Goal: Task Accomplishment & Management: Manage account settings

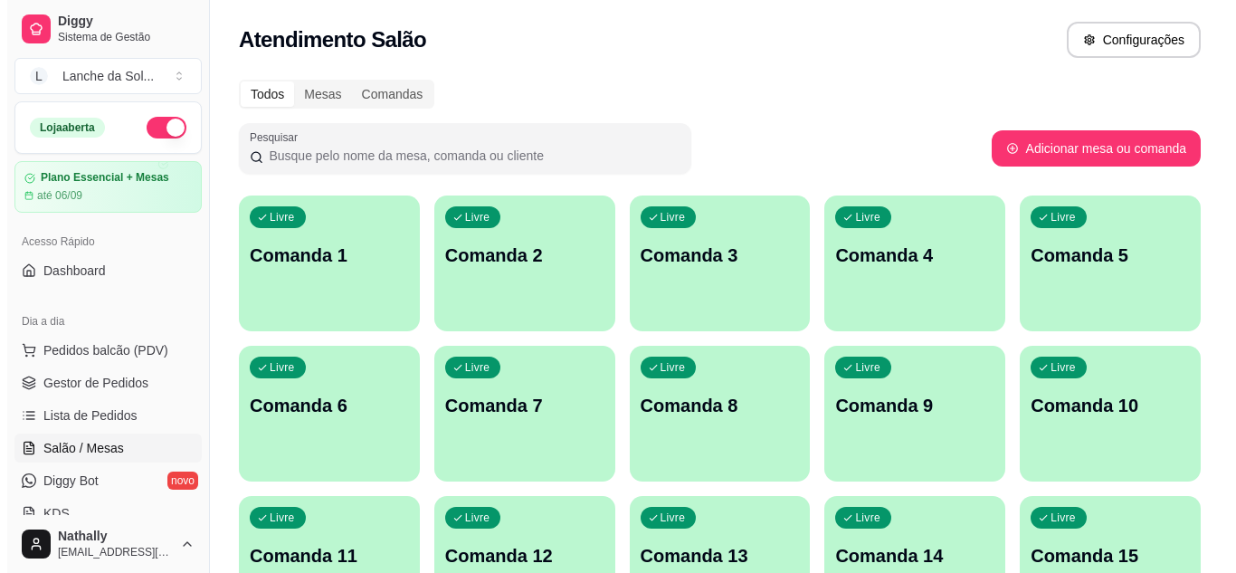
scroll to position [145, 0]
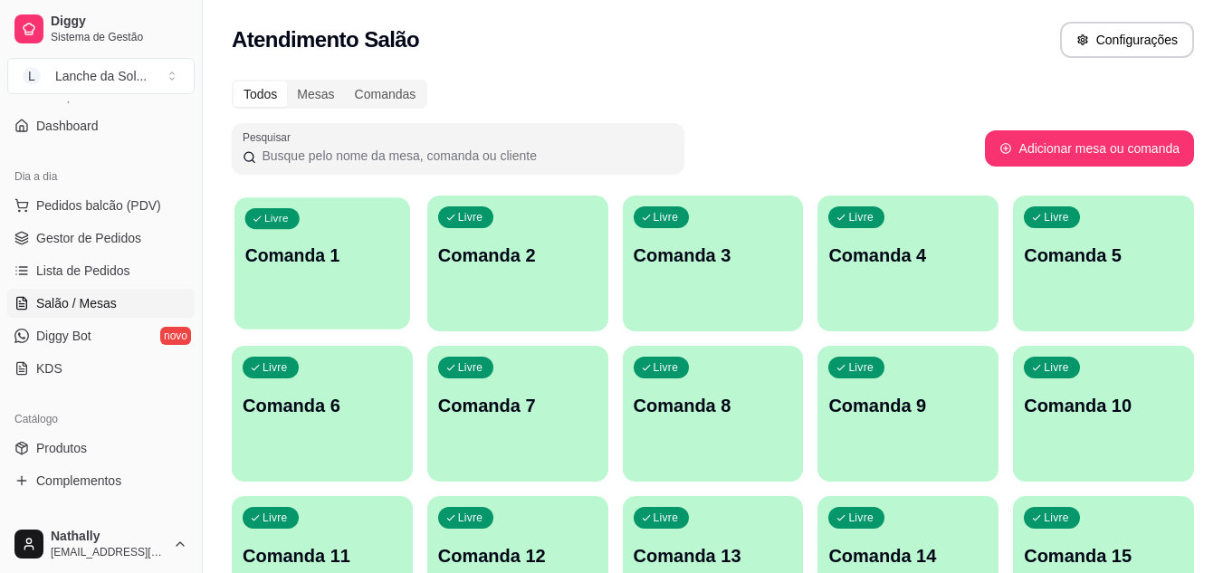
click at [342, 225] on div "Livre Comanda 1" at bounding box center [322, 252] width 176 height 110
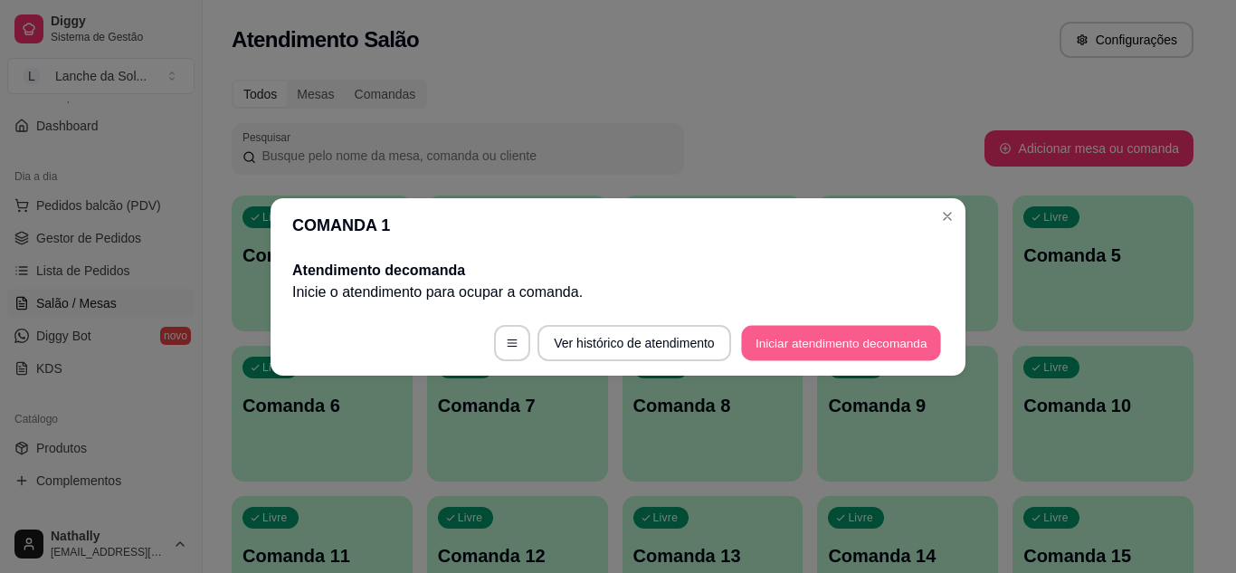
click at [779, 340] on button "Iniciar atendimento de comanda" at bounding box center [841, 342] width 200 height 35
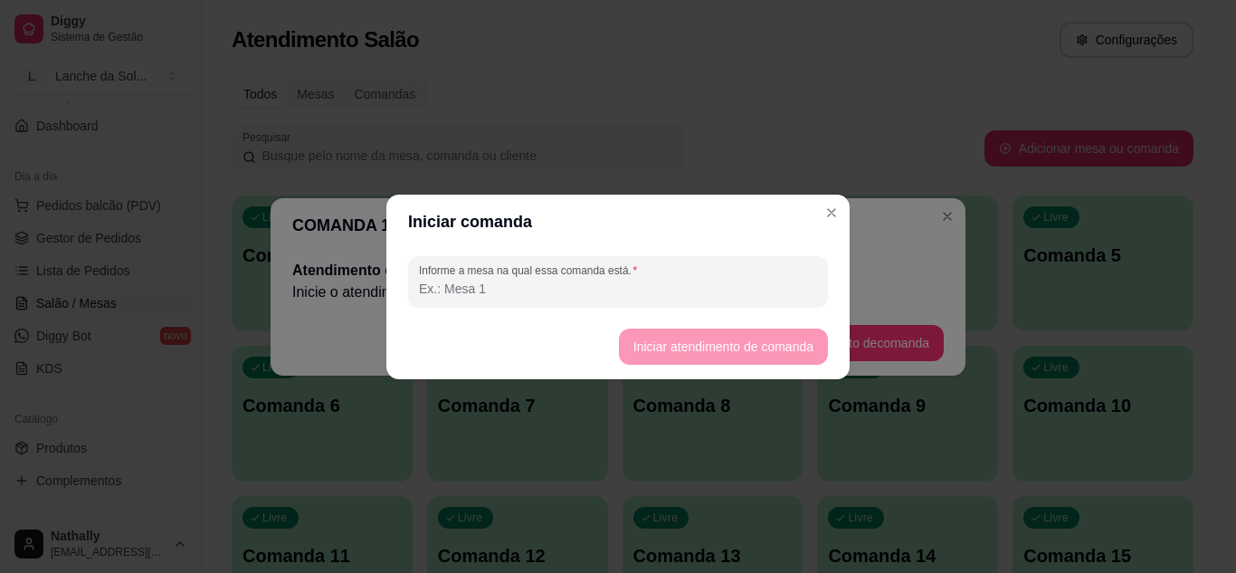
click at [722, 292] on input "Informe a mesa na qual essa comanda está." at bounding box center [618, 289] width 398 height 18
type input "mesa 01"
click at [625, 352] on button "Iniciar atendimento de comanda" at bounding box center [723, 346] width 203 height 35
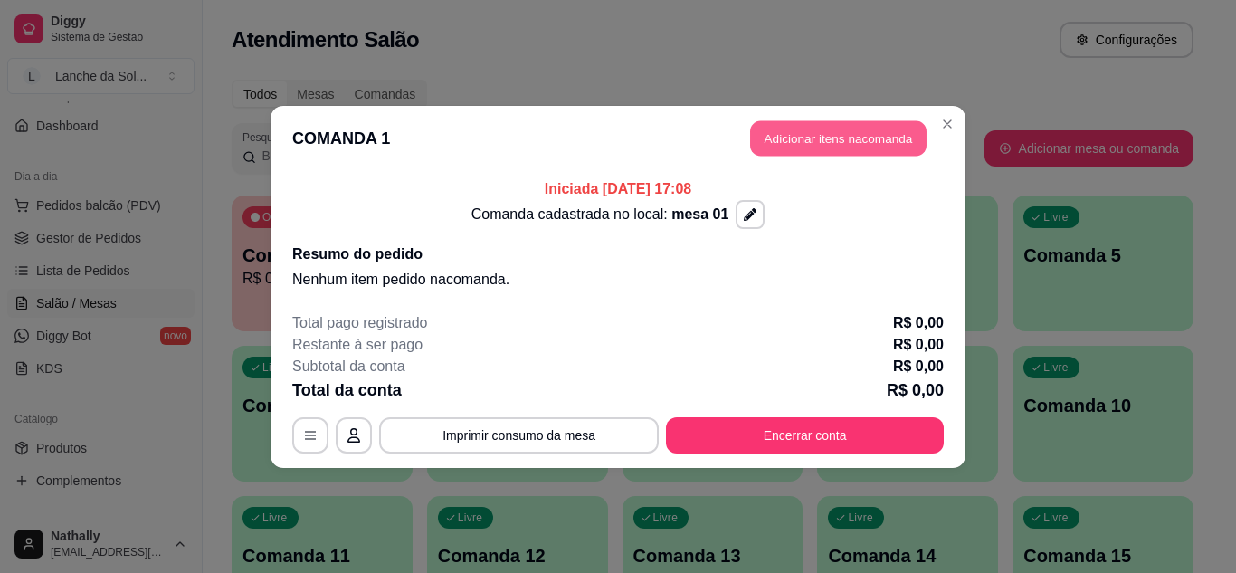
click at [784, 131] on button "Adicionar itens na comanda" at bounding box center [838, 137] width 177 height 35
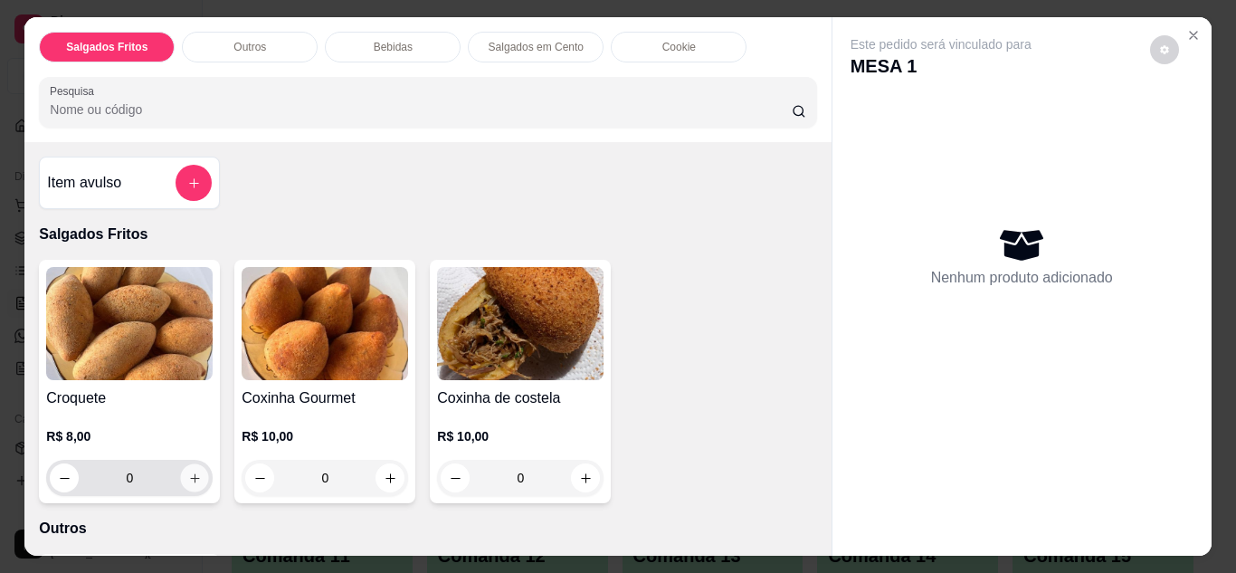
click at [188, 472] on icon "increase-product-quantity" at bounding box center [195, 479] width 14 height 14
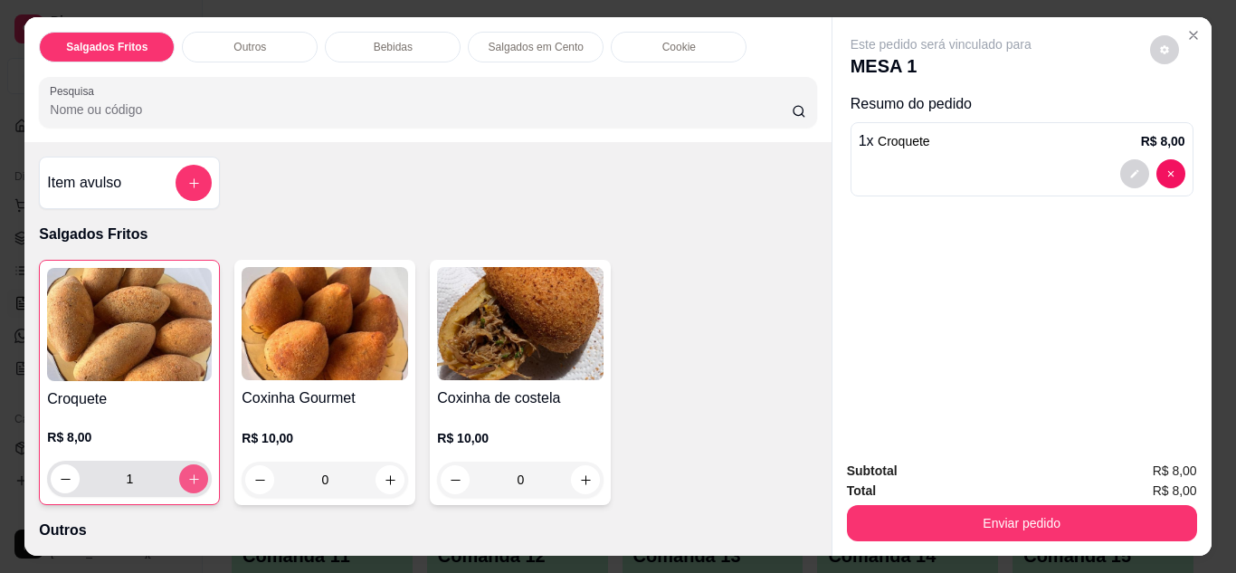
click at [187, 473] on icon "increase-product-quantity" at bounding box center [194, 480] width 14 height 14
type input "2"
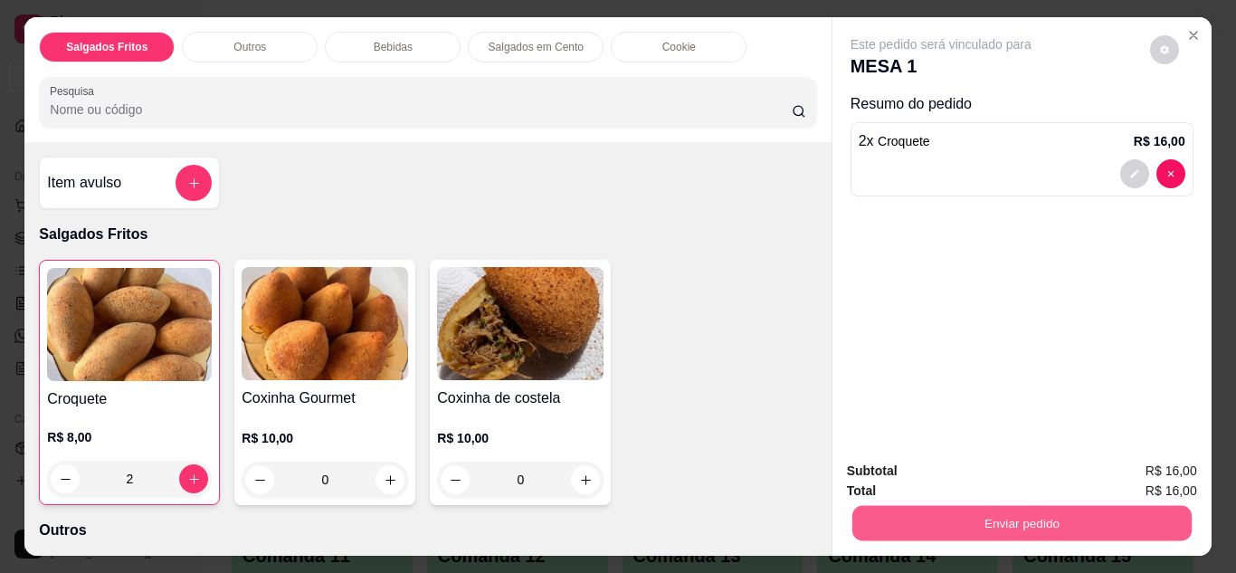
click at [923, 512] on button "Enviar pedido" at bounding box center [1021, 523] width 339 height 35
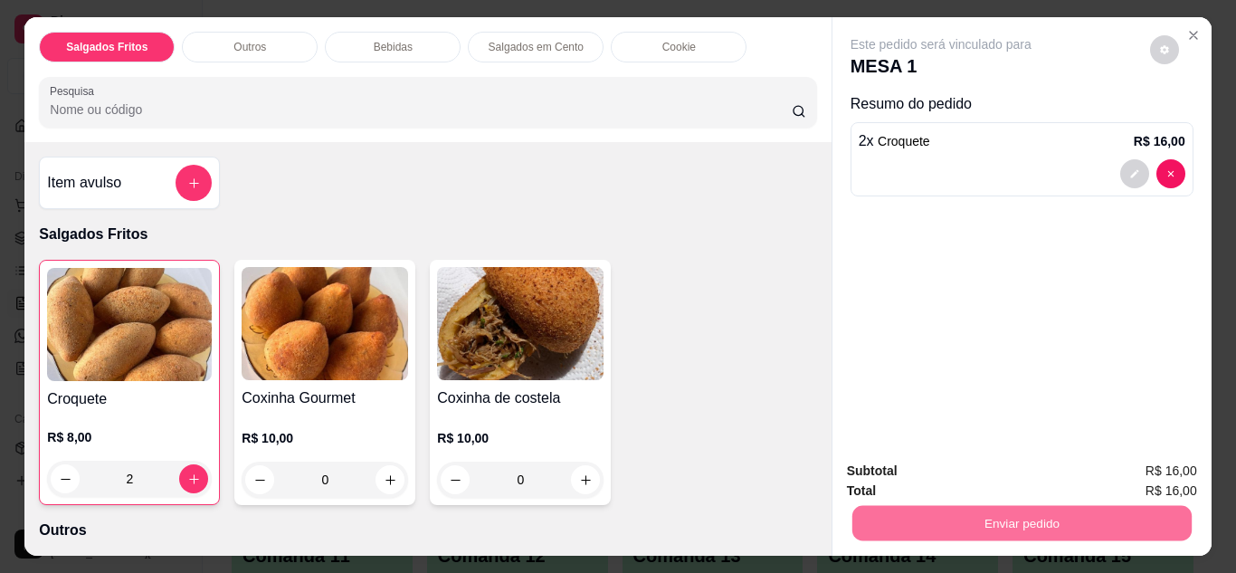
click at [940, 469] on button "Não registrar e enviar pedido" at bounding box center [962, 471] width 183 height 33
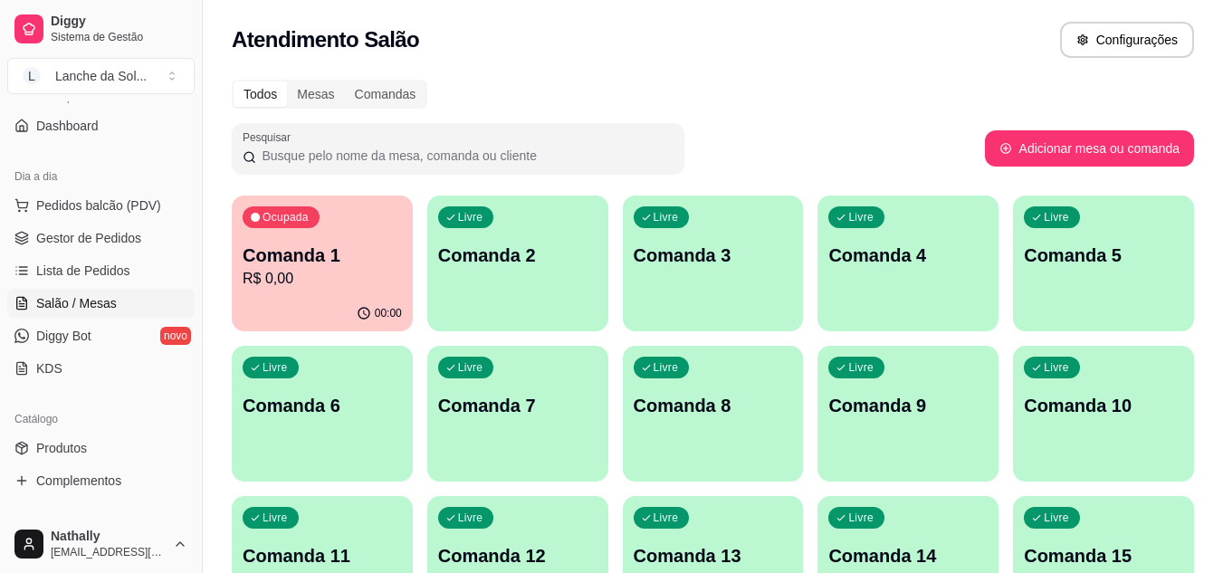
click at [89, 440] on link "Produtos" at bounding box center [100, 448] width 187 height 29
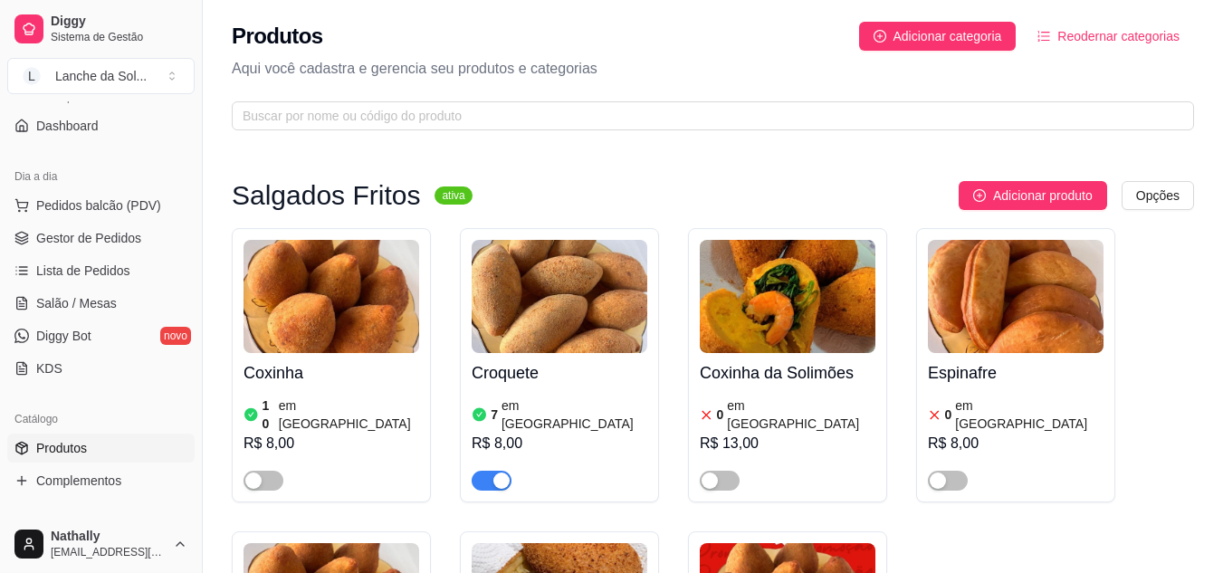
click at [254, 473] on div "button" at bounding box center [253, 481] width 16 height 16
click at [120, 228] on link "Gestor de Pedidos" at bounding box center [100, 238] width 187 height 29
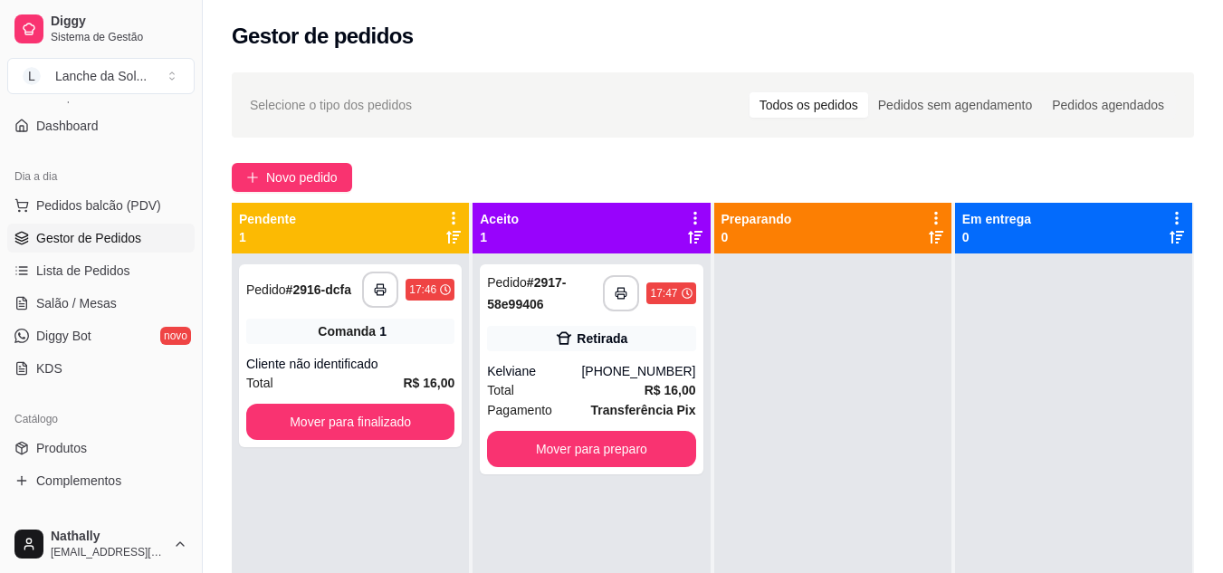
click at [647, 388] on strong "R$ 16,00" at bounding box center [670, 390] width 52 height 14
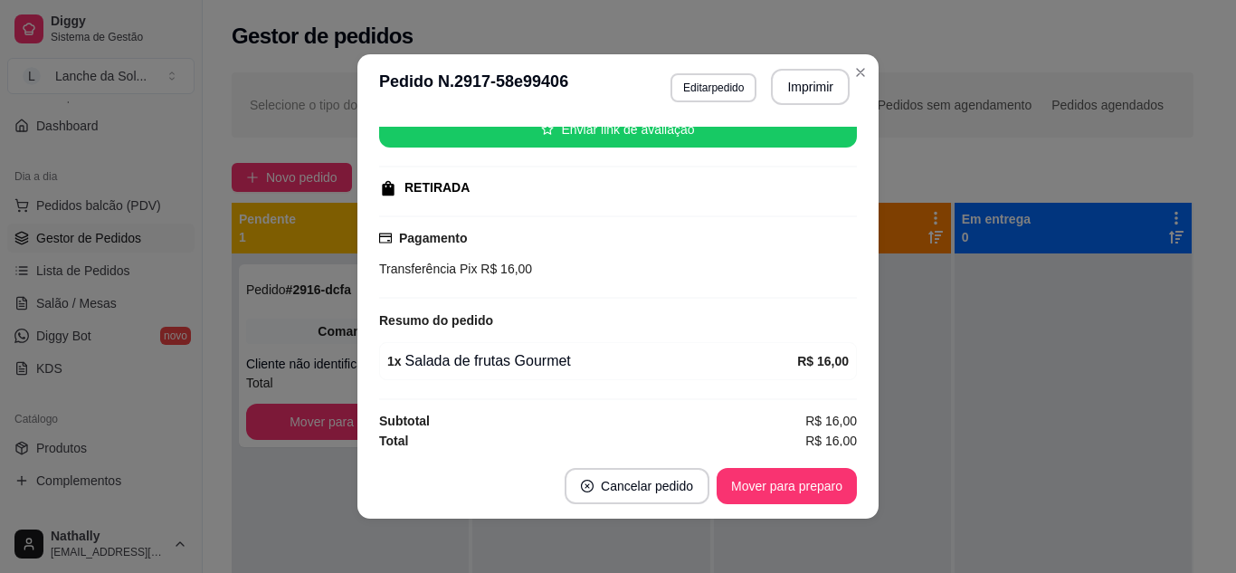
scroll to position [243, 0]
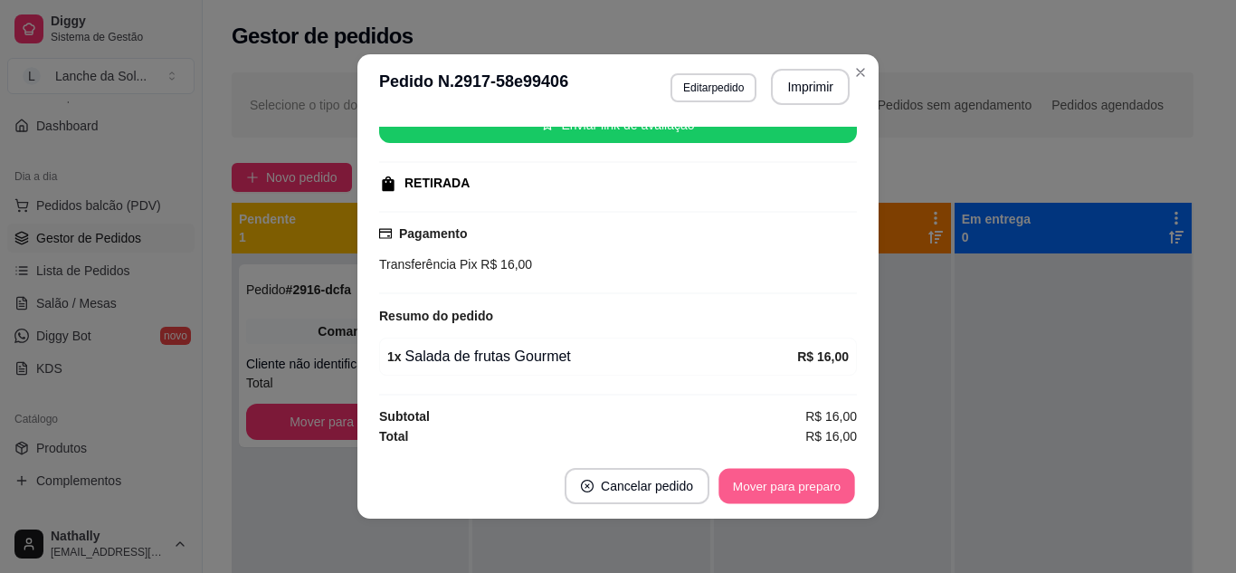
click at [807, 482] on button "Mover para preparo" at bounding box center [787, 486] width 136 height 35
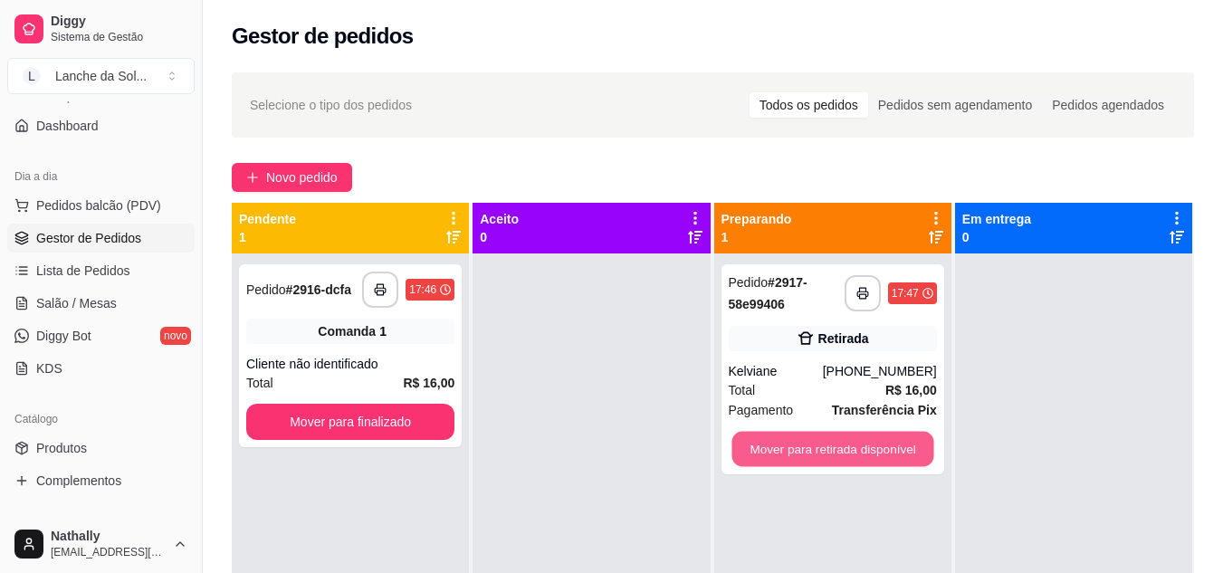
click at [899, 444] on button "Mover para retirada disponível" at bounding box center [832, 449] width 202 height 35
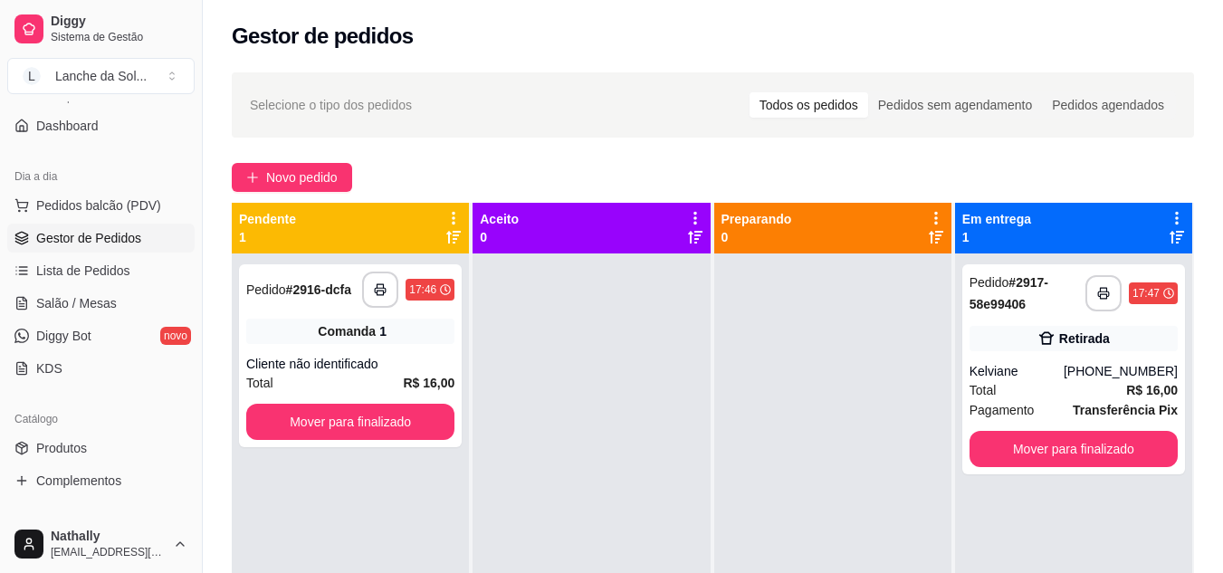
click at [67, 309] on span "Salão / Mesas" at bounding box center [76, 303] width 81 height 18
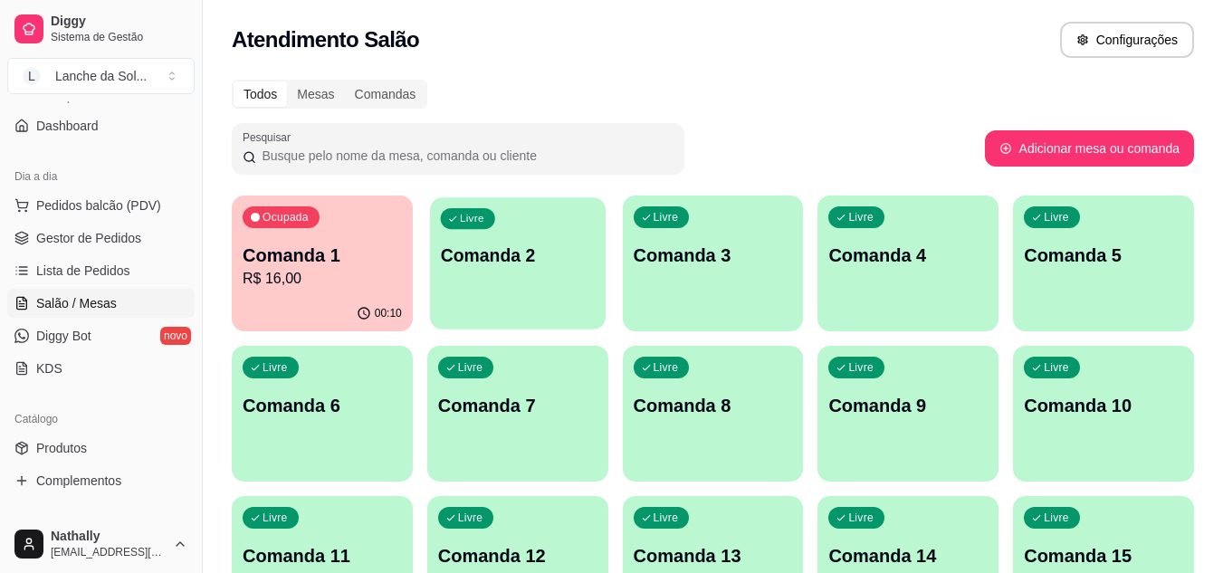
click at [494, 294] on div "Livre Comanda 2" at bounding box center [518, 252] width 176 height 110
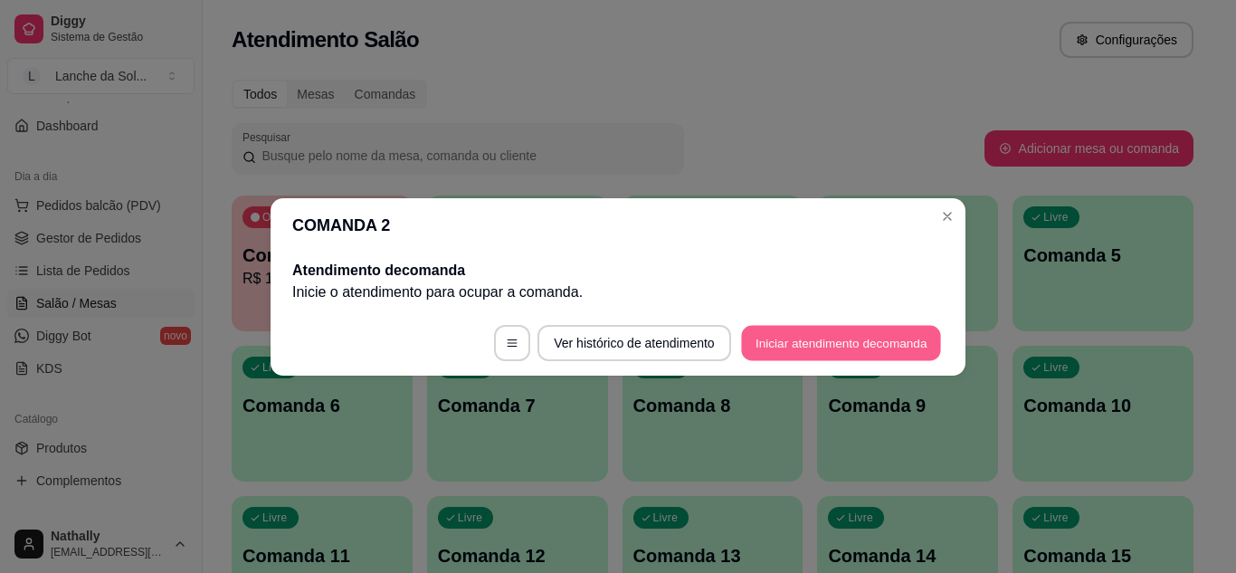
click at [777, 333] on button "Iniciar atendimento de comanda" at bounding box center [841, 342] width 200 height 35
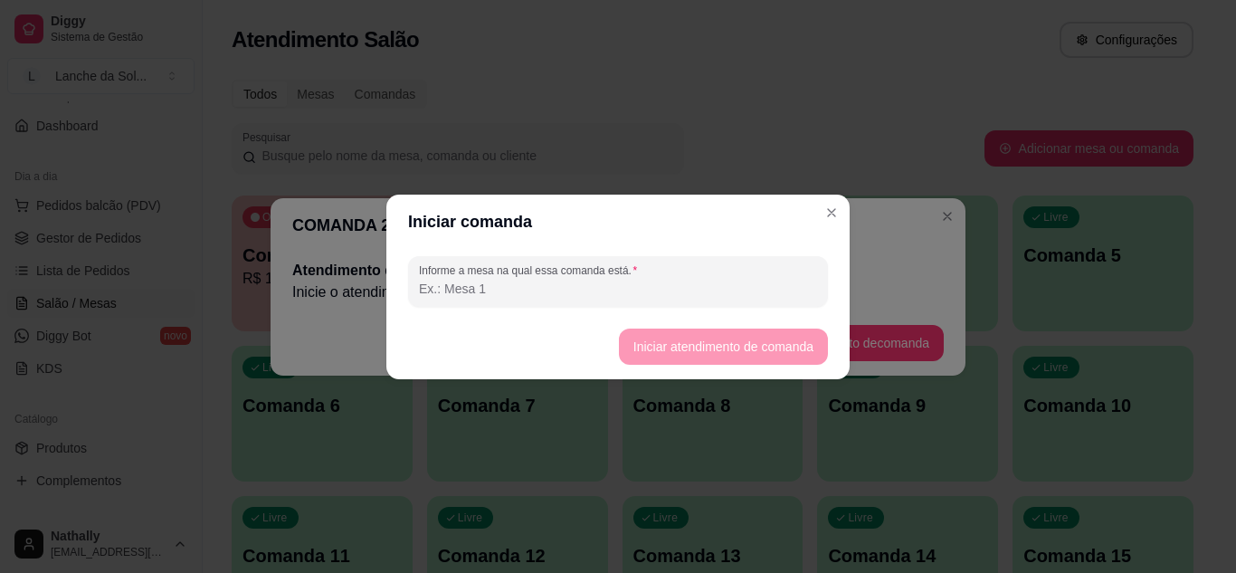
click at [734, 284] on input "Informe a mesa na qual essa comanda está." at bounding box center [618, 289] width 398 height 18
type input "mesa 02"
click at [646, 339] on button "Iniciar atendimento de comanda" at bounding box center [723, 346] width 203 height 35
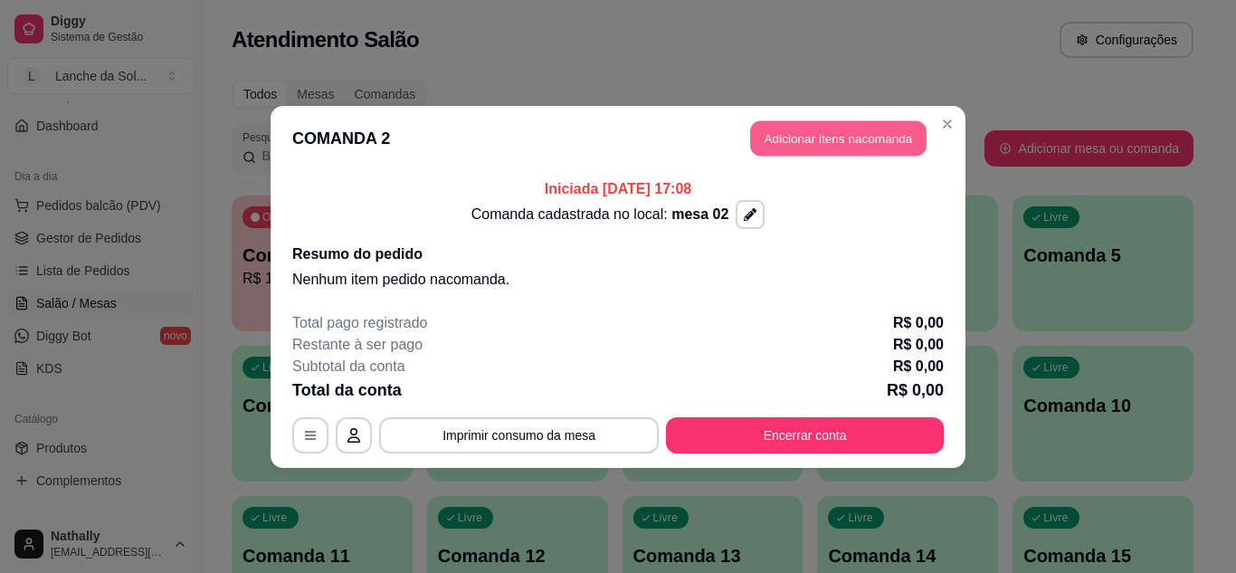
click at [755, 128] on button "Adicionar itens na comanda" at bounding box center [838, 137] width 177 height 35
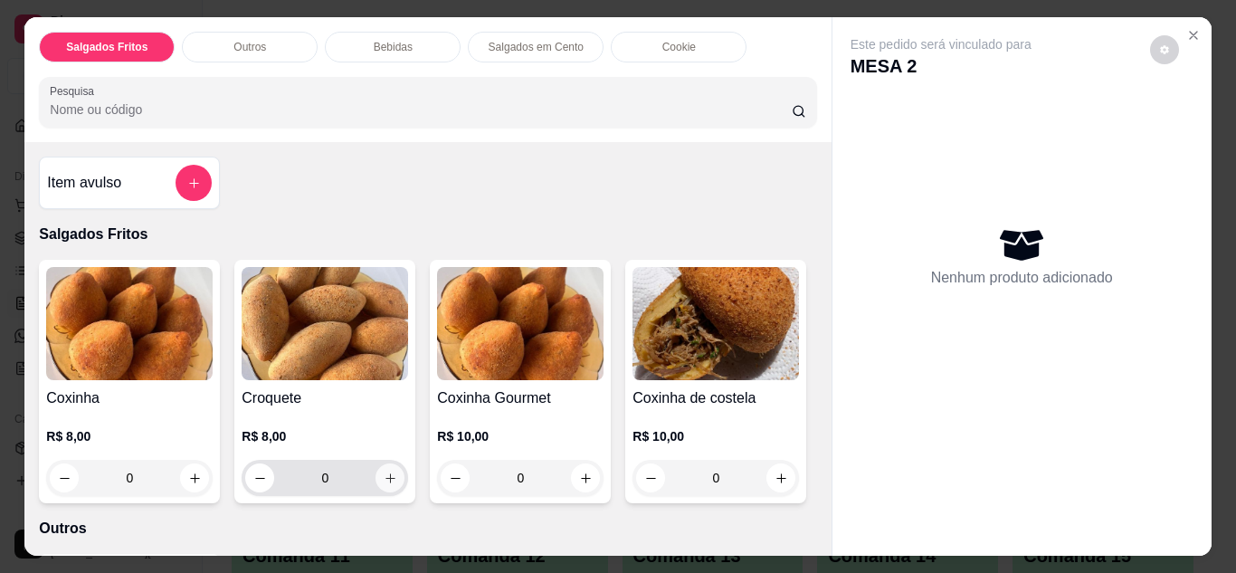
click at [384, 472] on icon "increase-product-quantity" at bounding box center [391, 479] width 14 height 14
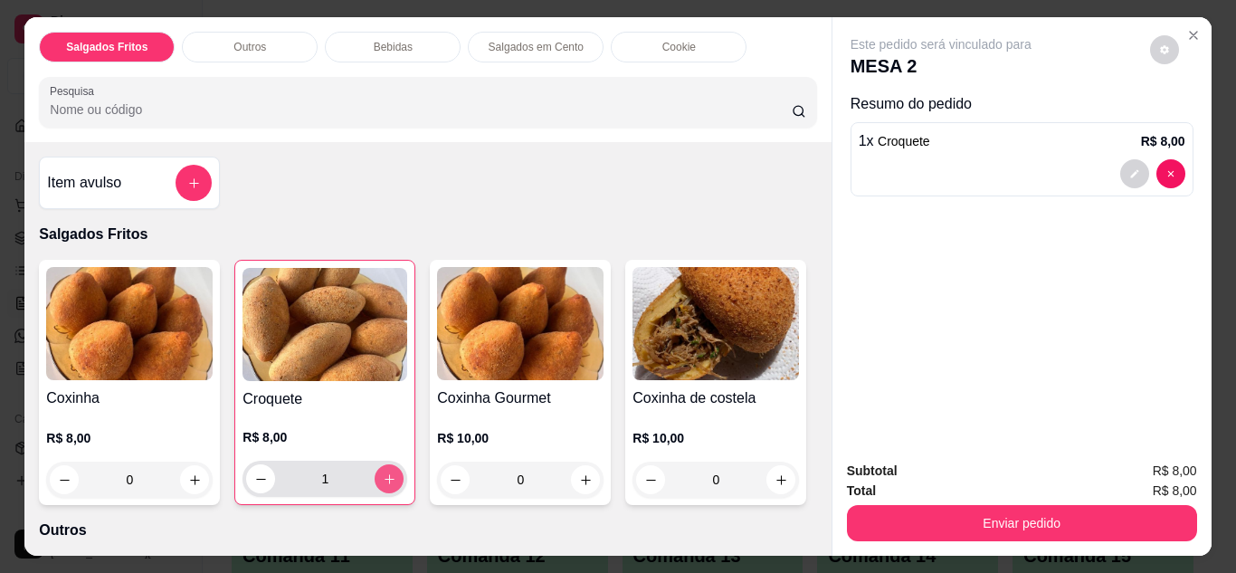
type input "1"
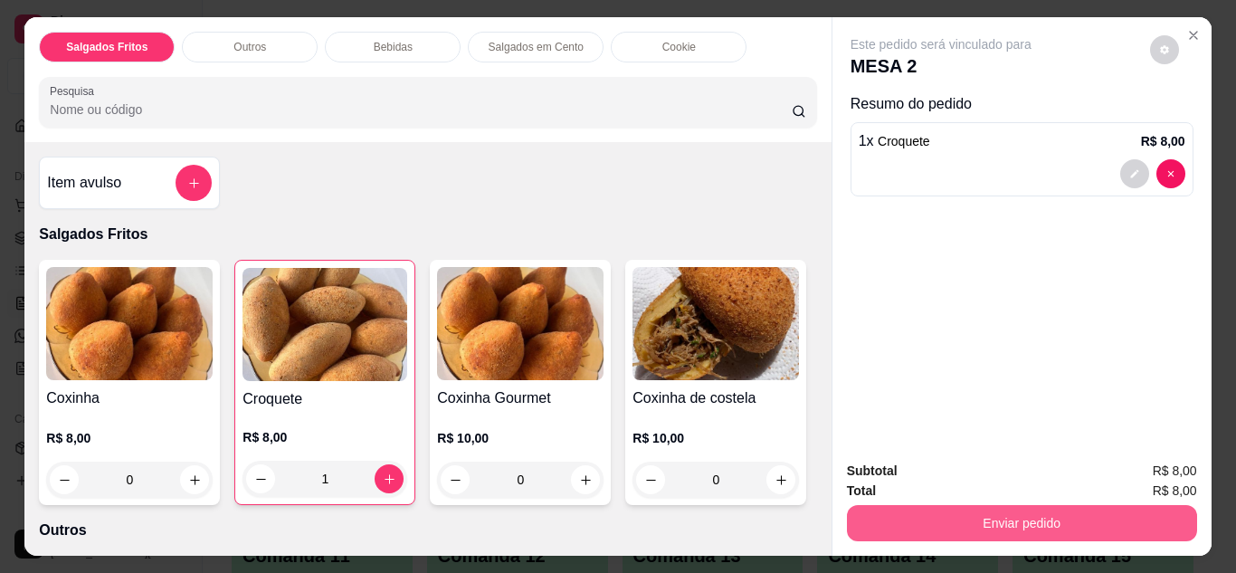
click at [880, 508] on button "Enviar pedido" at bounding box center [1022, 523] width 350 height 36
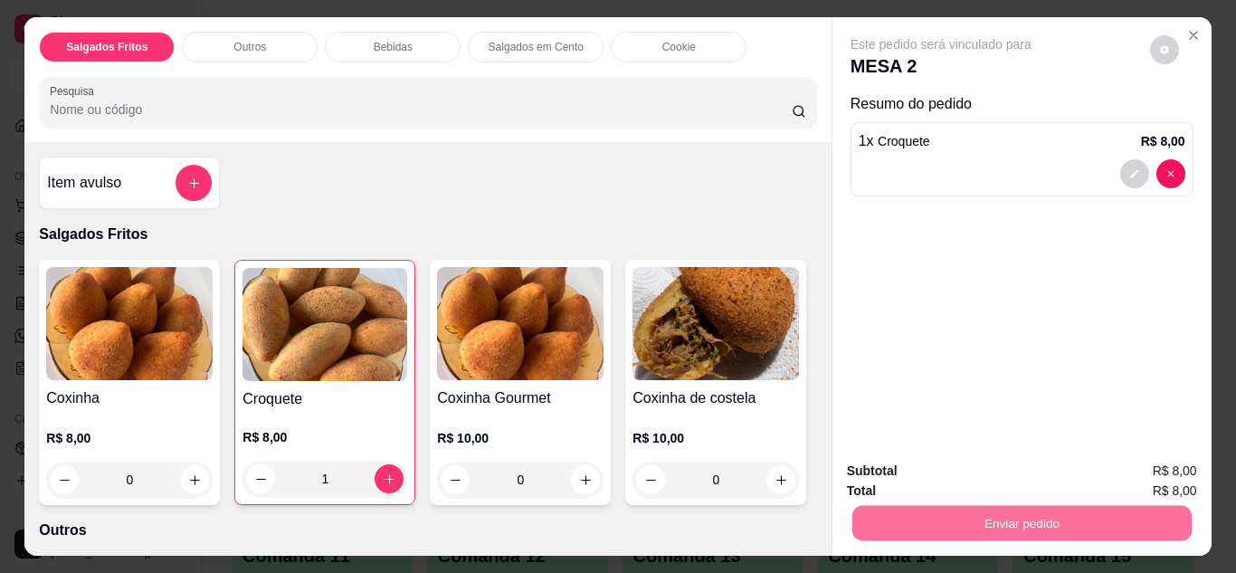
click at [876, 478] on button "Não registrar e enviar pedido" at bounding box center [962, 471] width 183 height 33
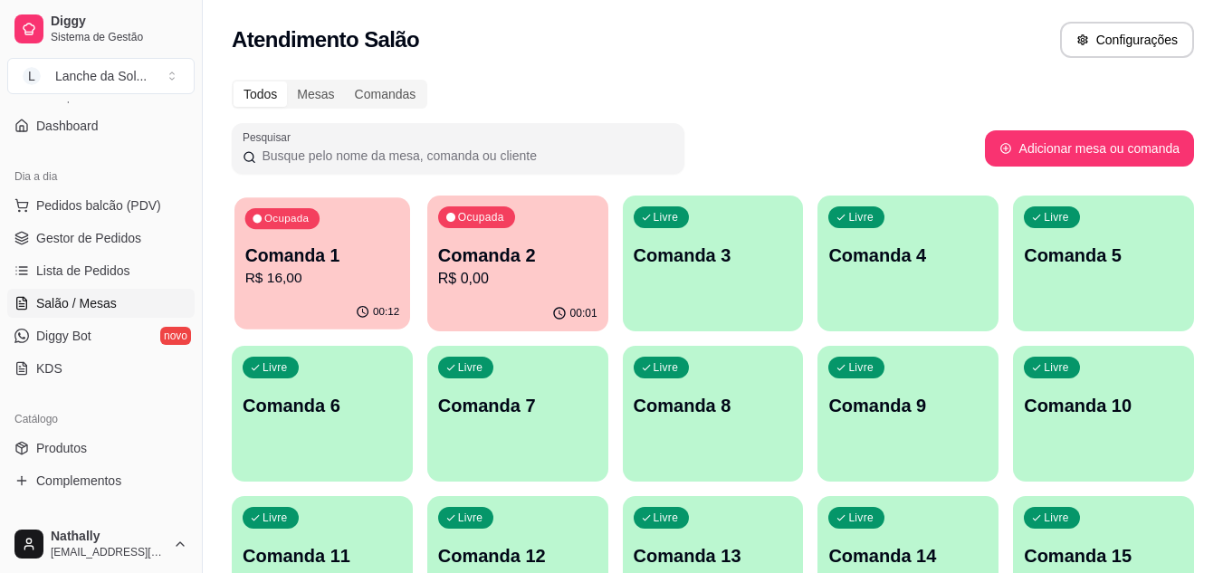
click at [281, 320] on div "00:12" at bounding box center [322, 312] width 176 height 34
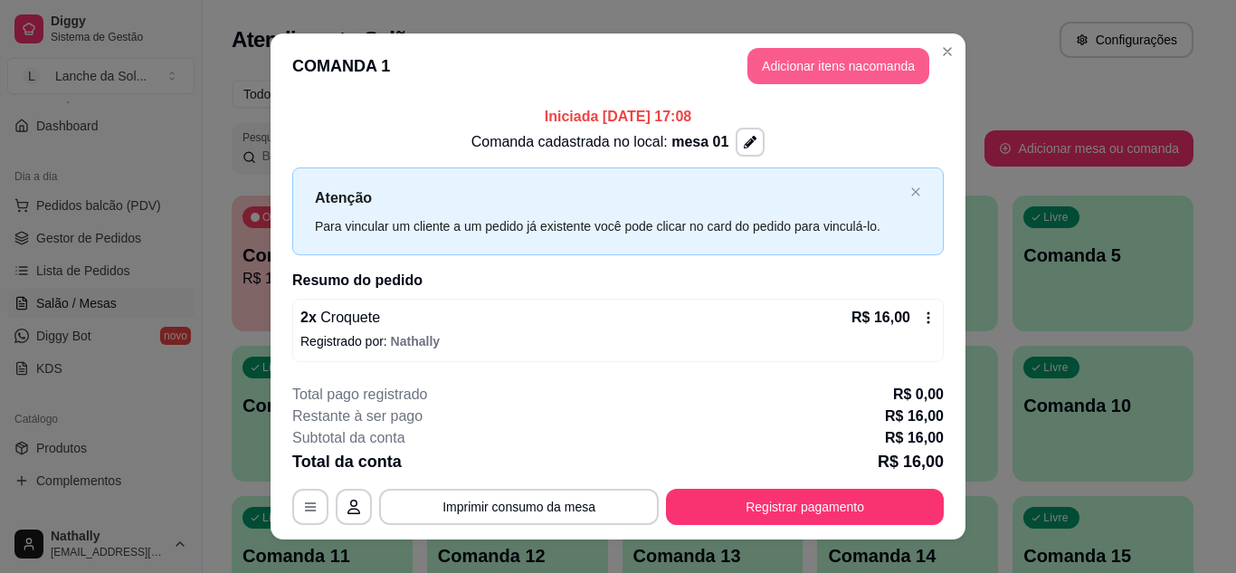
click at [797, 71] on button "Adicionar itens na comanda" at bounding box center [839, 66] width 182 height 36
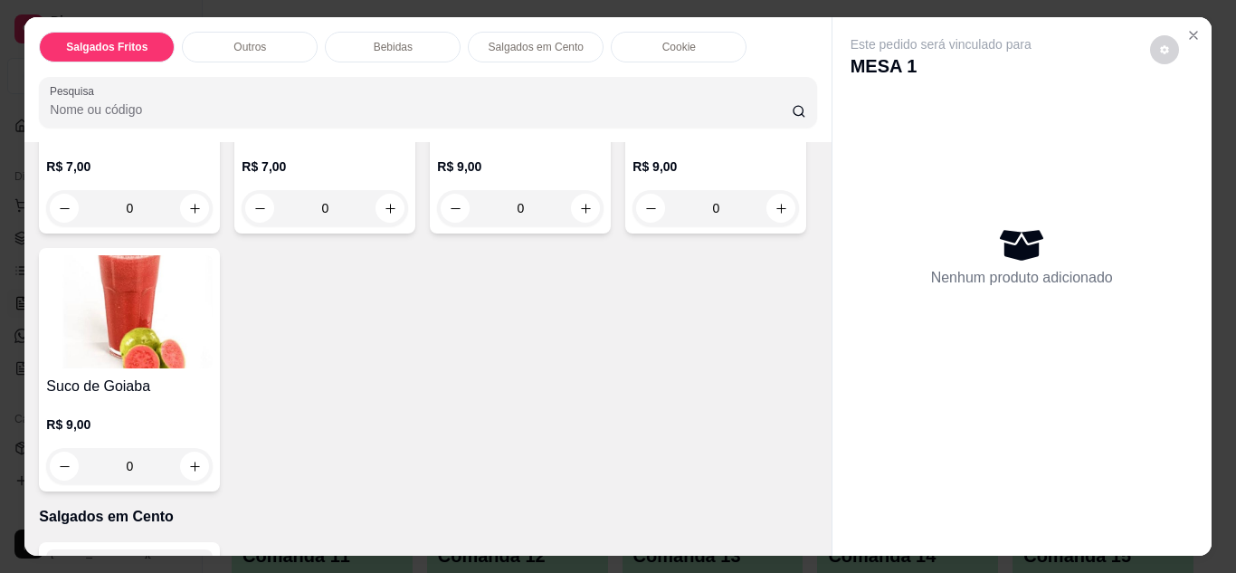
scroll to position [1159, 0]
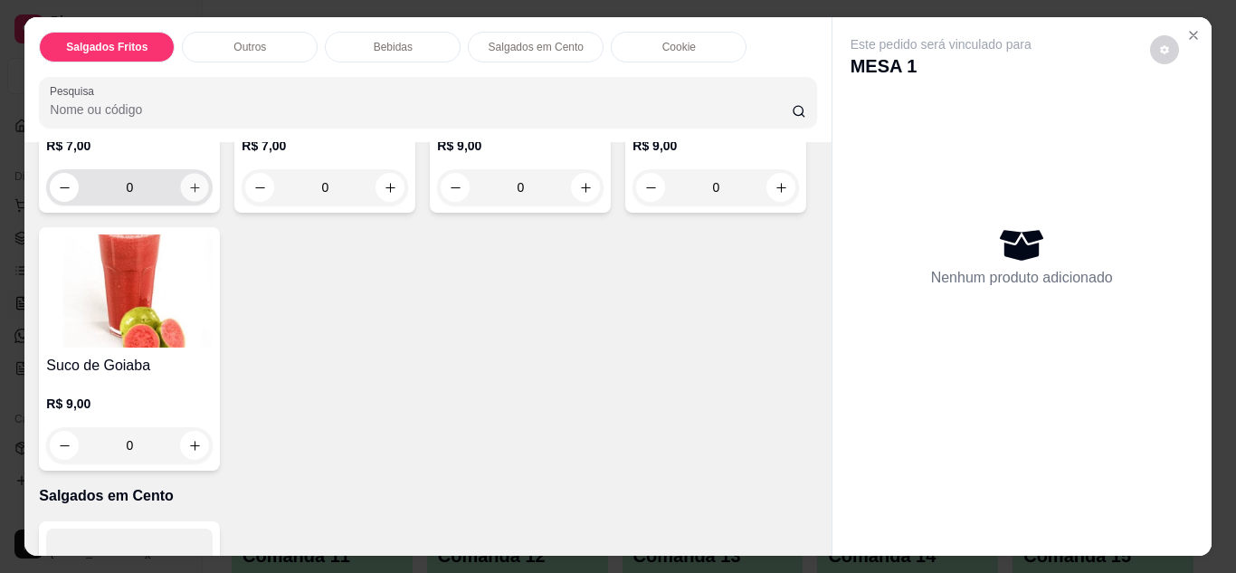
click at [209, 201] on button "increase-product-quantity" at bounding box center [195, 187] width 28 height 28
type input "1"
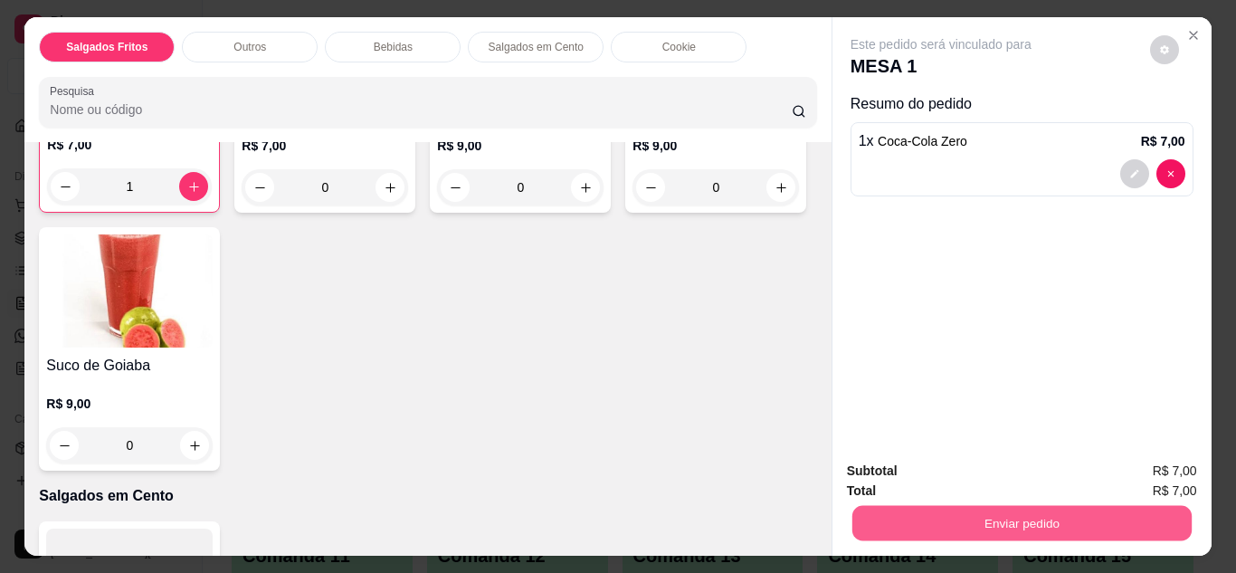
click at [893, 520] on button "Enviar pedido" at bounding box center [1021, 523] width 339 height 35
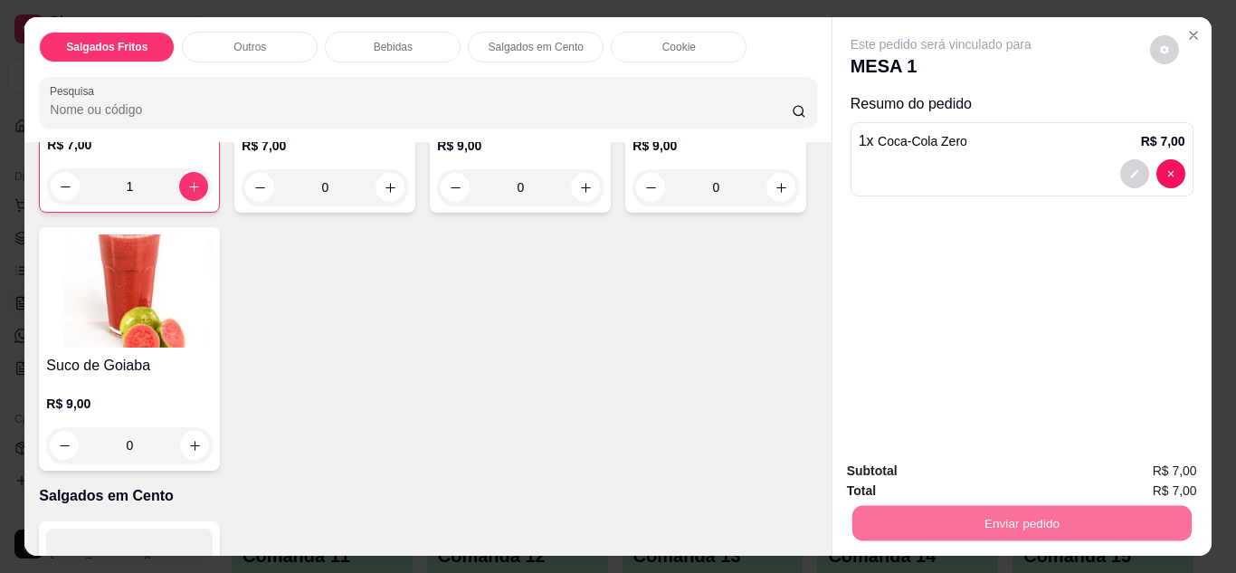
click at [910, 471] on button "Não registrar e enviar pedido" at bounding box center [962, 471] width 183 height 33
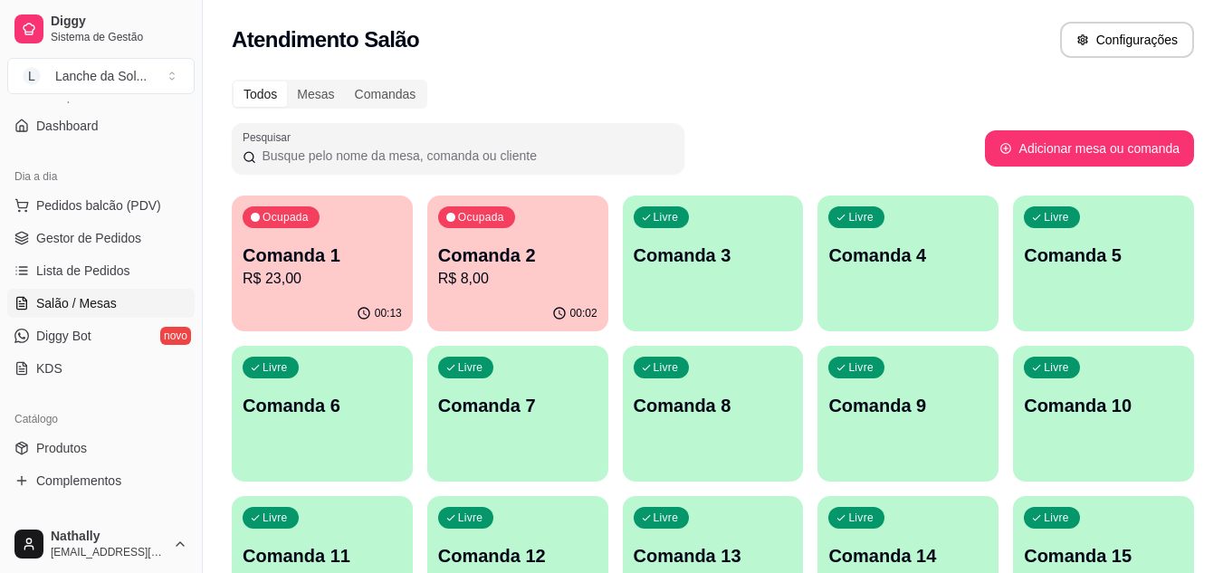
click at [85, 245] on span "Gestor de Pedidos" at bounding box center [88, 238] width 105 height 18
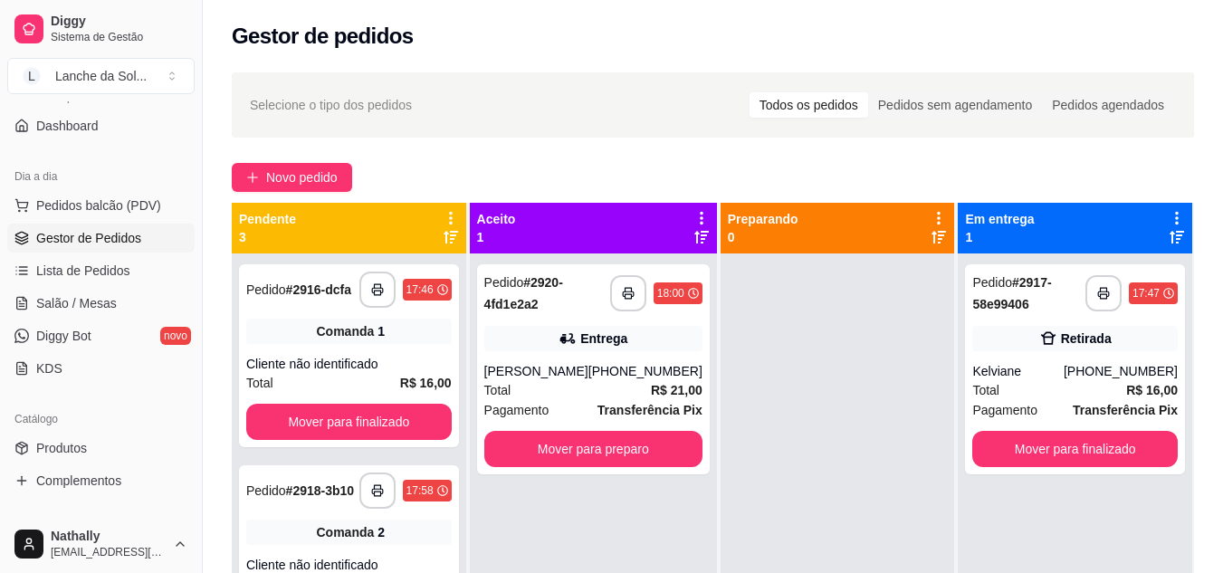
click at [586, 371] on div "[PERSON_NAME]" at bounding box center [536, 371] width 104 height 18
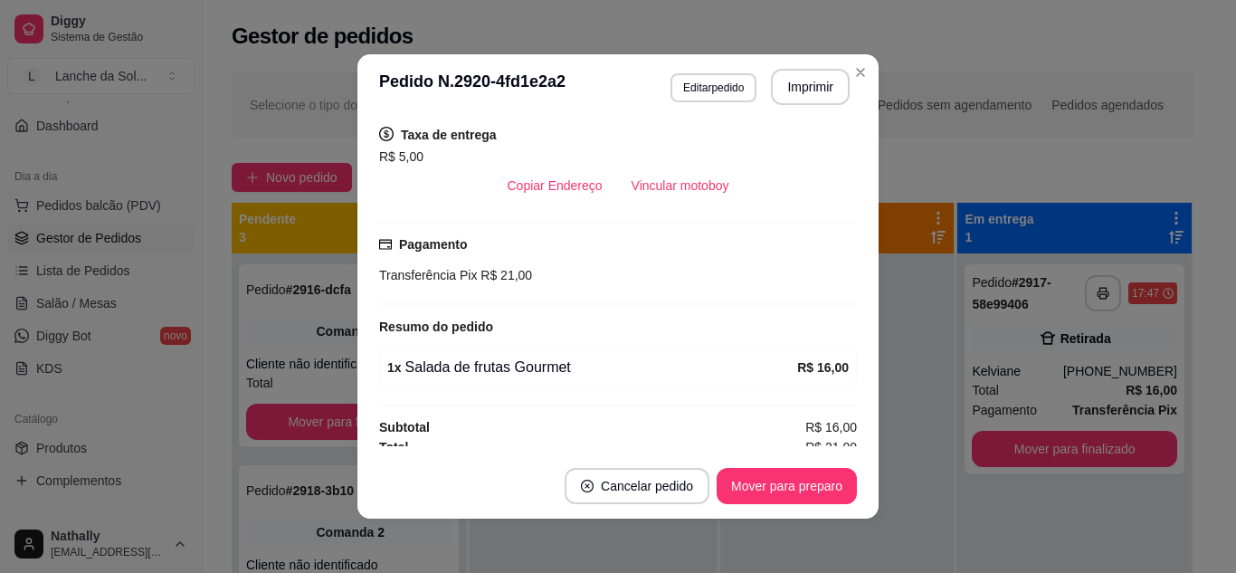
scroll to position [384, 0]
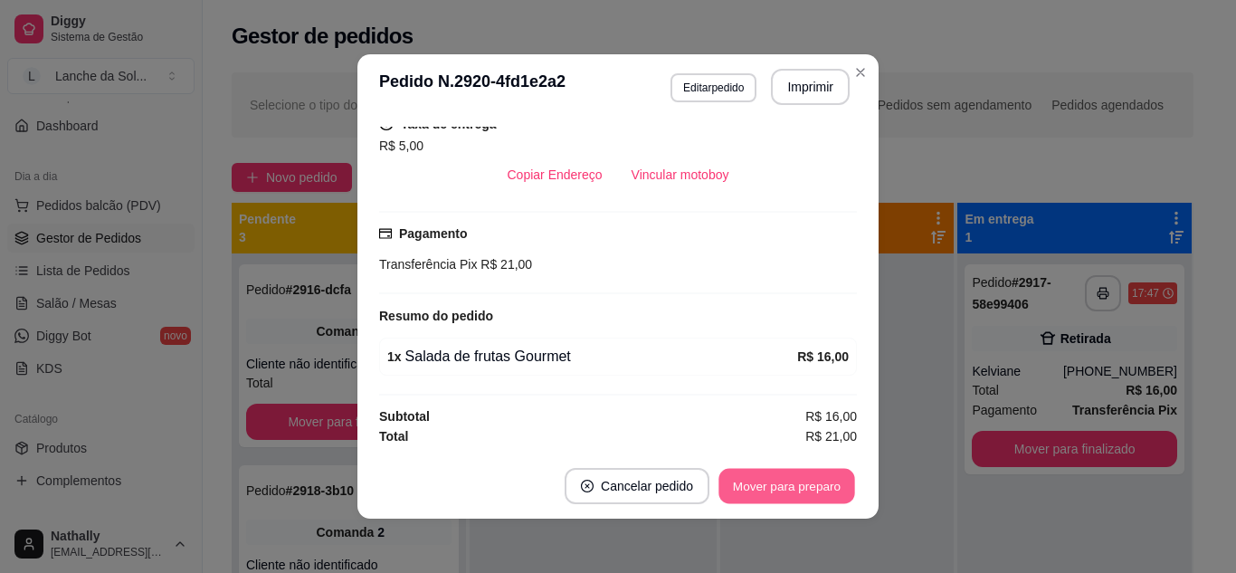
click at [788, 488] on button "Mover para preparo" at bounding box center [787, 486] width 136 height 35
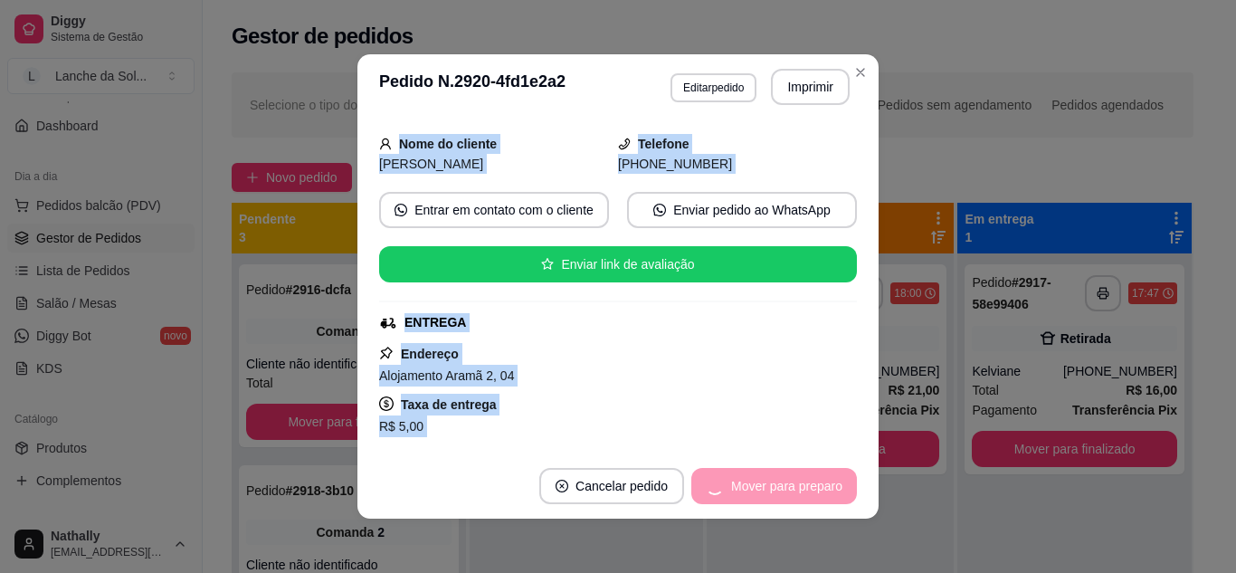
scroll to position [0, 0]
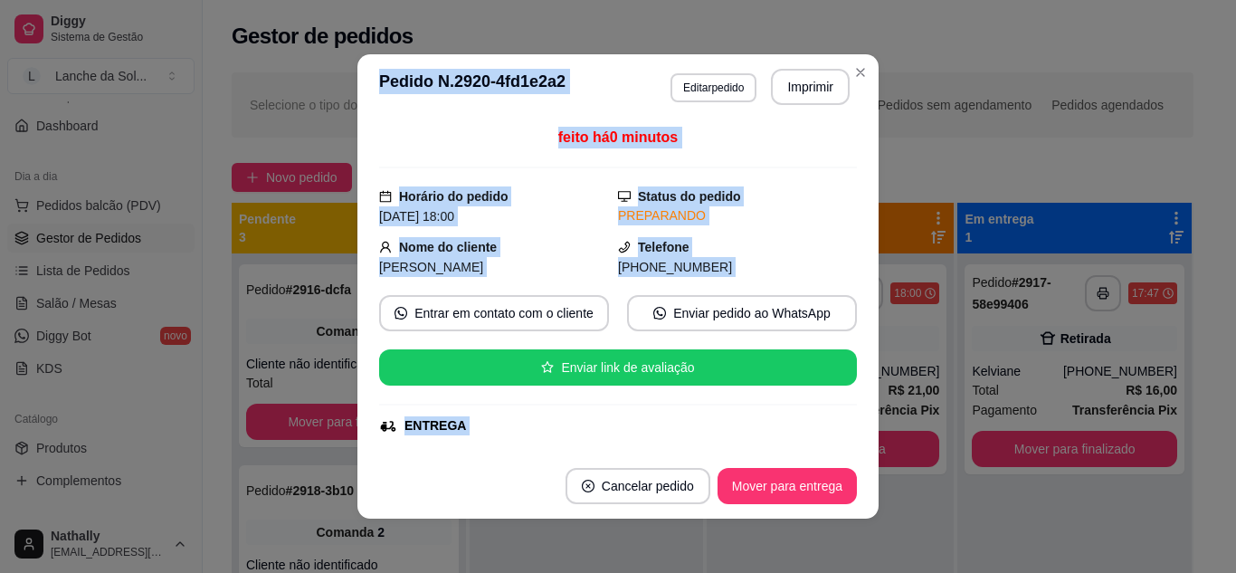
drag, startPoint x: 788, startPoint y: 488, endPoint x: 853, endPoint y: 64, distance: 428.5
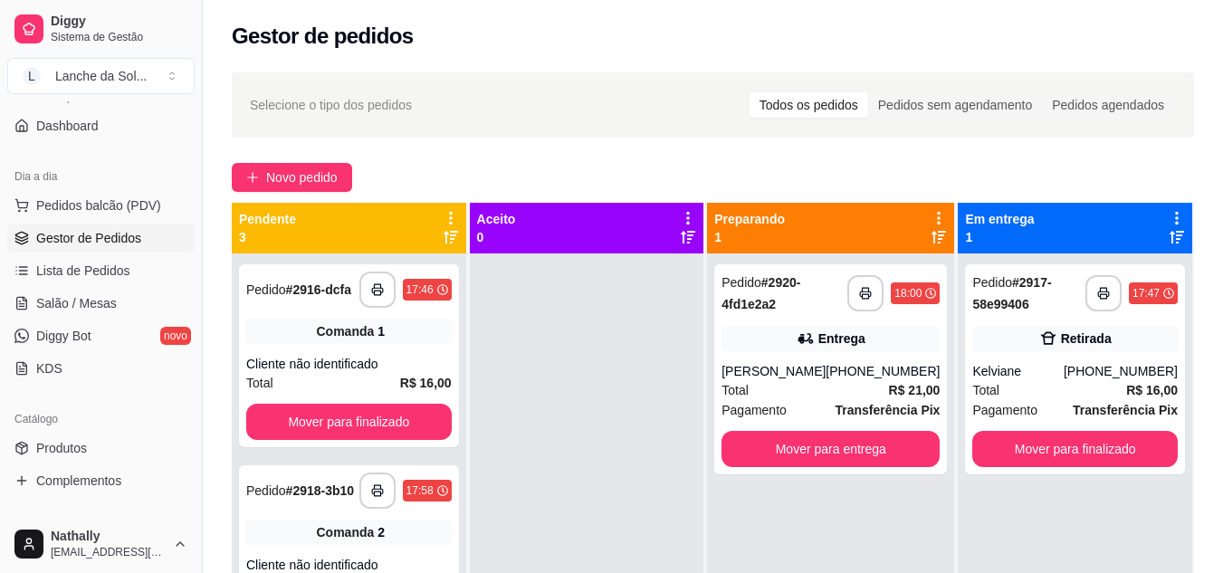
click at [837, 374] on div "[PHONE_NUMBER]" at bounding box center [883, 371] width 114 height 18
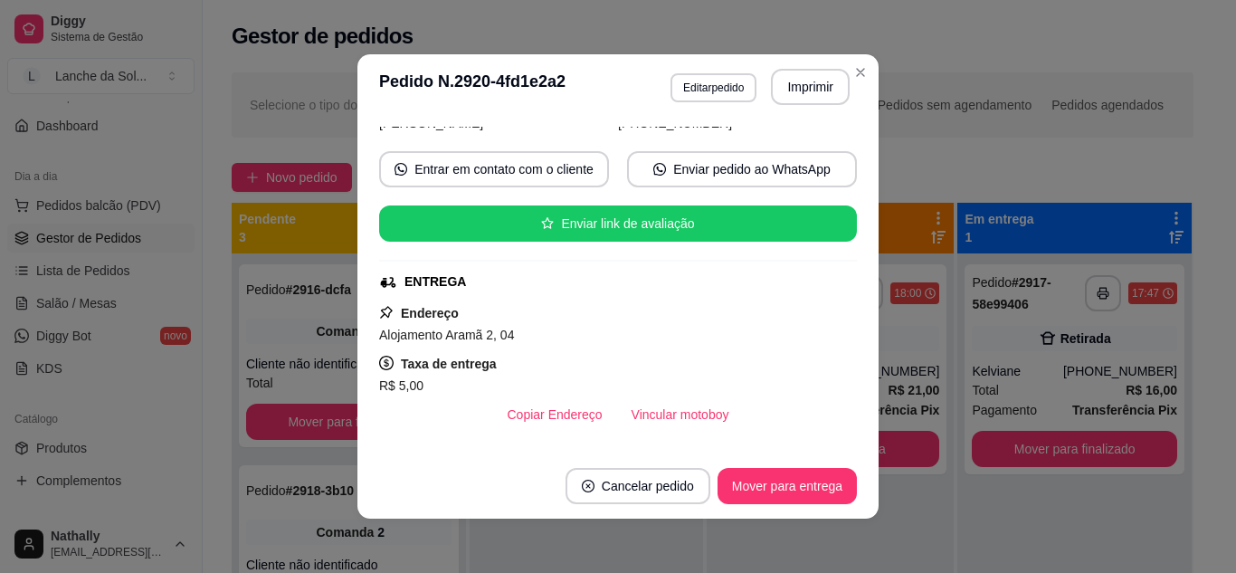
scroll to position [145, 0]
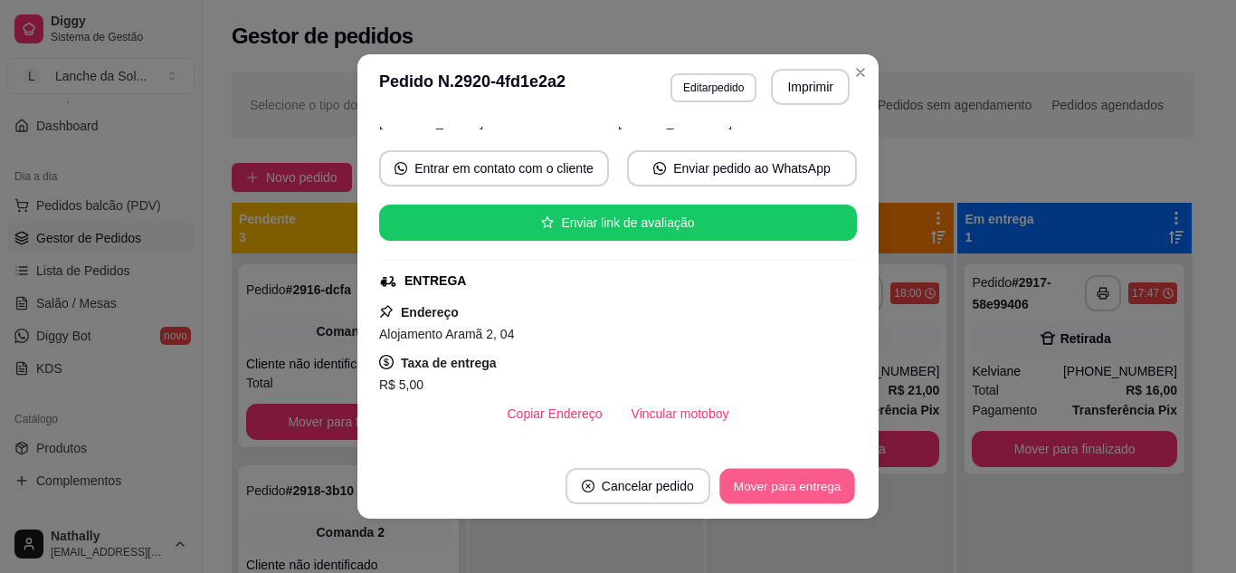
click at [771, 488] on button "Mover para entrega" at bounding box center [788, 486] width 136 height 35
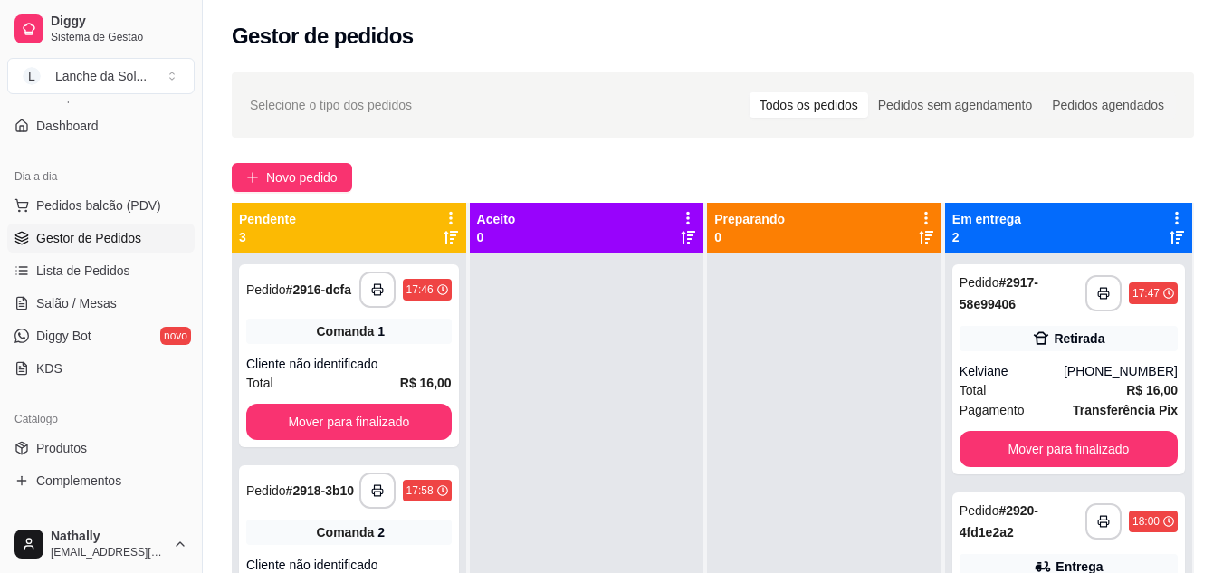
click at [129, 296] on link "Salão / Mesas" at bounding box center [100, 303] width 187 height 29
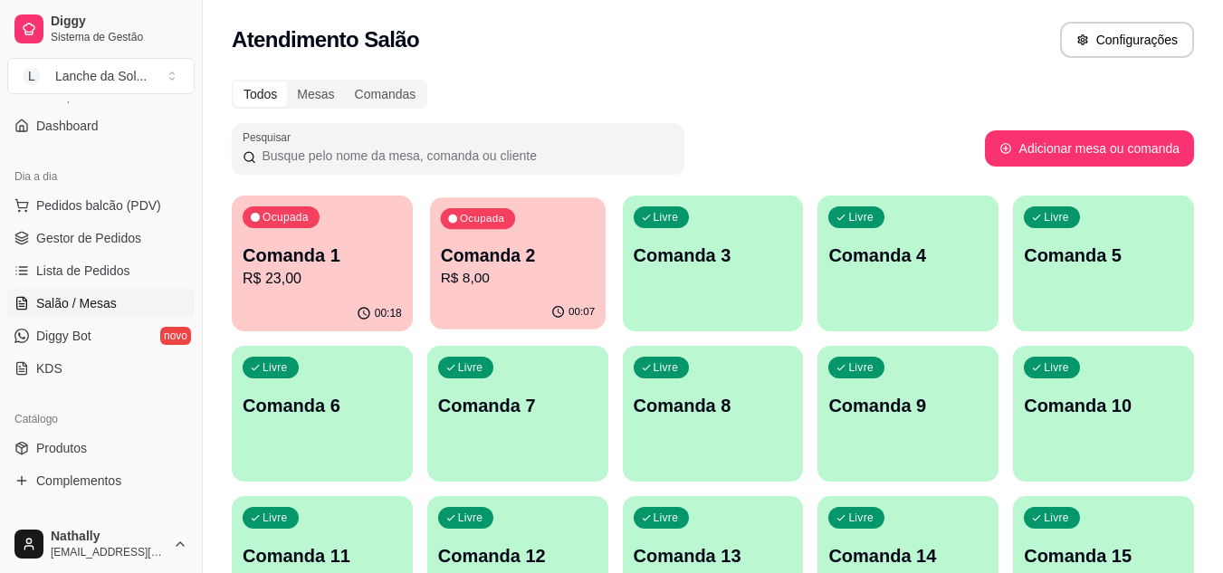
click at [496, 294] on div "Ocupada Comanda 2 R$ 8,00" at bounding box center [518, 246] width 176 height 98
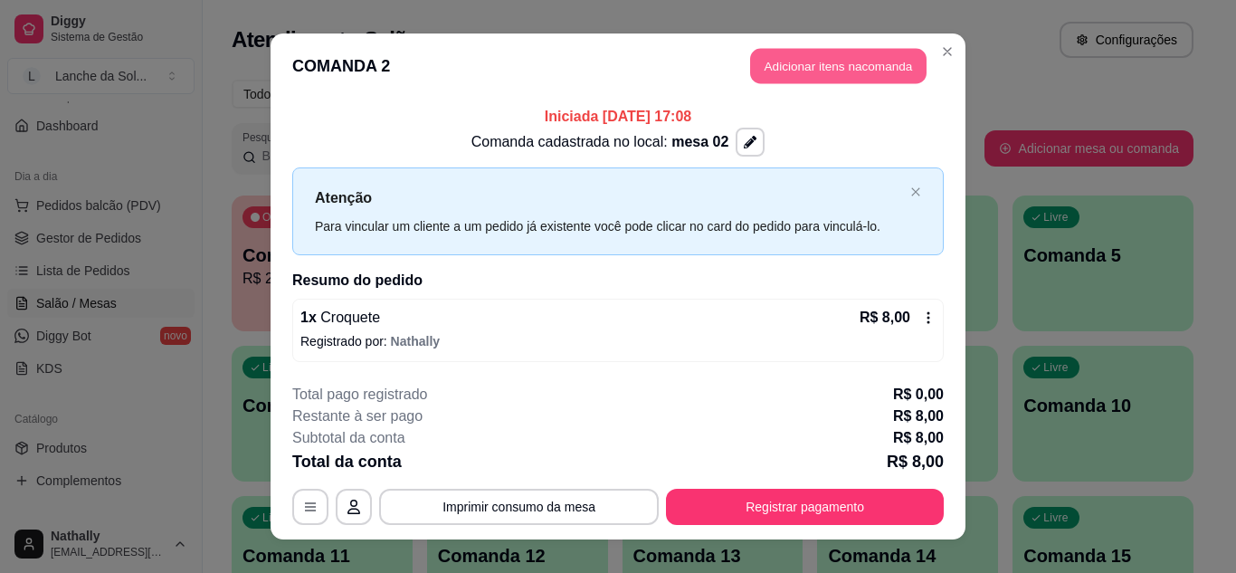
click at [803, 69] on button "Adicionar itens na comanda" at bounding box center [838, 66] width 177 height 35
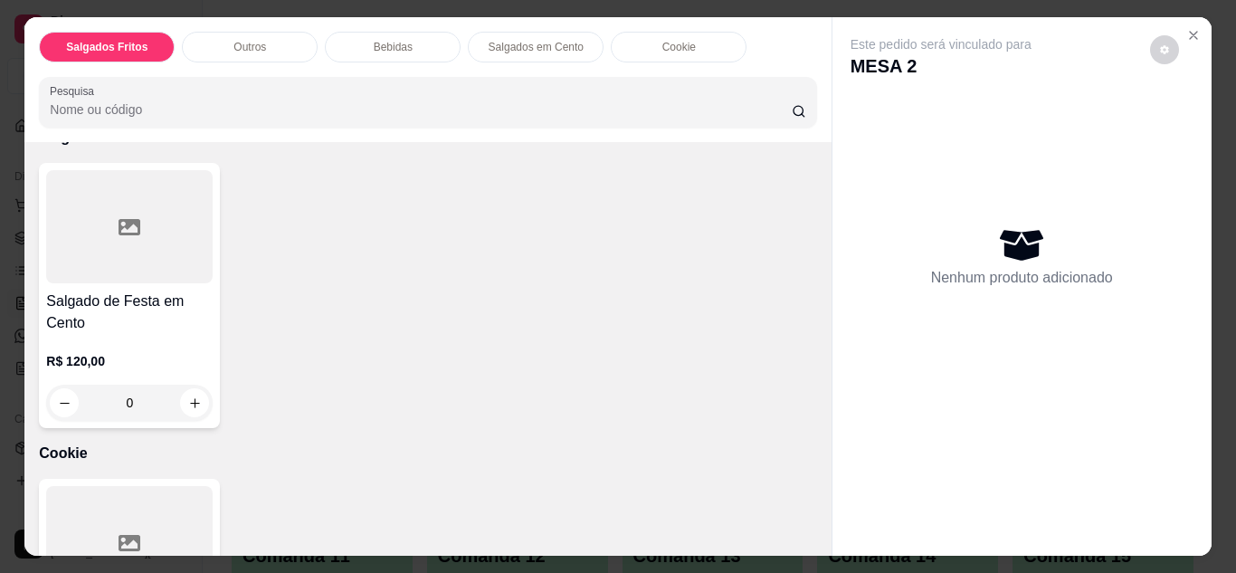
scroll to position [1521, 0]
click at [209, 97] on button "increase-product-quantity" at bounding box center [195, 83] width 28 height 28
type input "1"
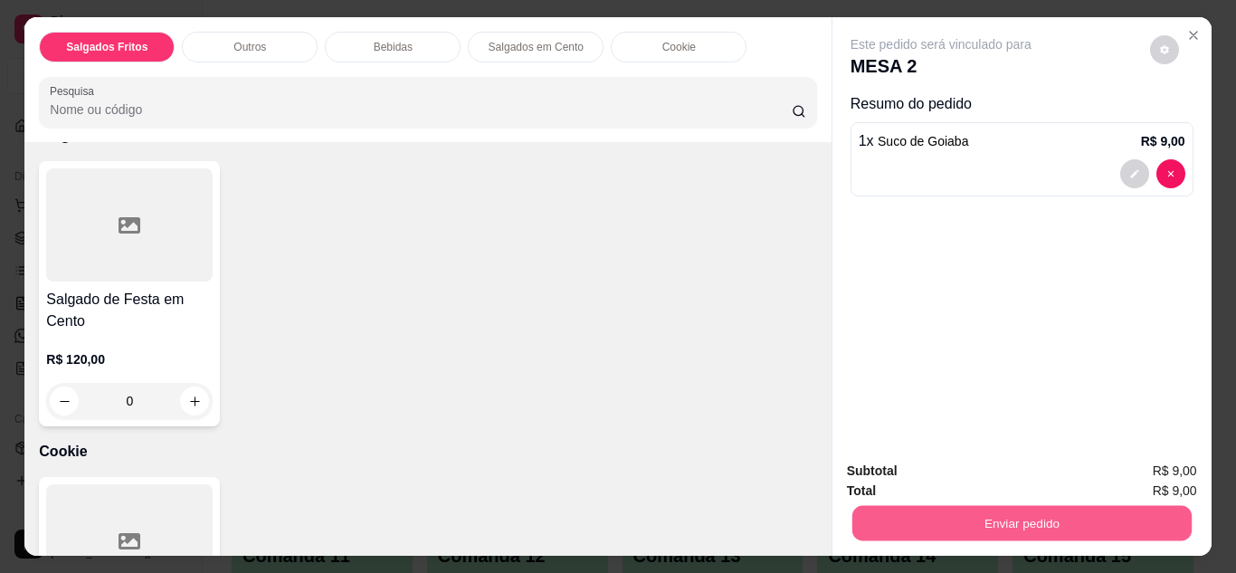
click at [922, 515] on button "Enviar pedido" at bounding box center [1021, 523] width 339 height 35
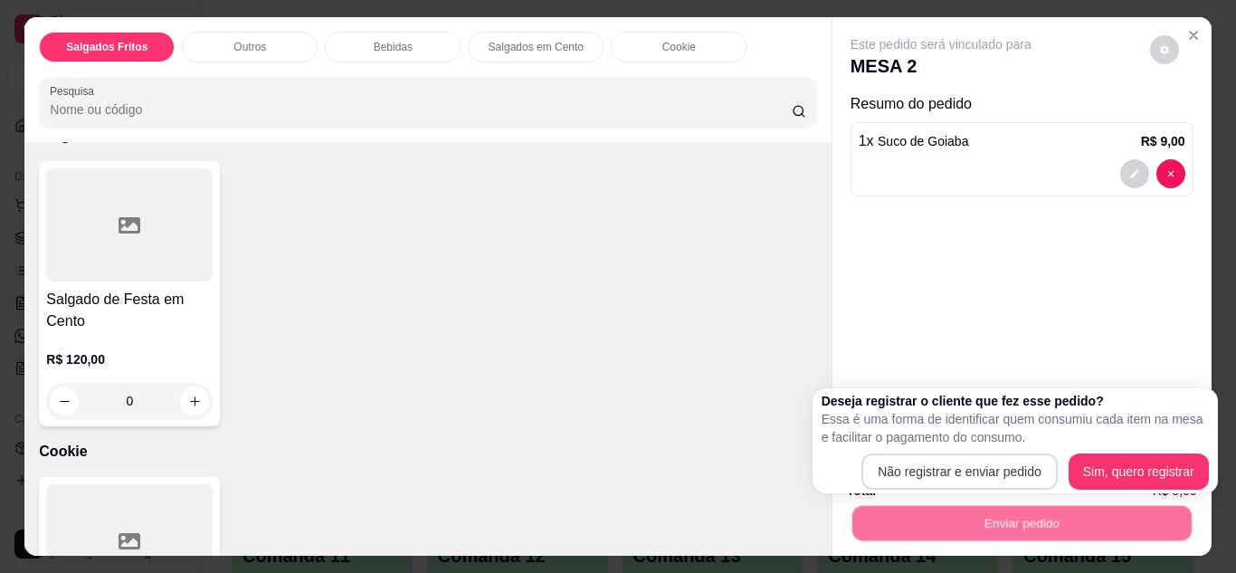
click at [914, 473] on body "Diggy Sistema de Gestão L Lanche da Sol ... Loja aberta Plano Essencial + Mesas…" at bounding box center [611, 286] width 1223 height 573
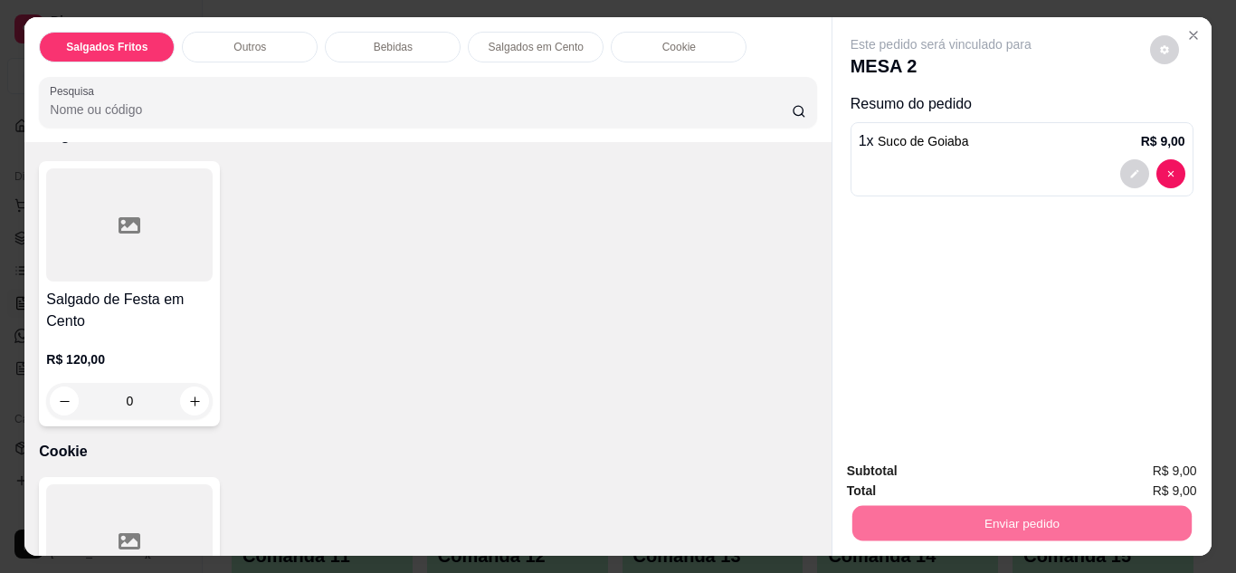
click at [914, 473] on button "Não registrar e enviar pedido" at bounding box center [962, 471] width 183 height 33
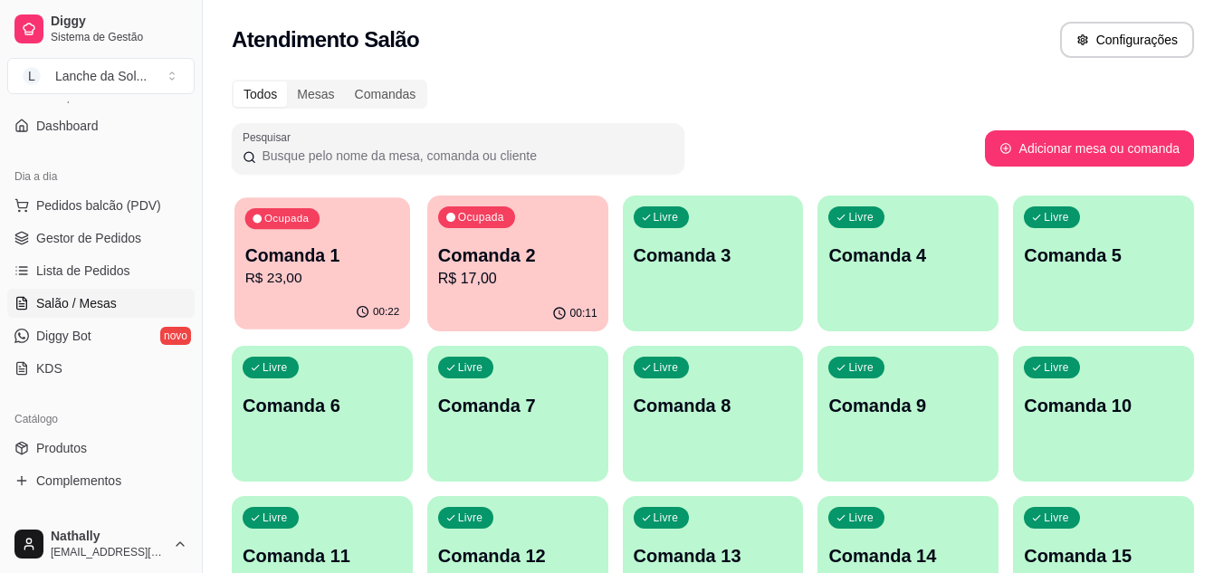
click at [358, 248] on p "Comanda 1" at bounding box center [322, 255] width 155 height 24
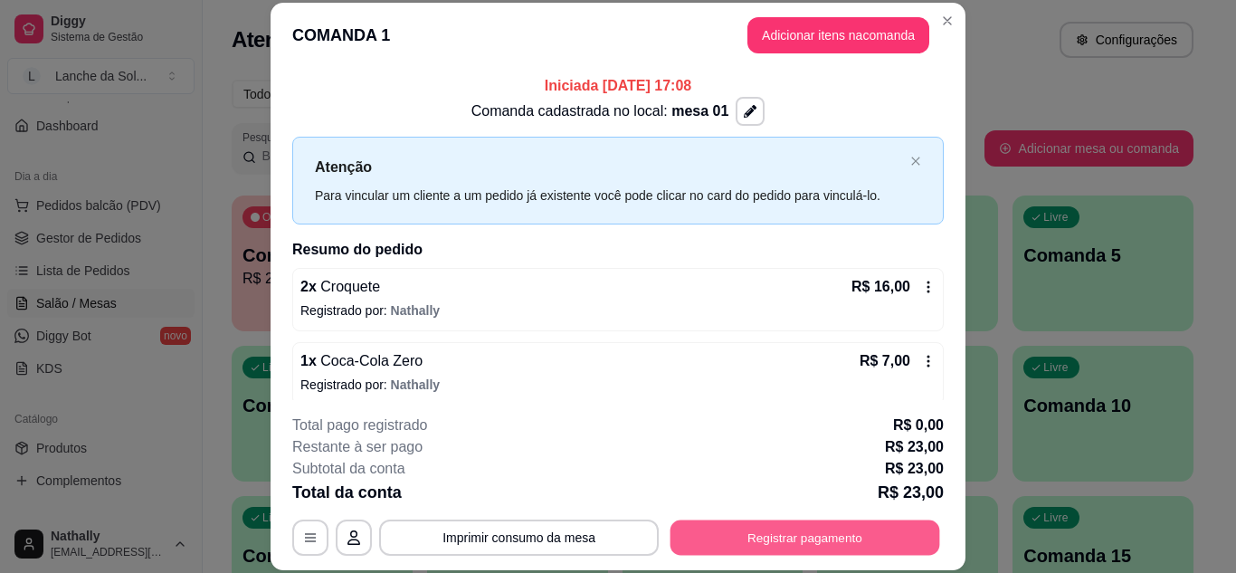
click at [756, 544] on button "Registrar pagamento" at bounding box center [806, 537] width 270 height 35
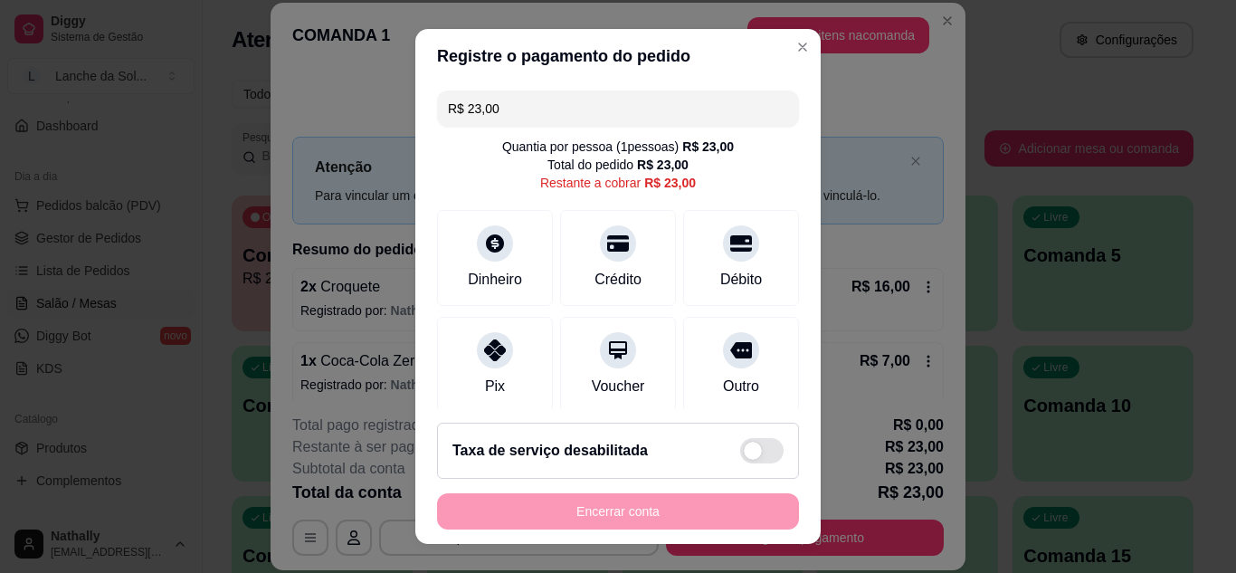
click at [504, 358] on div "Pix" at bounding box center [495, 365] width 116 height 96
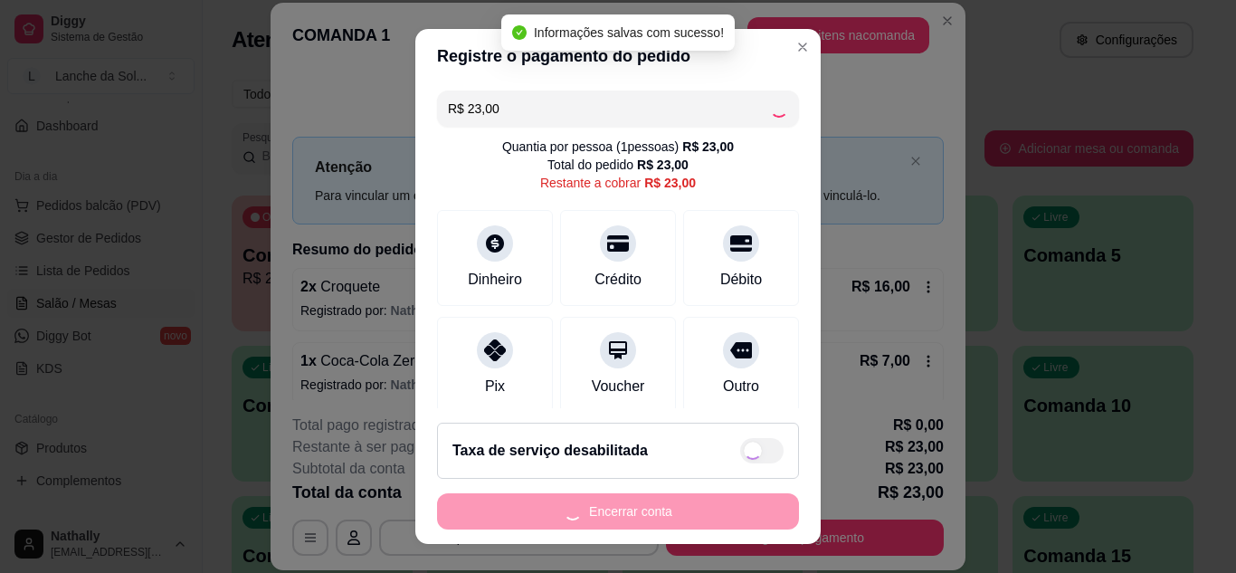
type input "R$ 0,00"
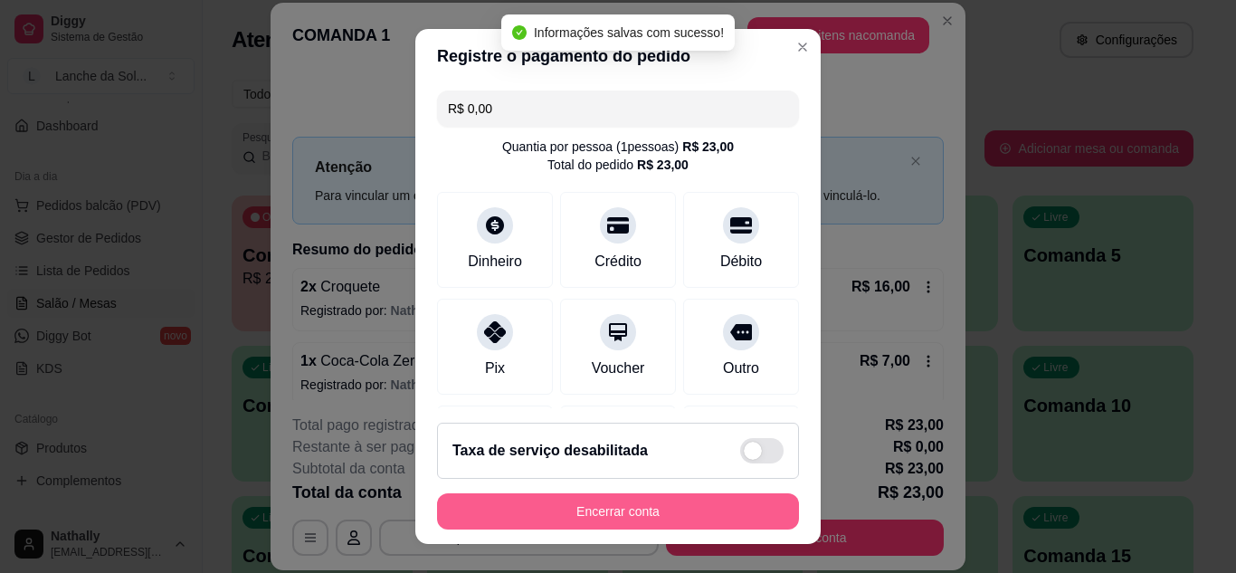
click at [580, 501] on button "Encerrar conta" at bounding box center [618, 511] width 362 height 36
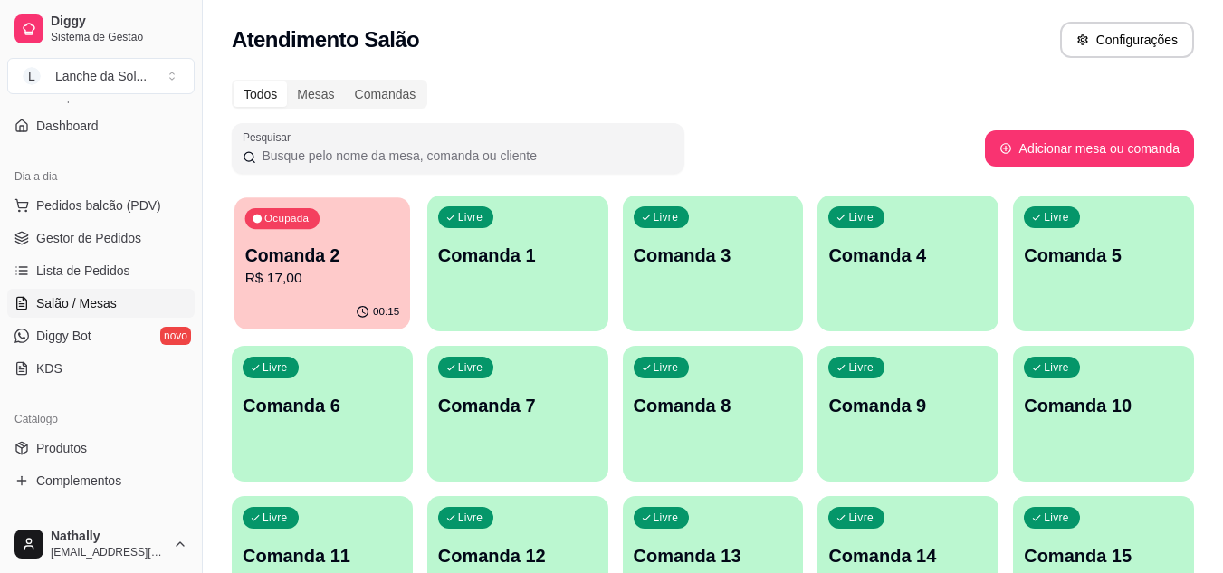
click at [316, 224] on div "Ocupada" at bounding box center [282, 218] width 74 height 21
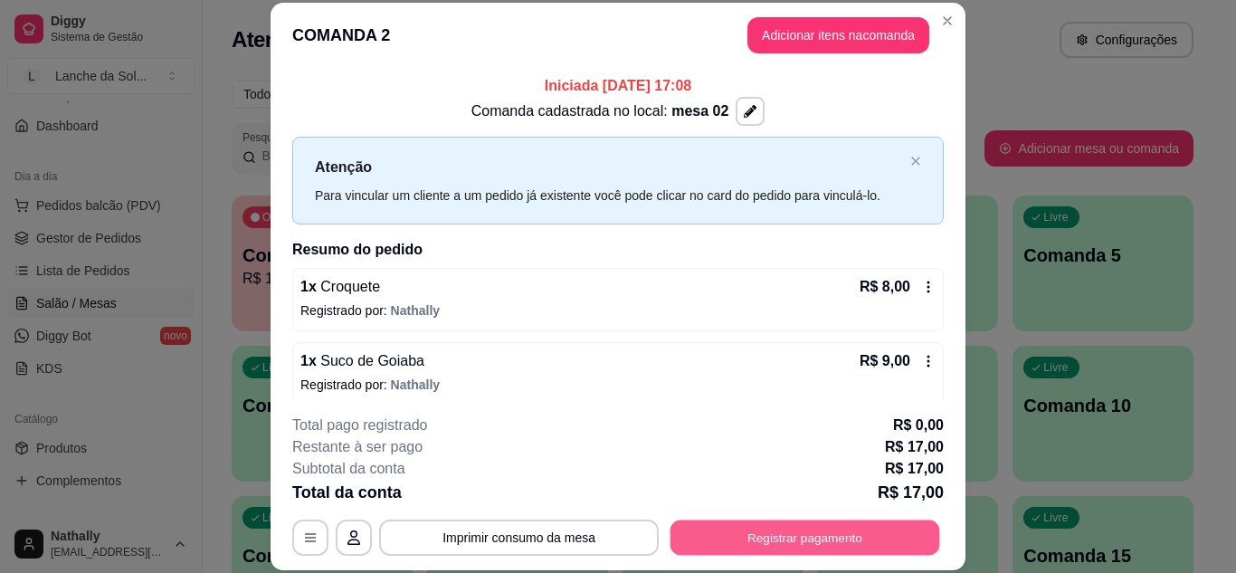
click at [739, 528] on button "Registrar pagamento" at bounding box center [806, 537] width 270 height 35
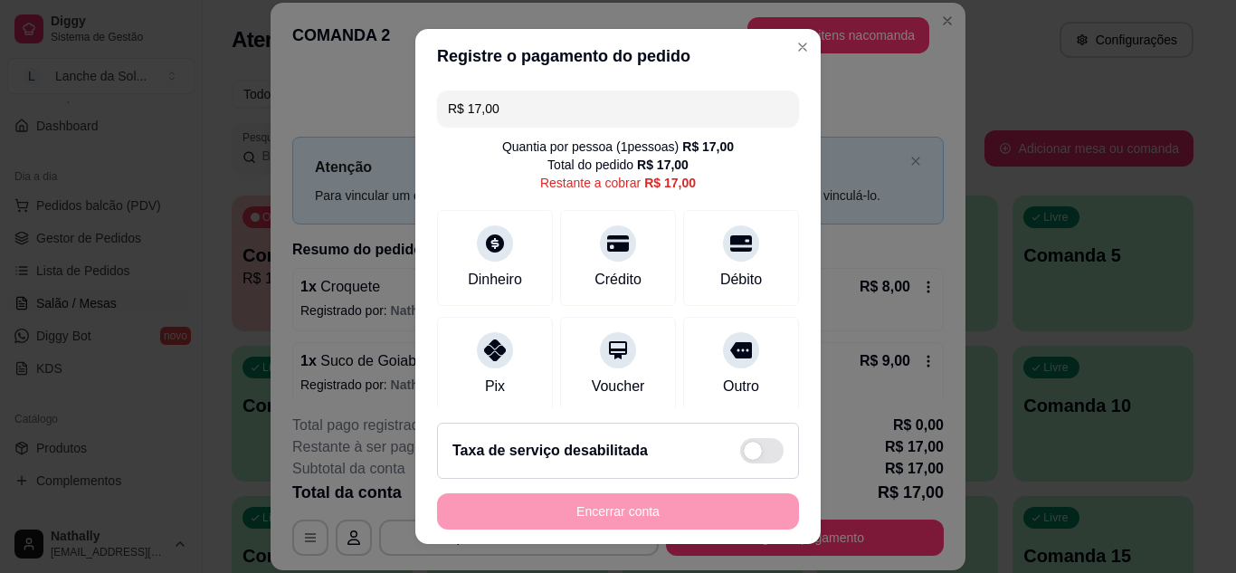
click at [515, 371] on div "Pix" at bounding box center [495, 365] width 116 height 96
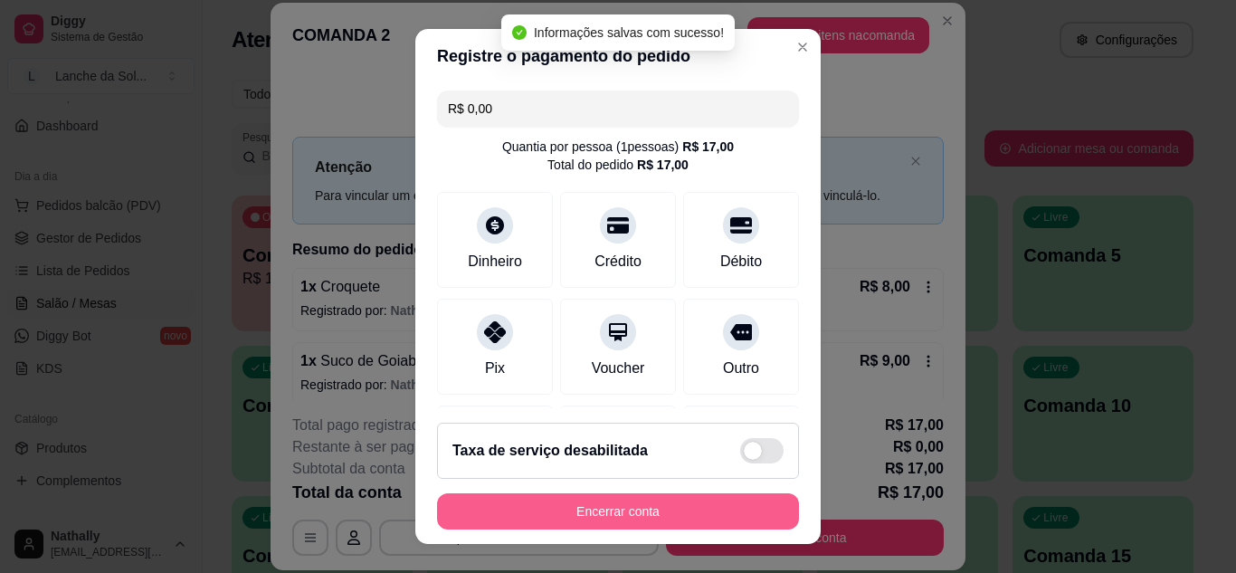
type input "R$ 0,00"
click at [568, 509] on button "Encerrar conta" at bounding box center [618, 511] width 351 height 35
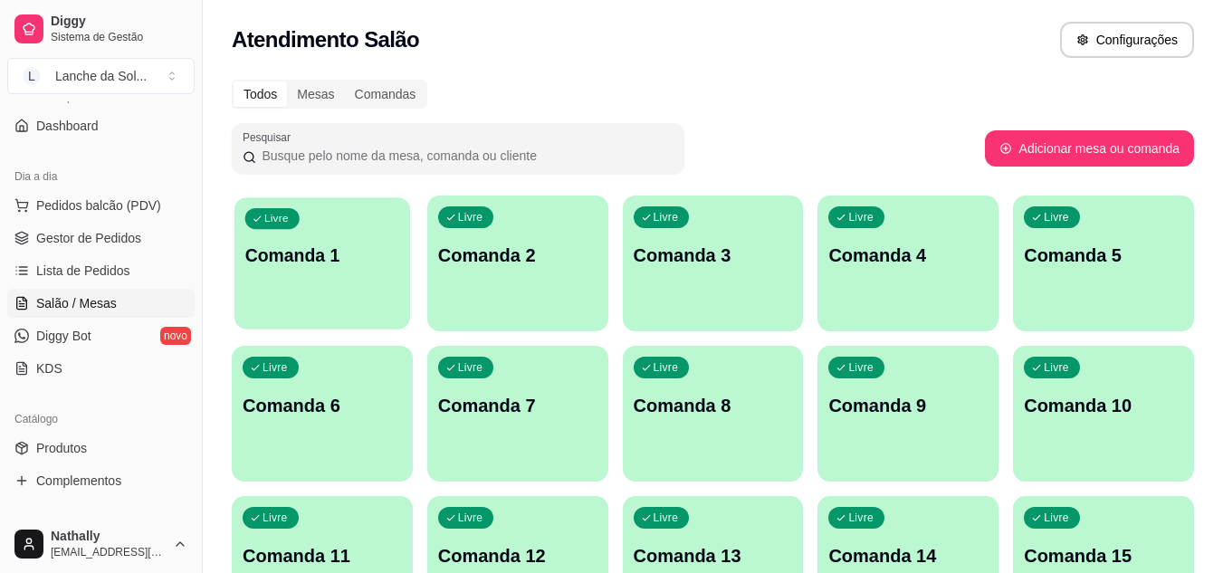
click at [365, 214] on div "Livre Comanda 1" at bounding box center [322, 252] width 176 height 110
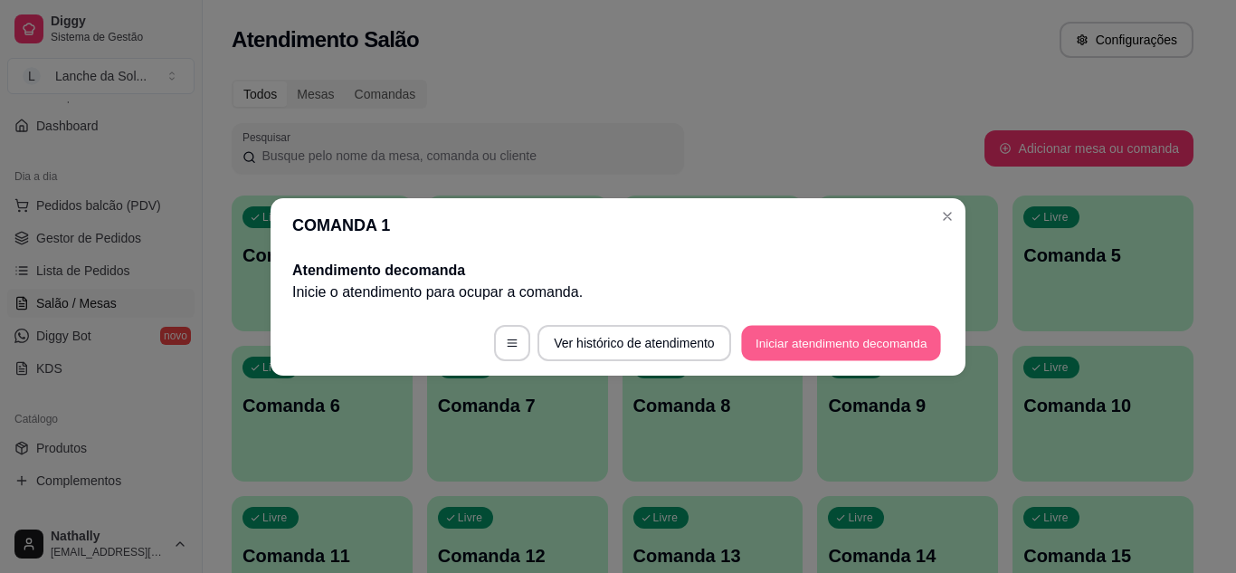
click at [785, 334] on button "Iniciar atendimento de comanda" at bounding box center [841, 342] width 200 height 35
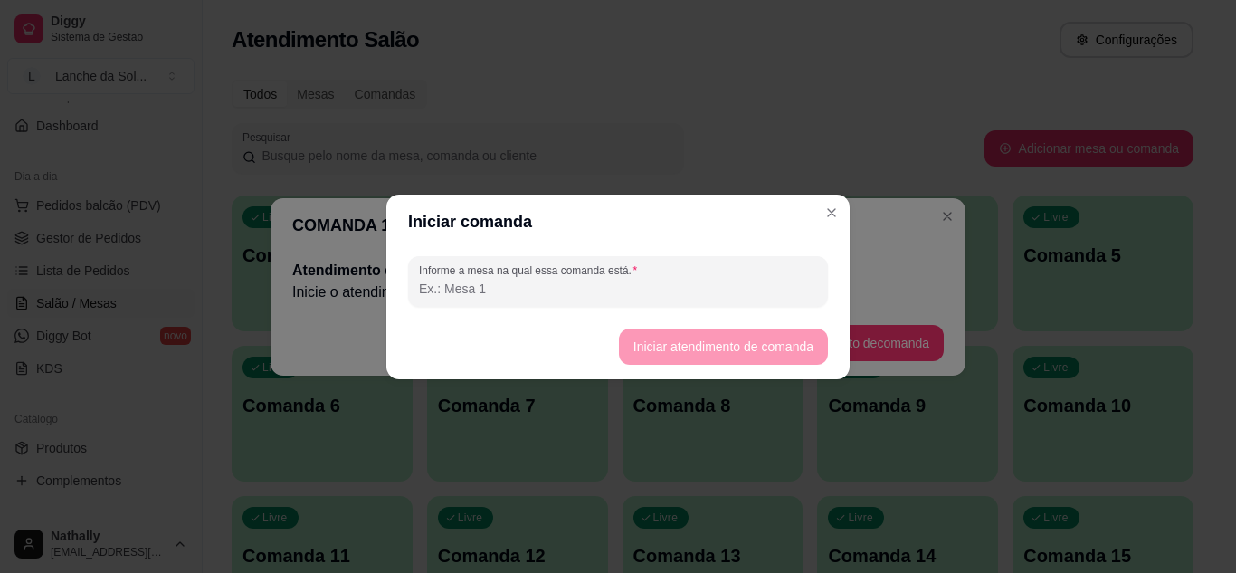
click at [711, 292] on input "Informe a mesa na qual essa comanda está." at bounding box center [618, 289] width 398 height 18
type input "m"
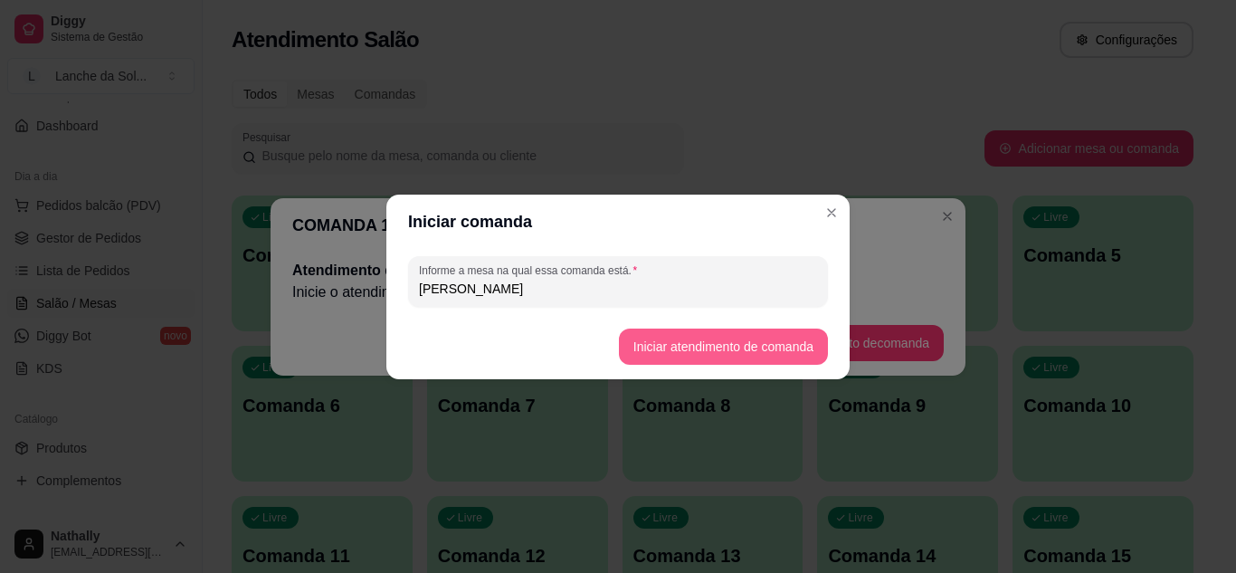
type input "[PERSON_NAME]"
click at [732, 339] on button "Iniciar atendimento de comanda" at bounding box center [723, 346] width 203 height 35
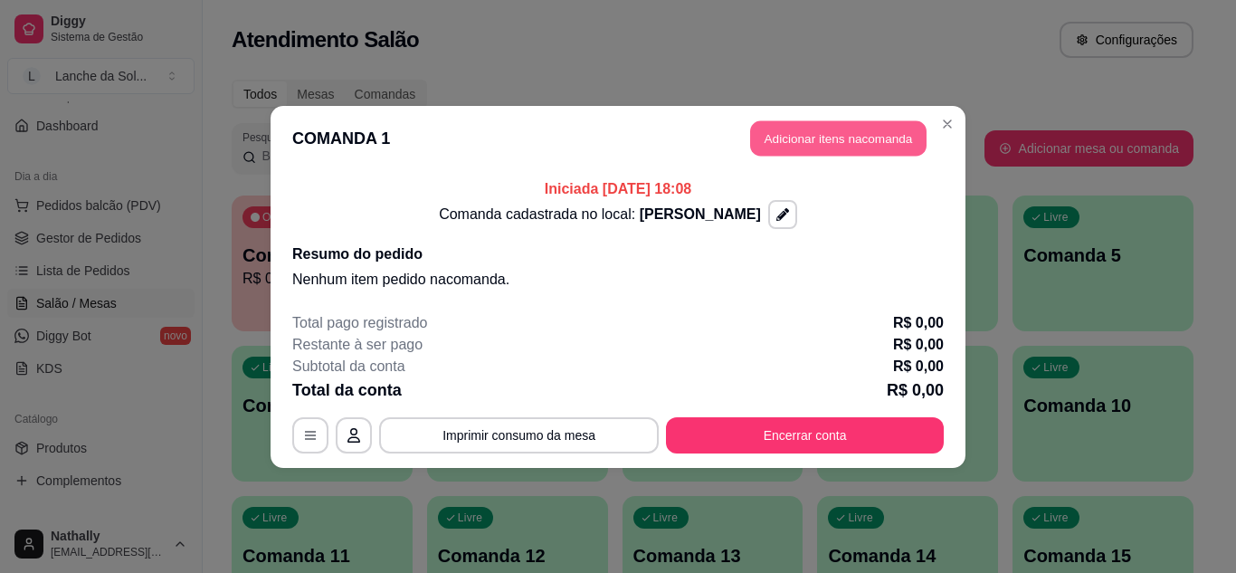
click at [855, 145] on button "Adicionar itens na comanda" at bounding box center [838, 137] width 177 height 35
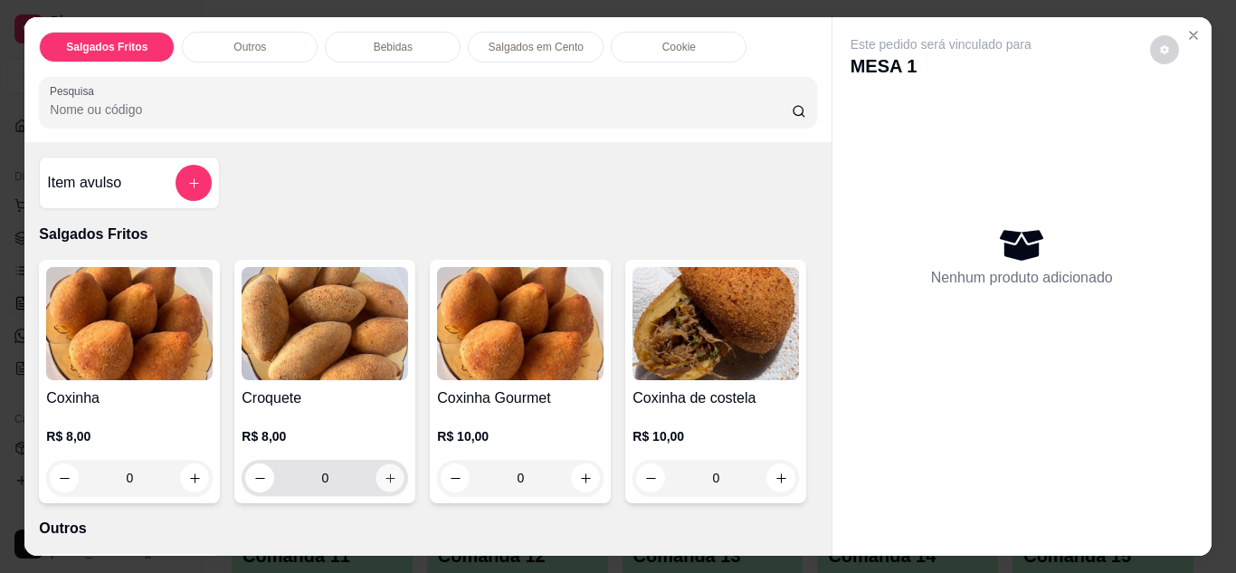
click at [393, 472] on button "increase-product-quantity" at bounding box center [391, 477] width 28 height 28
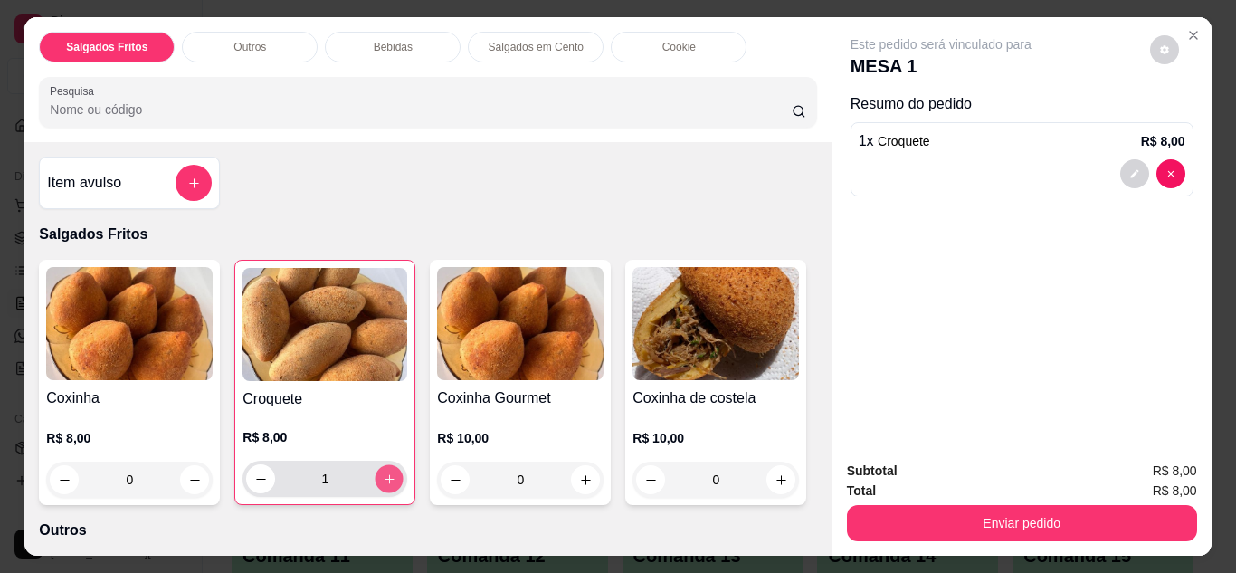
click at [393, 472] on button "increase-product-quantity" at bounding box center [390, 478] width 28 height 28
type input "2"
click at [816, 164] on div "Salgados Fritos Outros Bebidas Salgados em Cento Cookie Pesquisa Item avulso Sa…" at bounding box center [617, 286] width 1187 height 539
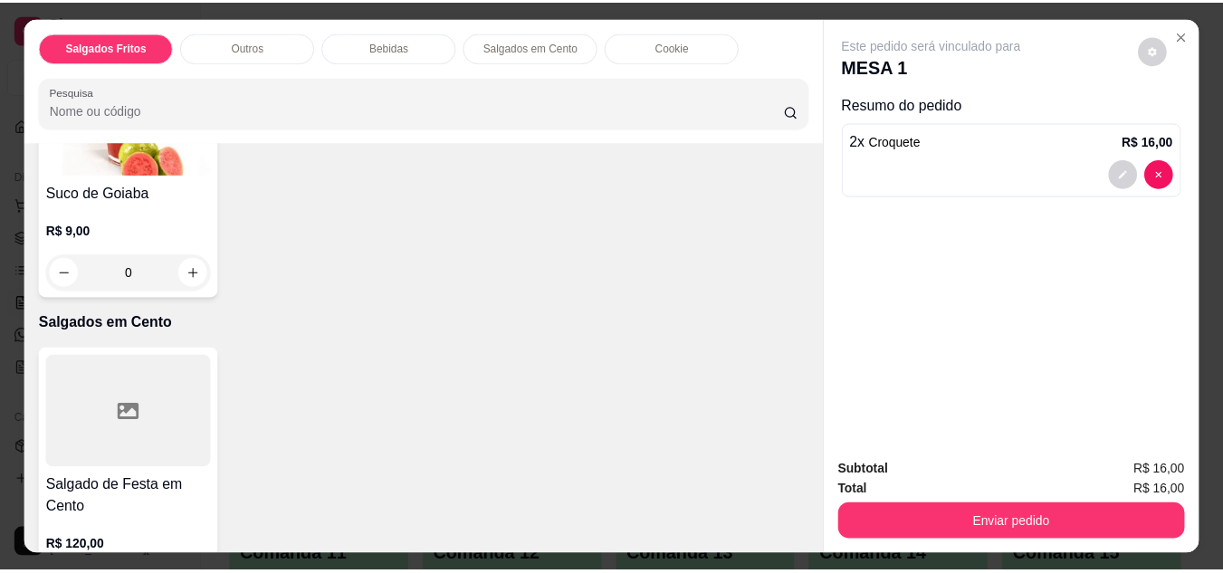
scroll to position [1457, 0]
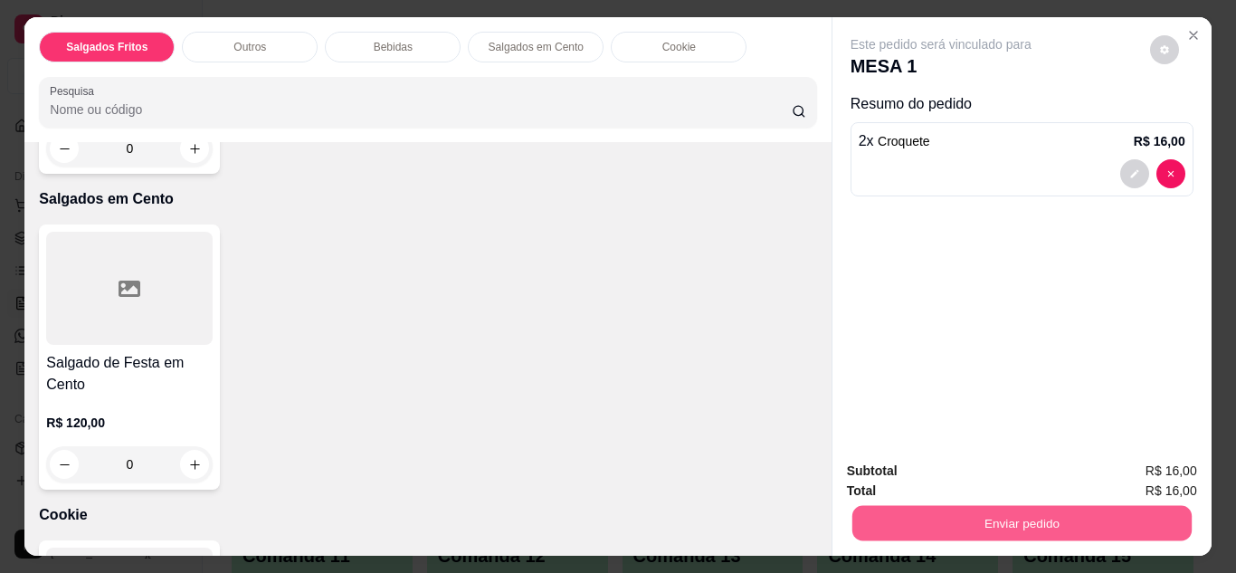
click at [949, 511] on button "Enviar pedido" at bounding box center [1021, 523] width 339 height 35
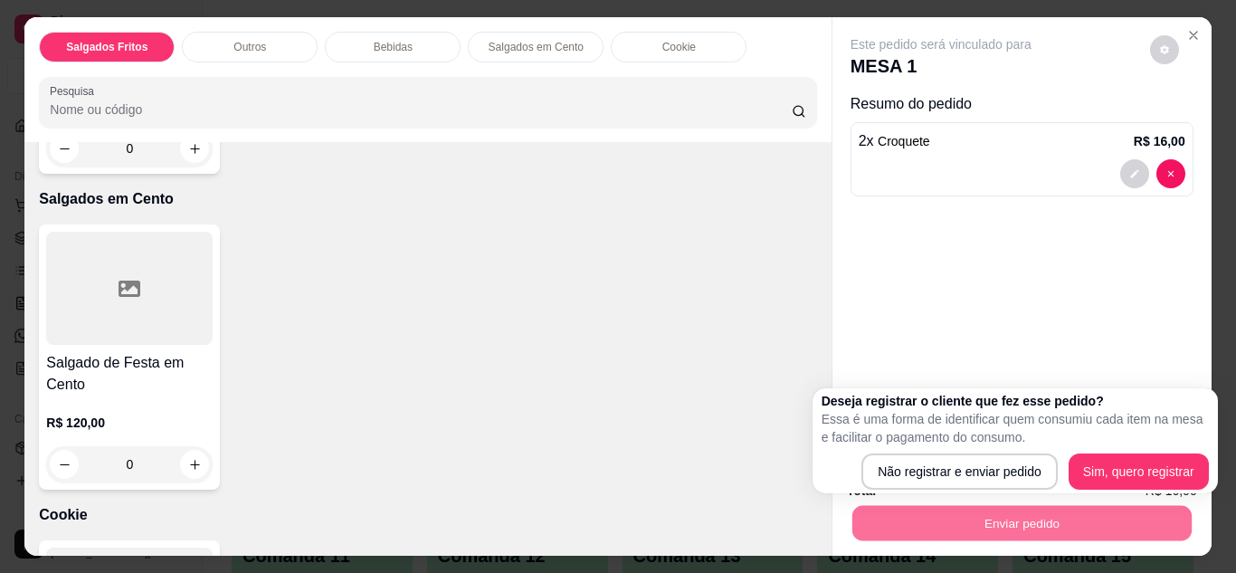
click at [990, 492] on div "Deseja registrar o cliente que fez esse pedido? Essa é uma forma de identificar…" at bounding box center [1016, 440] width 406 height 105
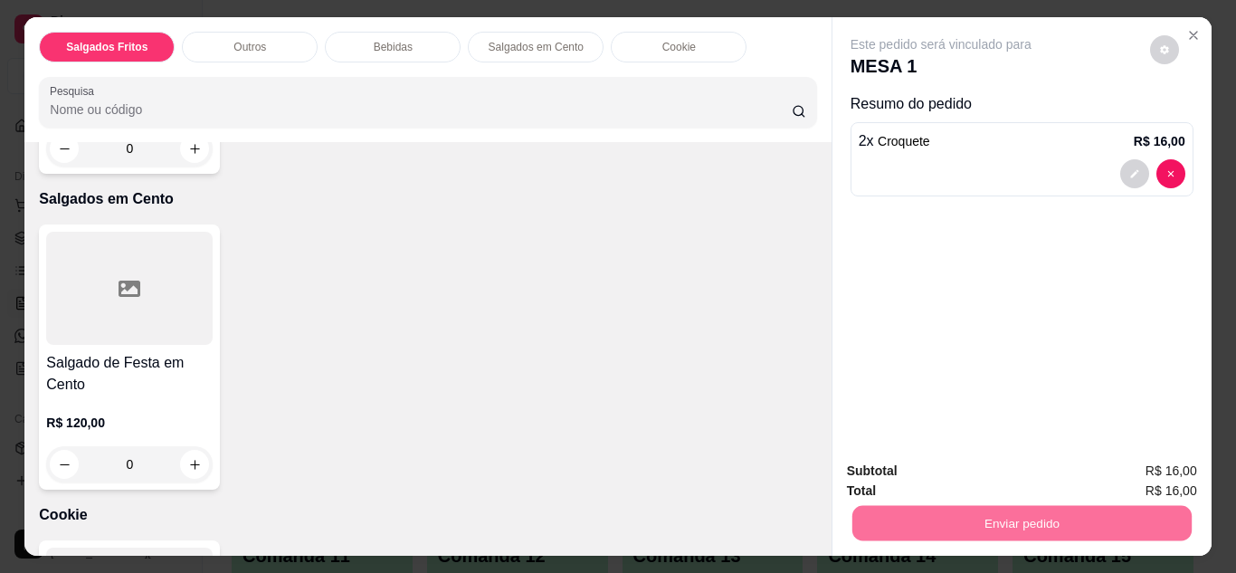
click at [1001, 469] on button "Não registrar e enviar pedido" at bounding box center [962, 471] width 183 height 33
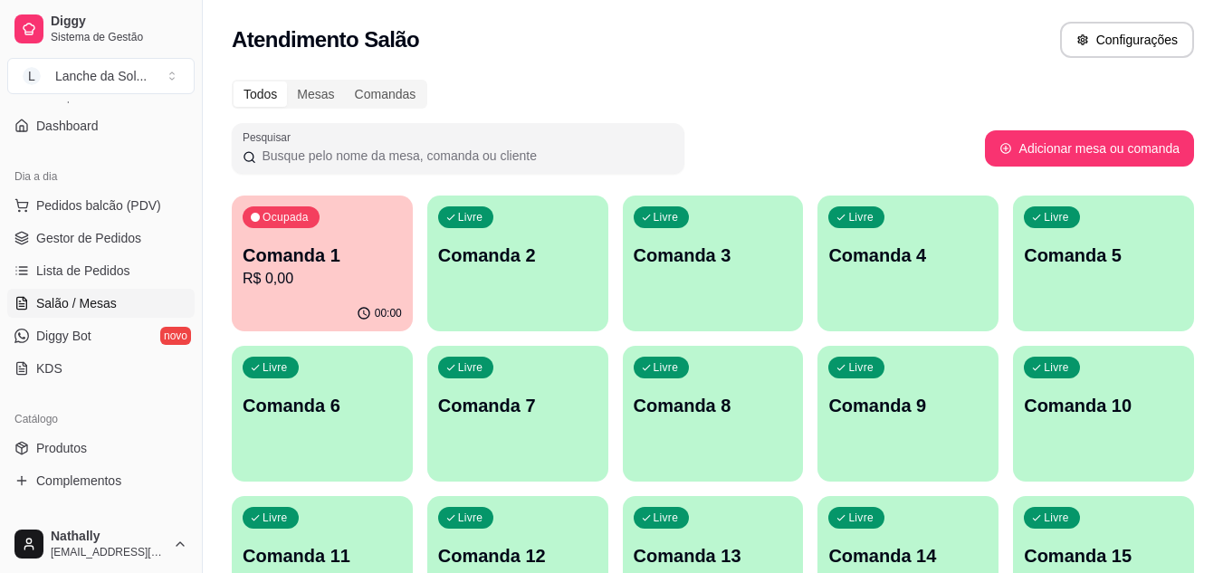
click at [62, 460] on link "Produtos" at bounding box center [100, 448] width 187 height 29
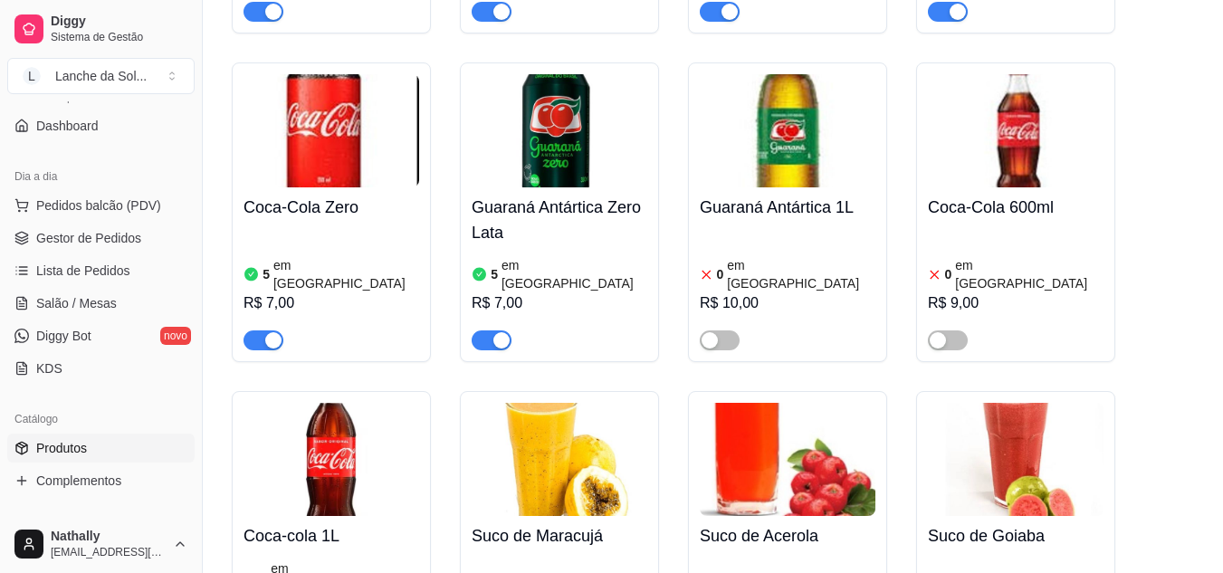
scroll to position [5648, 0]
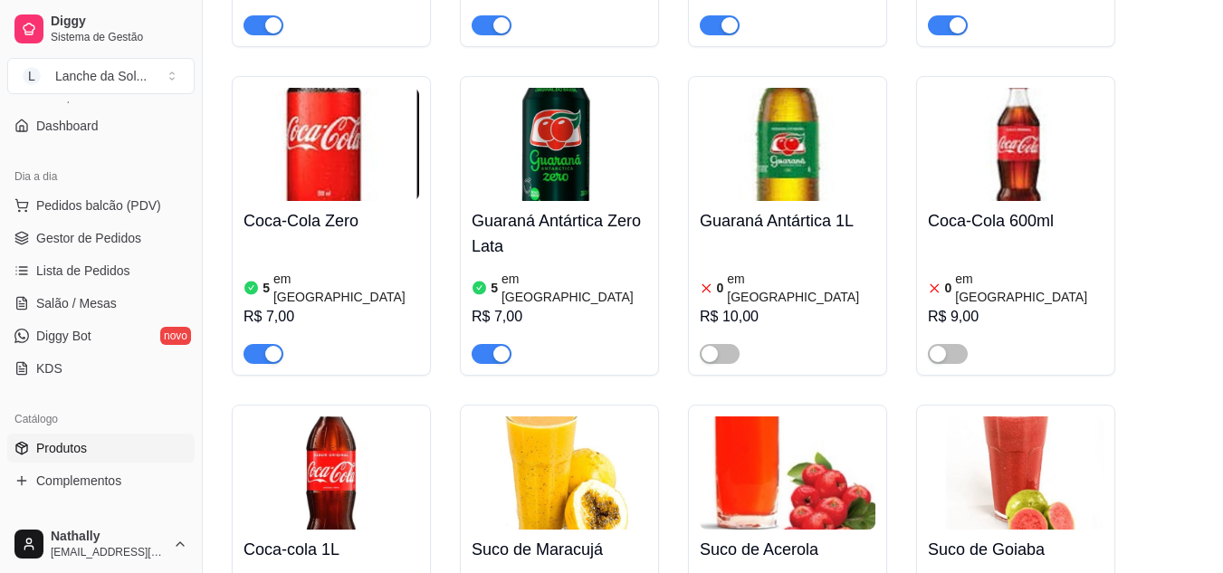
drag, startPoint x: 1221, startPoint y: 439, endPoint x: 1229, endPoint y: 427, distance: 14.3
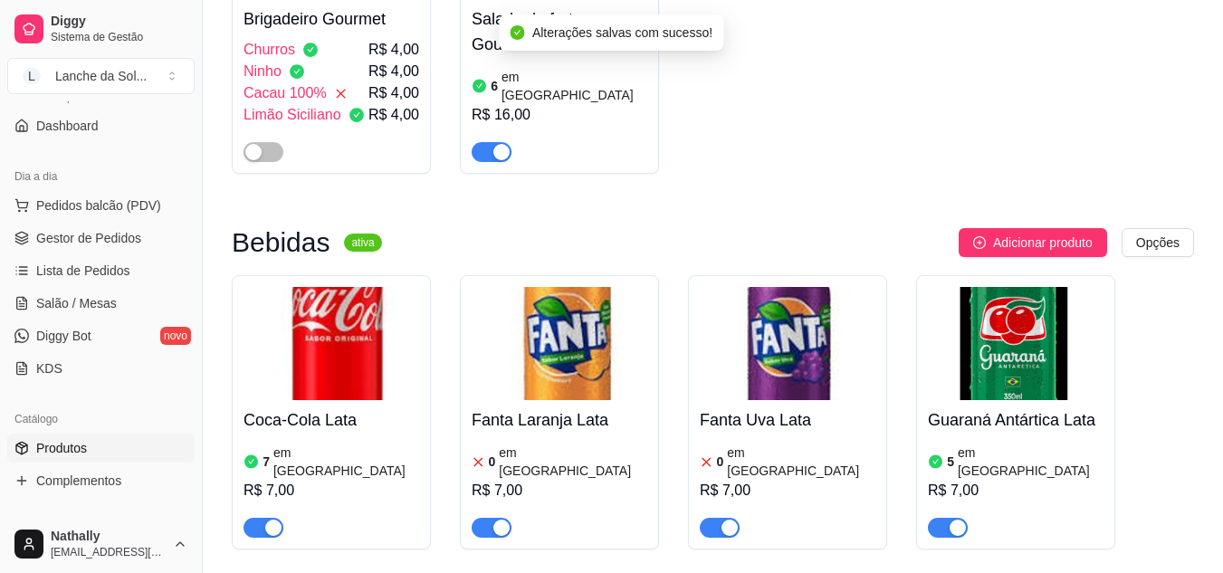
scroll to position [5132, 0]
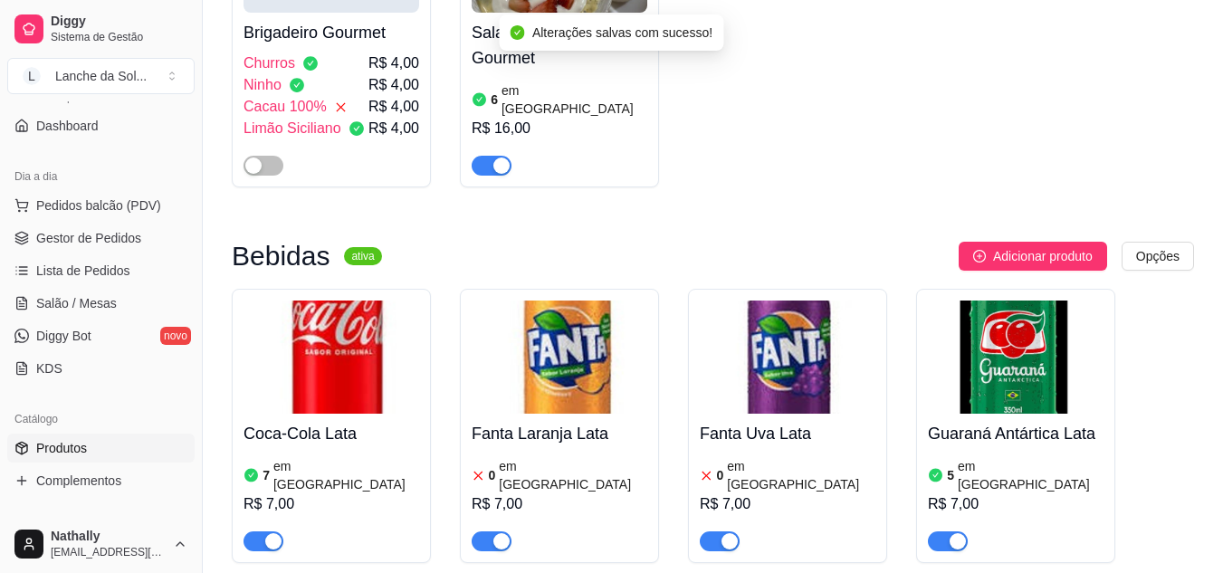
click at [727, 533] on div "button" at bounding box center [729, 541] width 16 height 16
click at [492, 531] on button "button" at bounding box center [492, 541] width 40 height 20
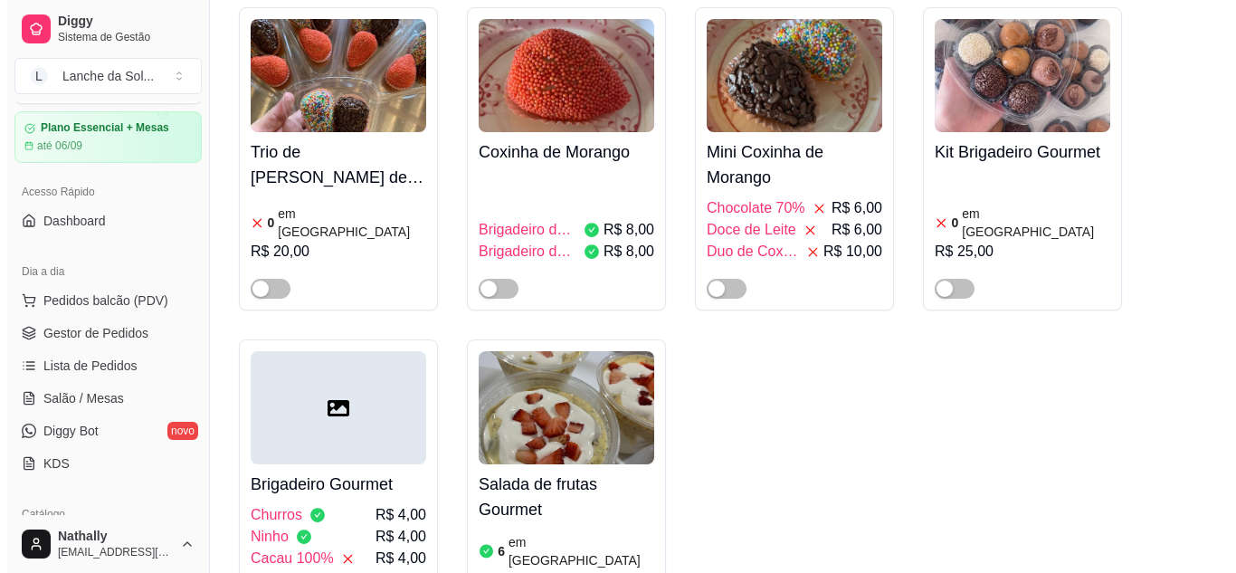
scroll to position [33, 0]
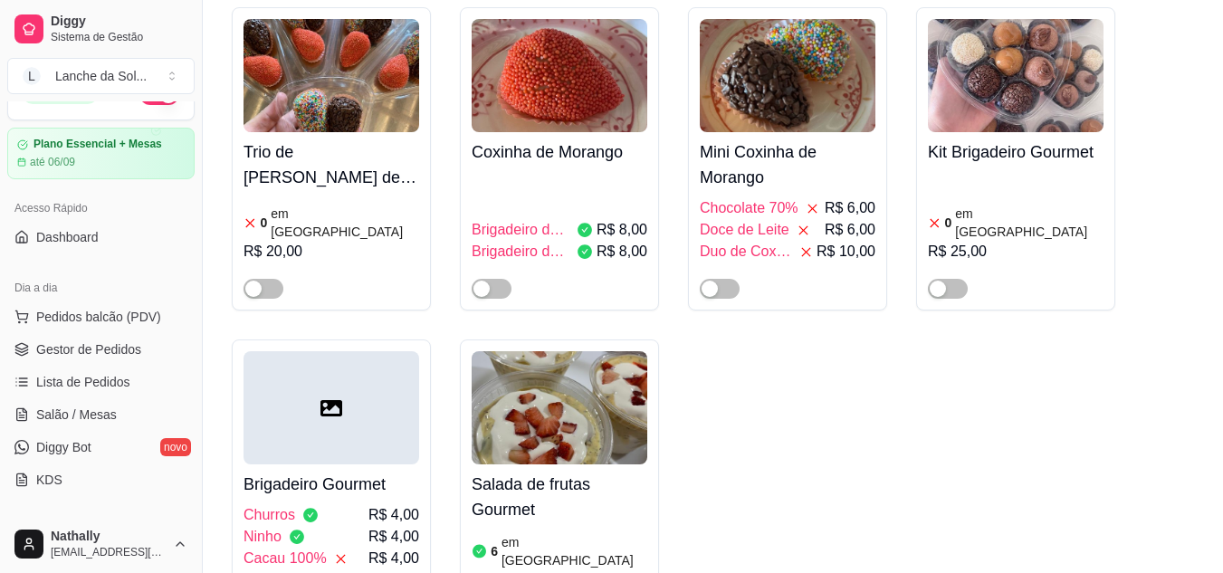
click at [115, 312] on span "Pedidos balcão (PDV)" at bounding box center [98, 317] width 125 height 18
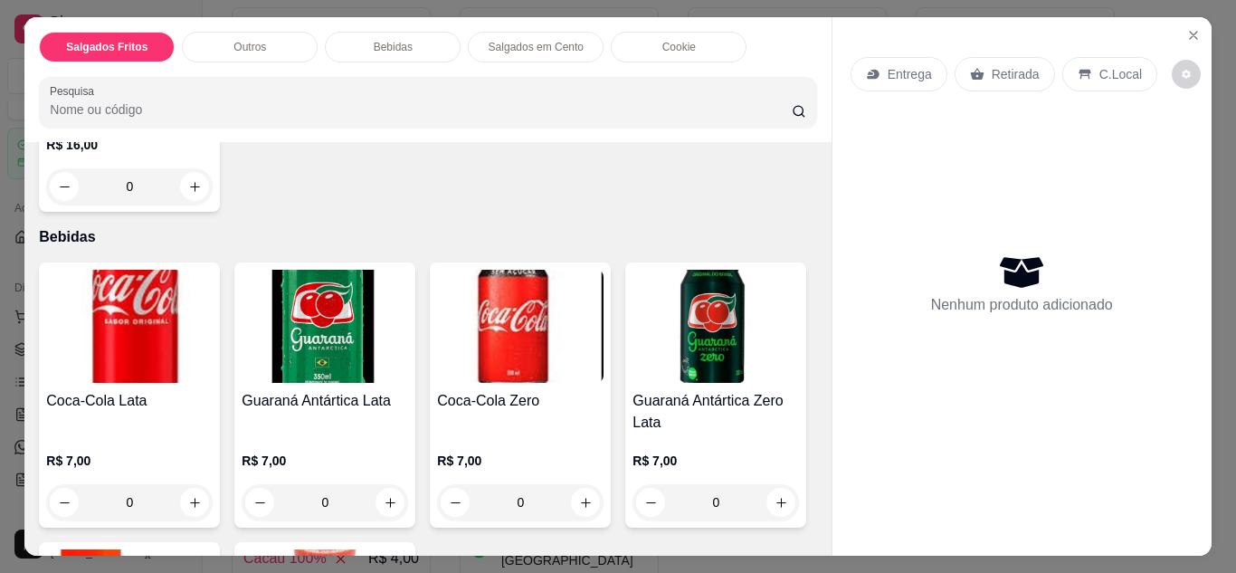
scroll to position [591, 0]
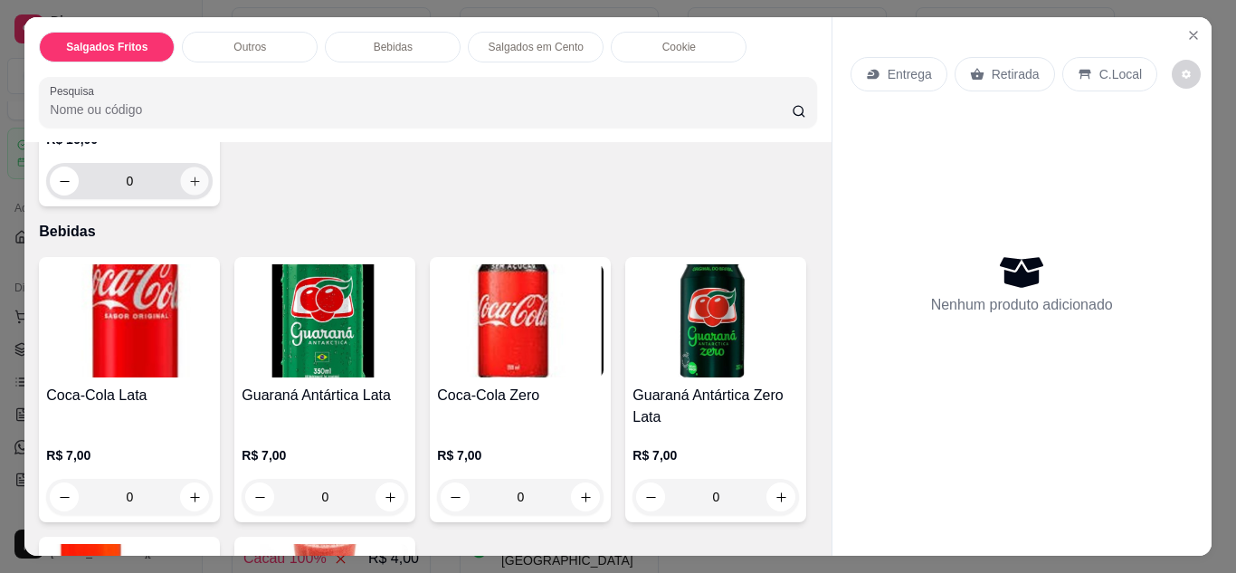
click at [195, 188] on icon "increase-product-quantity" at bounding box center [195, 182] width 14 height 14
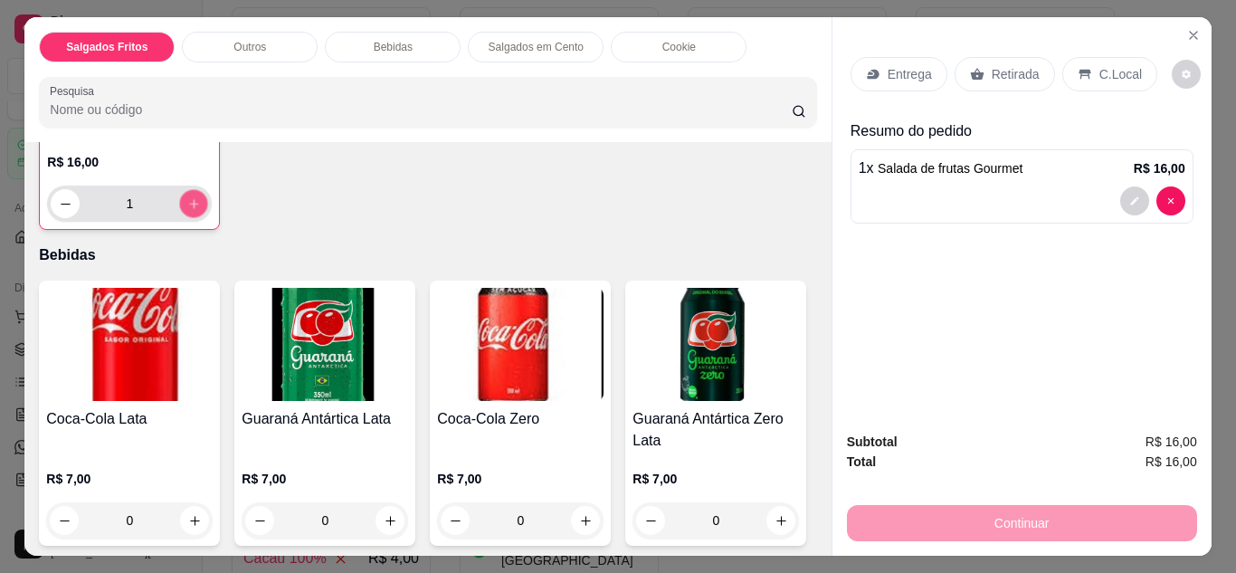
click at [195, 217] on button "increase-product-quantity" at bounding box center [194, 203] width 28 height 28
type input "3"
click at [909, 67] on p "Entrega" at bounding box center [910, 74] width 44 height 18
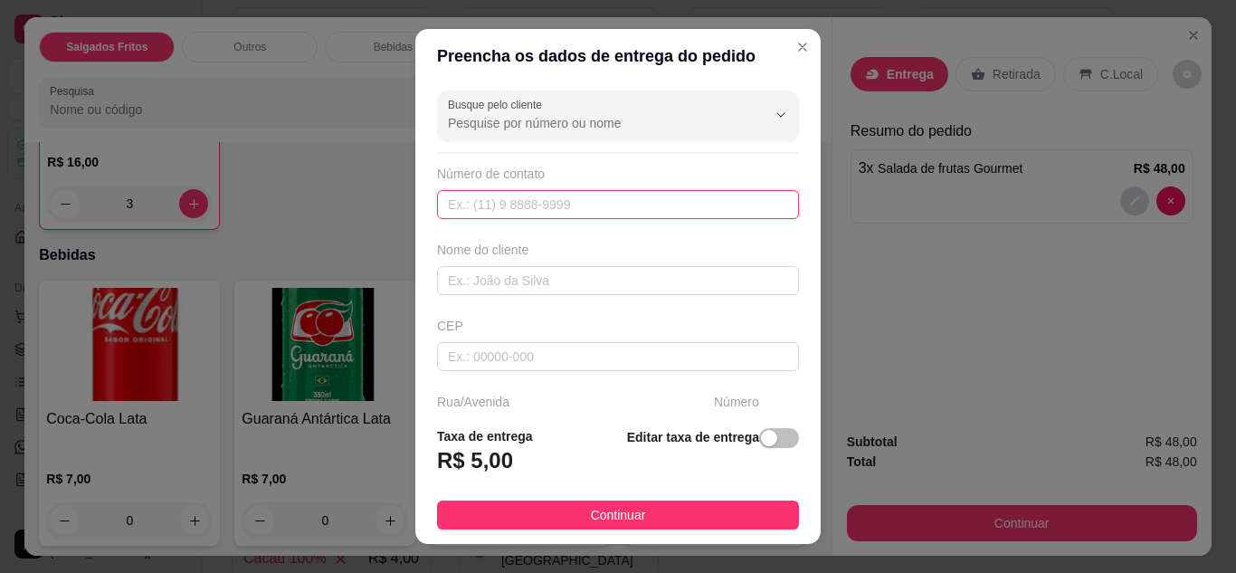
click at [586, 205] on input "text" at bounding box center [618, 204] width 362 height 29
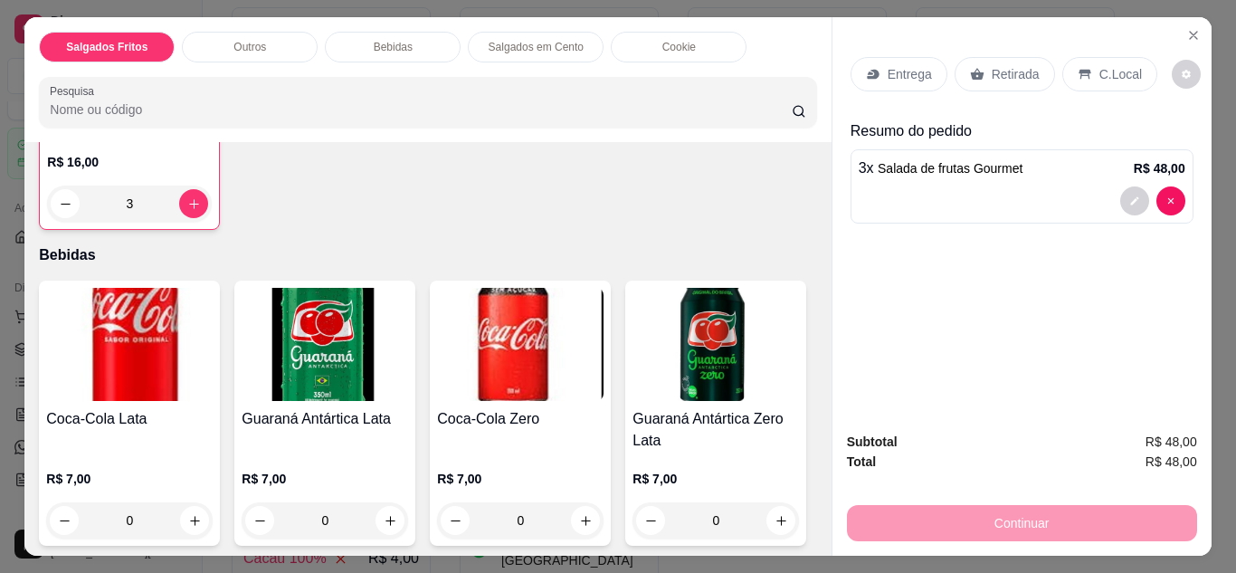
click at [900, 85] on div "Entrega Retirada C.Local" at bounding box center [1022, 74] width 343 height 63
drag, startPoint x: 900, startPoint y: 85, endPoint x: 907, endPoint y: 73, distance: 13.8
click at [907, 73] on div "Entrega Retirada C.Local" at bounding box center [1022, 74] width 343 height 63
click at [907, 73] on p "Entrega" at bounding box center [910, 74] width 44 height 18
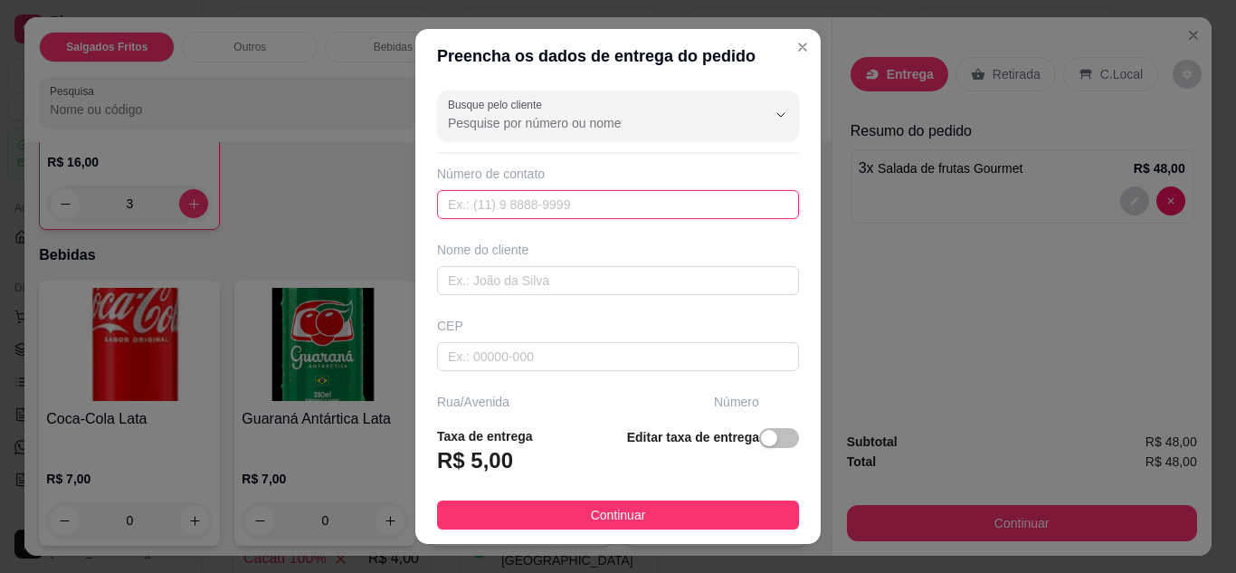
click at [495, 190] on input "text" at bounding box center [618, 204] width 362 height 29
click at [500, 205] on input "text" at bounding box center [618, 204] width 362 height 29
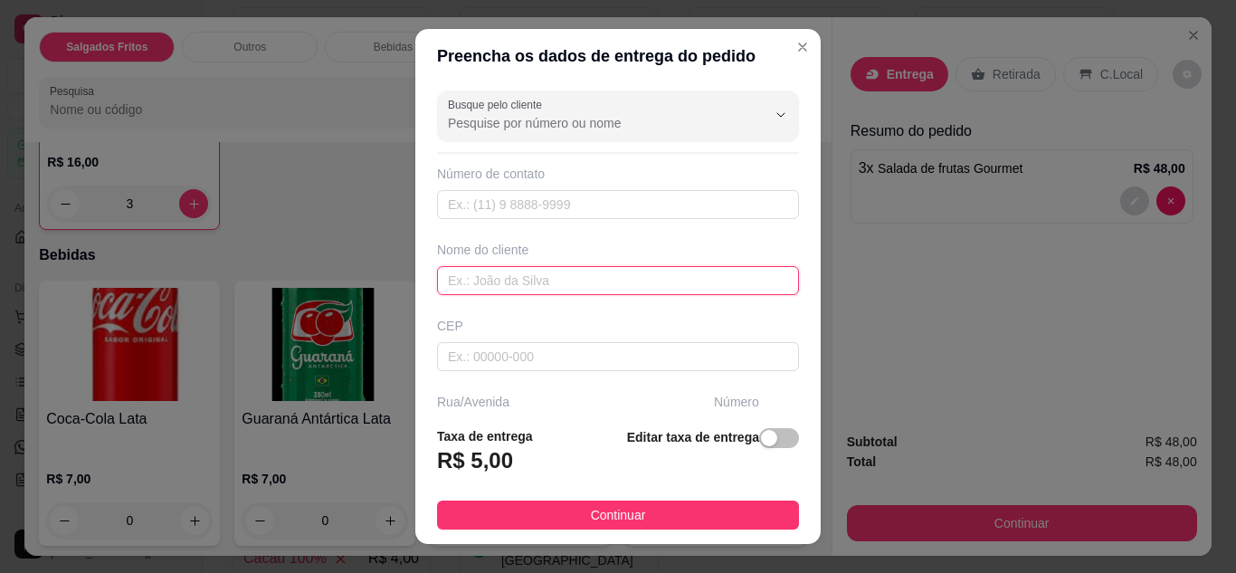
click at [514, 277] on input "text" at bounding box center [618, 280] width 362 height 29
type input "S"
type input "k"
type input "|"
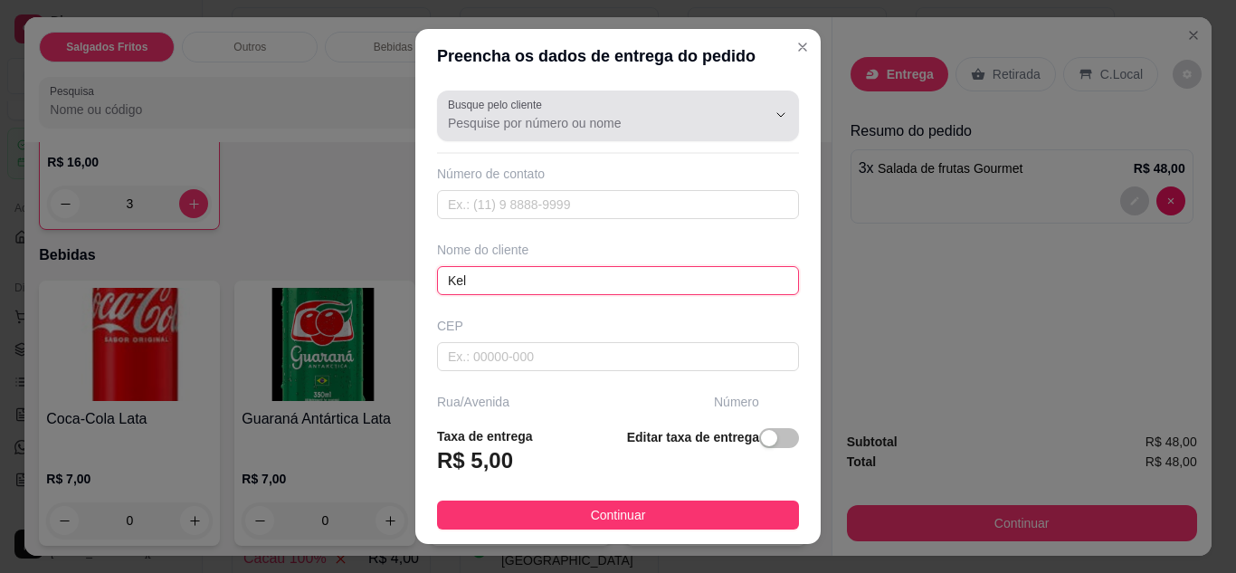
type input "Kel"
click at [612, 121] on input "Busque pelo cliente" at bounding box center [593, 123] width 290 height 18
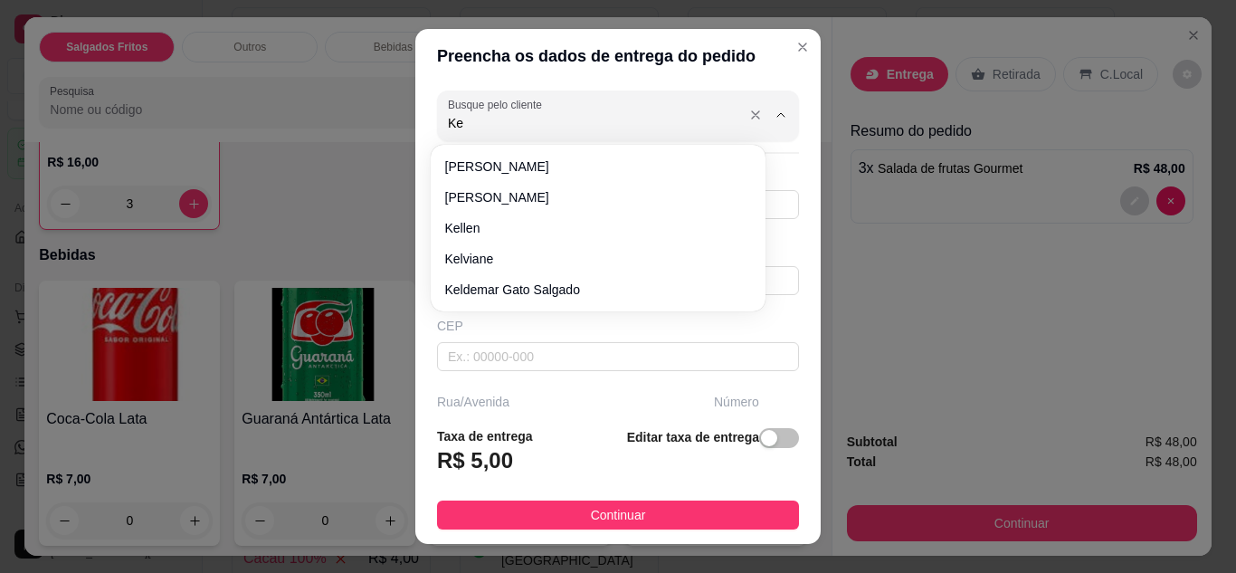
type input "K"
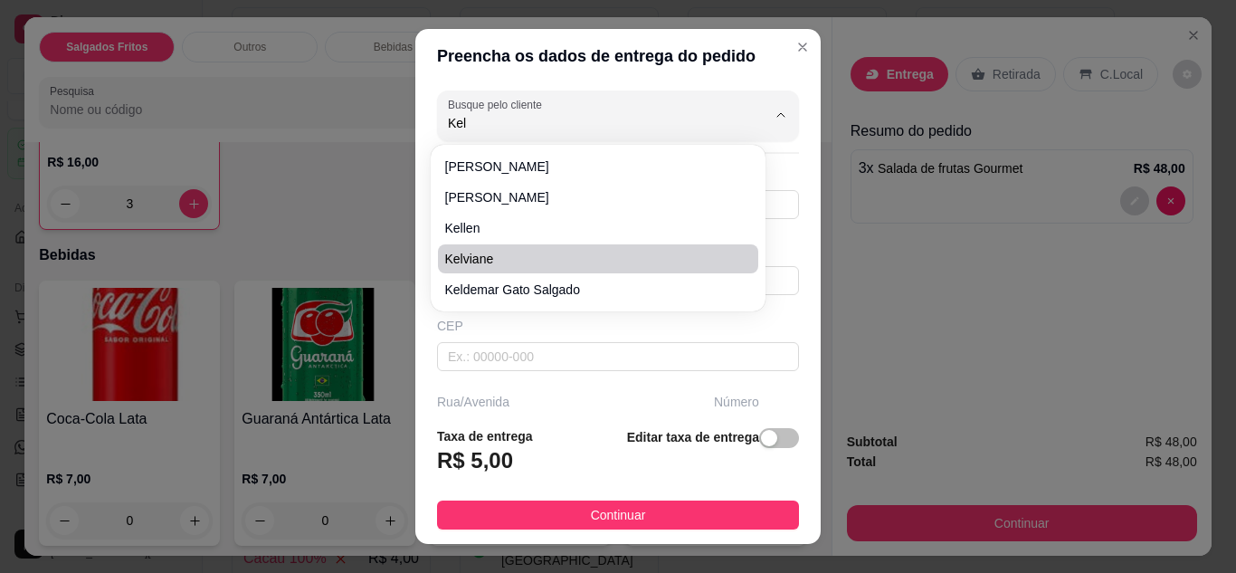
click at [492, 266] on span "Kelviane" at bounding box center [589, 259] width 288 height 18
type input "Kelviane"
type input "93992311571"
type input "Kelviane"
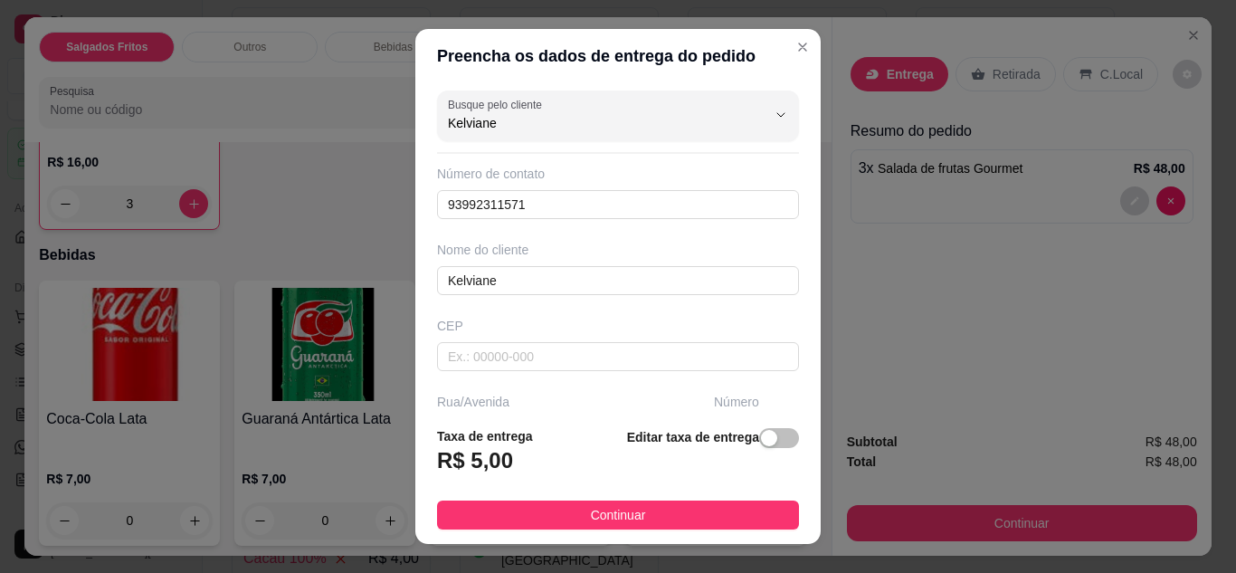
type input "Kelviane"
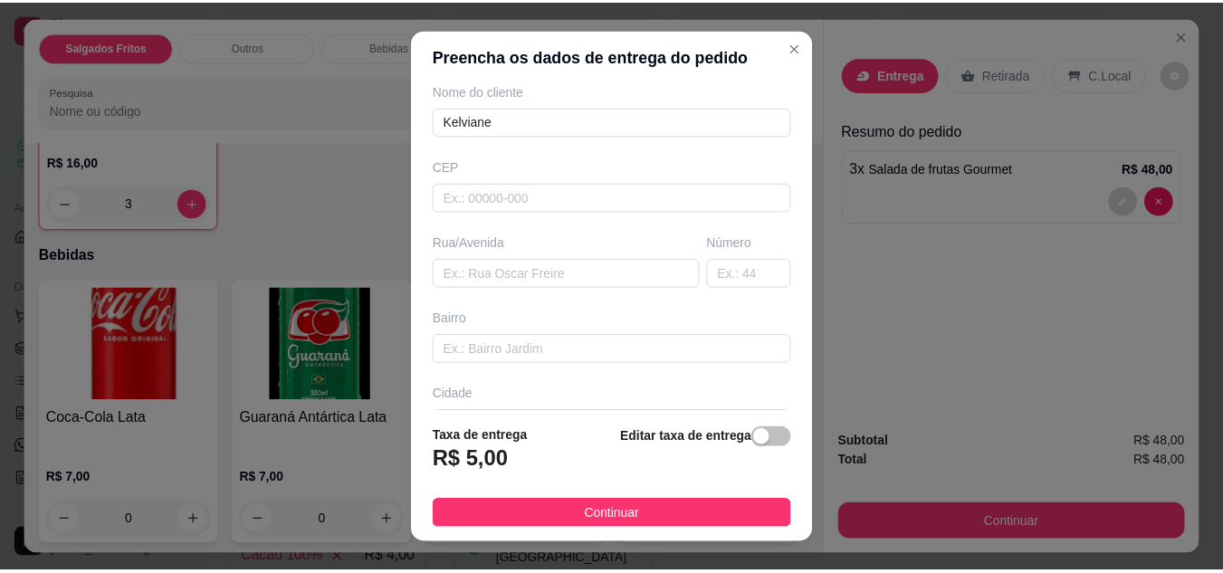
scroll to position [189, 0]
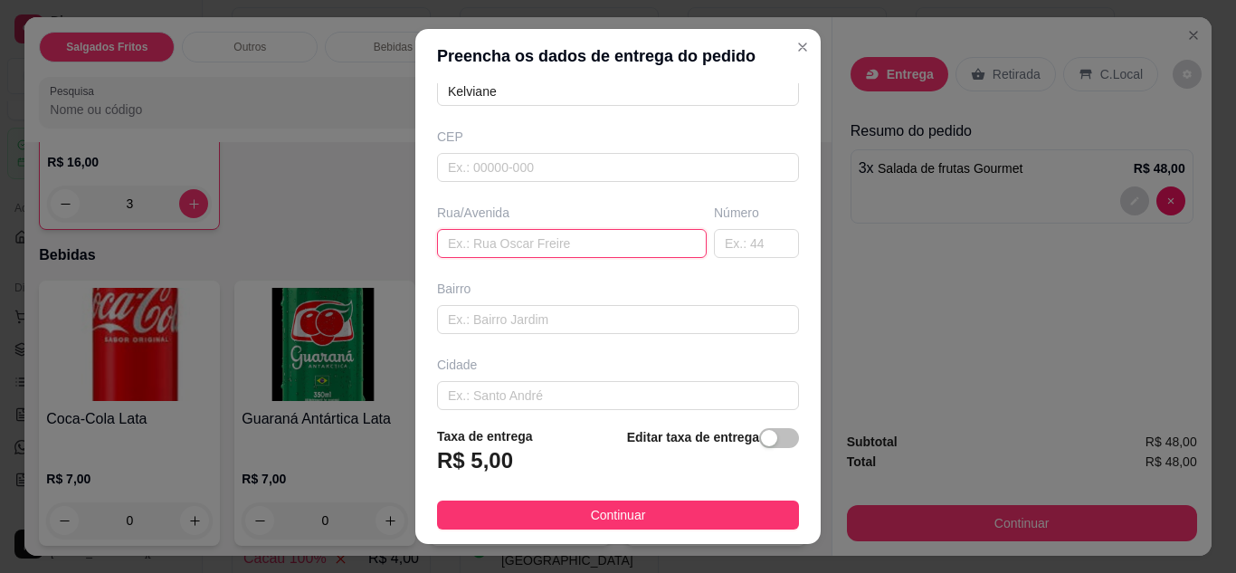
click at [573, 230] on input "text" at bounding box center [572, 243] width 270 height 29
type input "Andira"
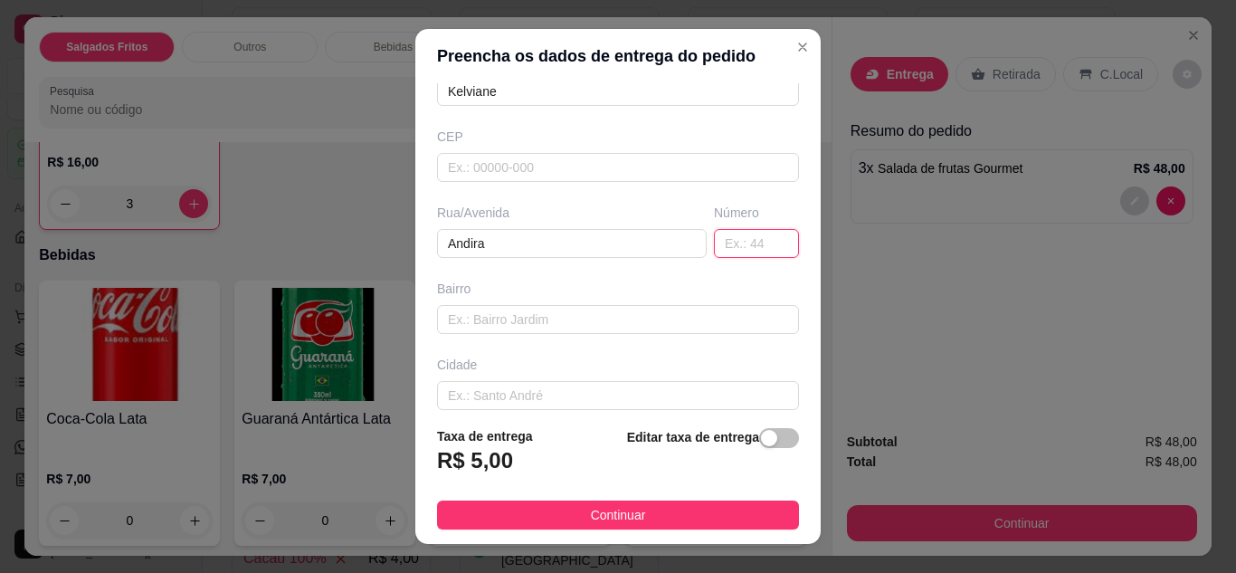
click at [714, 241] on input "text" at bounding box center [756, 243] width 85 height 29
type input "207"
click at [673, 521] on button "Continuar" at bounding box center [618, 515] width 362 height 29
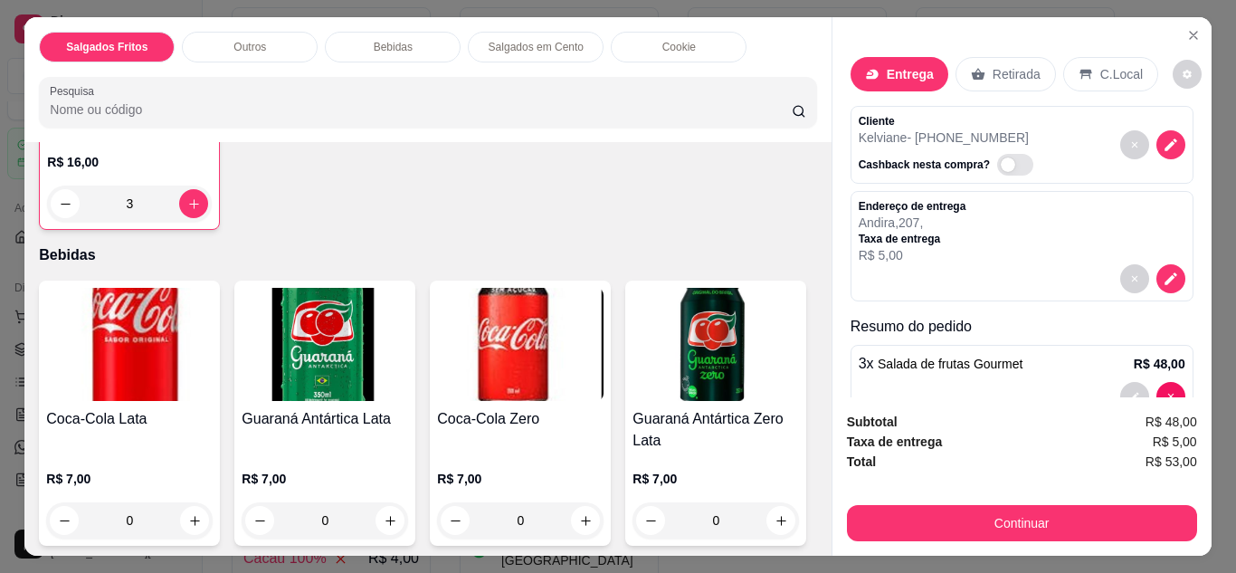
click at [1156, 106] on div "Cliente Kelviane - [PHONE_NUMBER] Cashback nesta compra?" at bounding box center [1022, 145] width 343 height 78
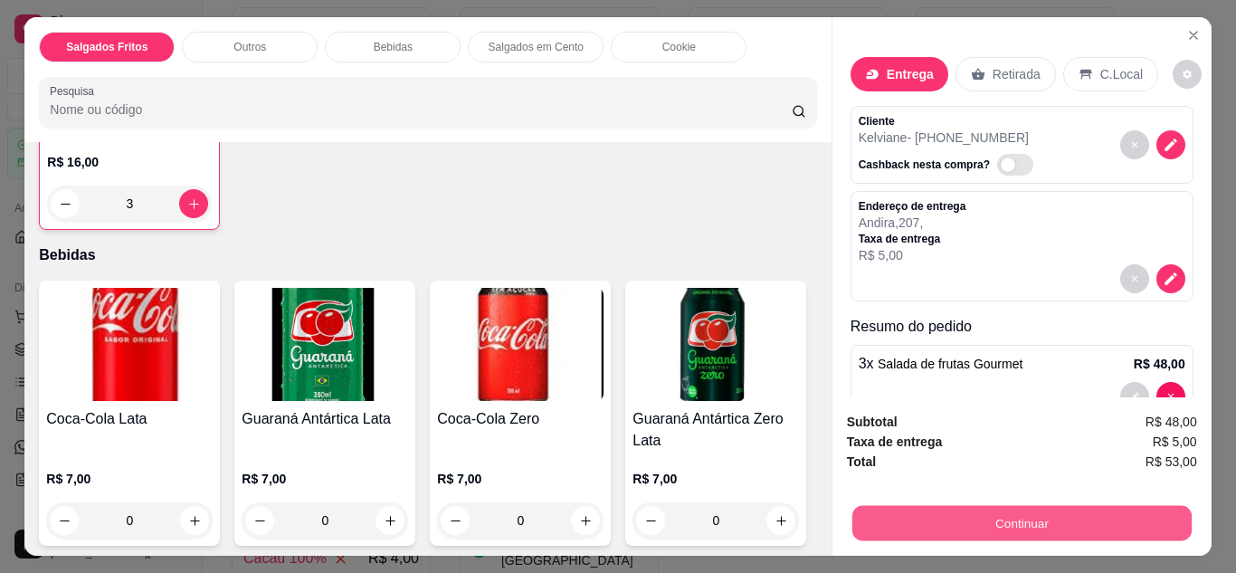
click at [1074, 521] on button "Continuar" at bounding box center [1021, 523] width 339 height 35
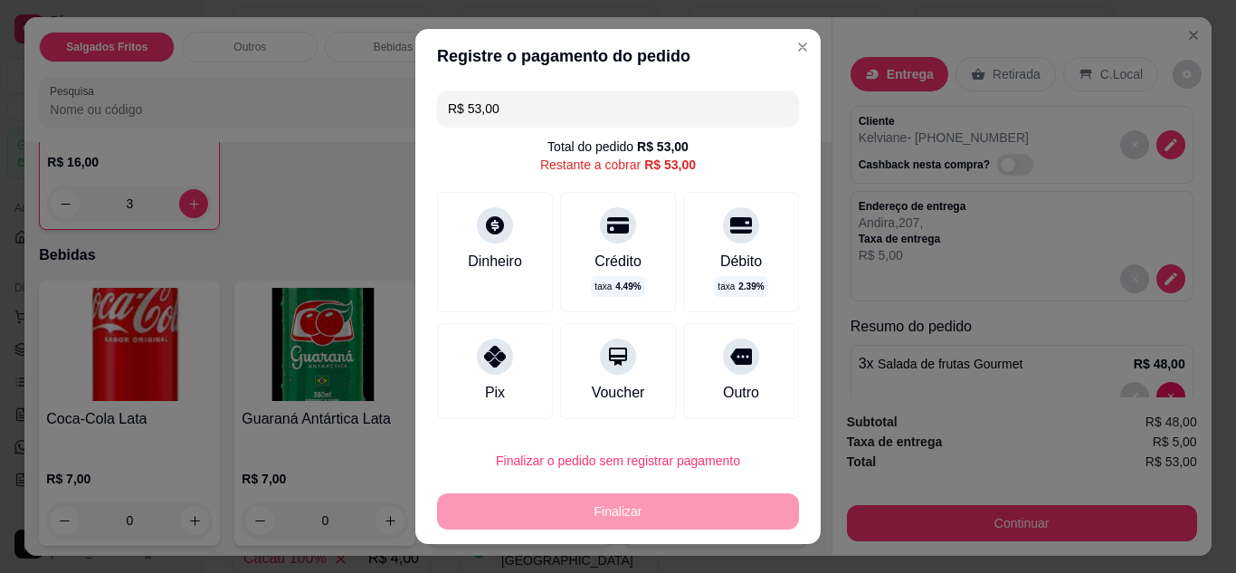
click at [485, 366] on div at bounding box center [495, 357] width 36 height 36
type input "R$ 0,00"
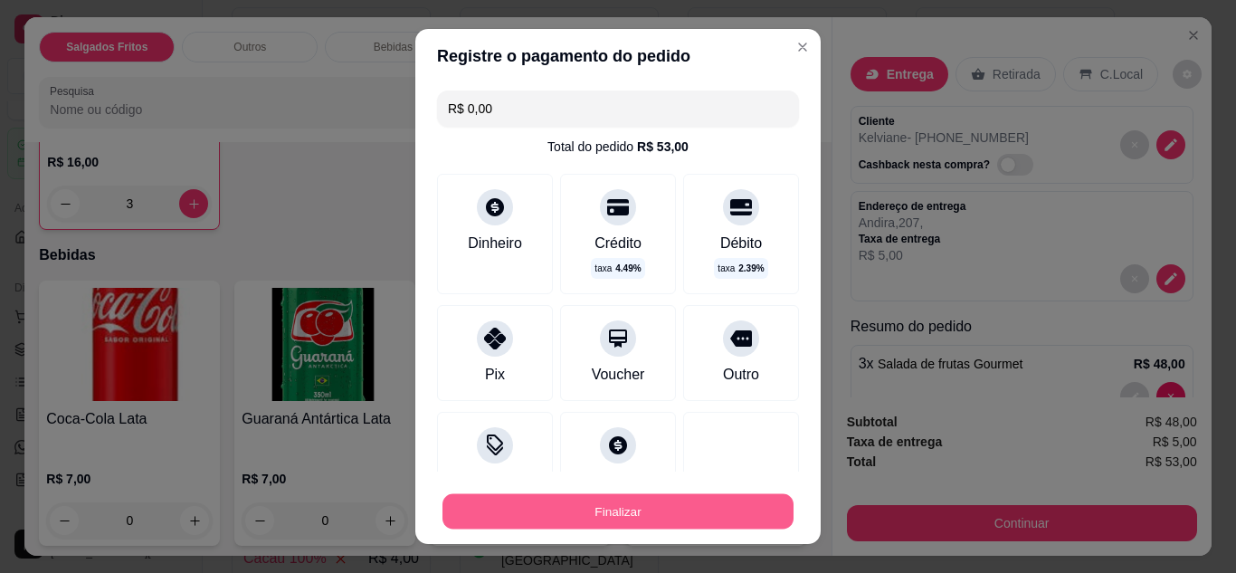
click at [580, 527] on button "Finalizar" at bounding box center [618, 511] width 351 height 35
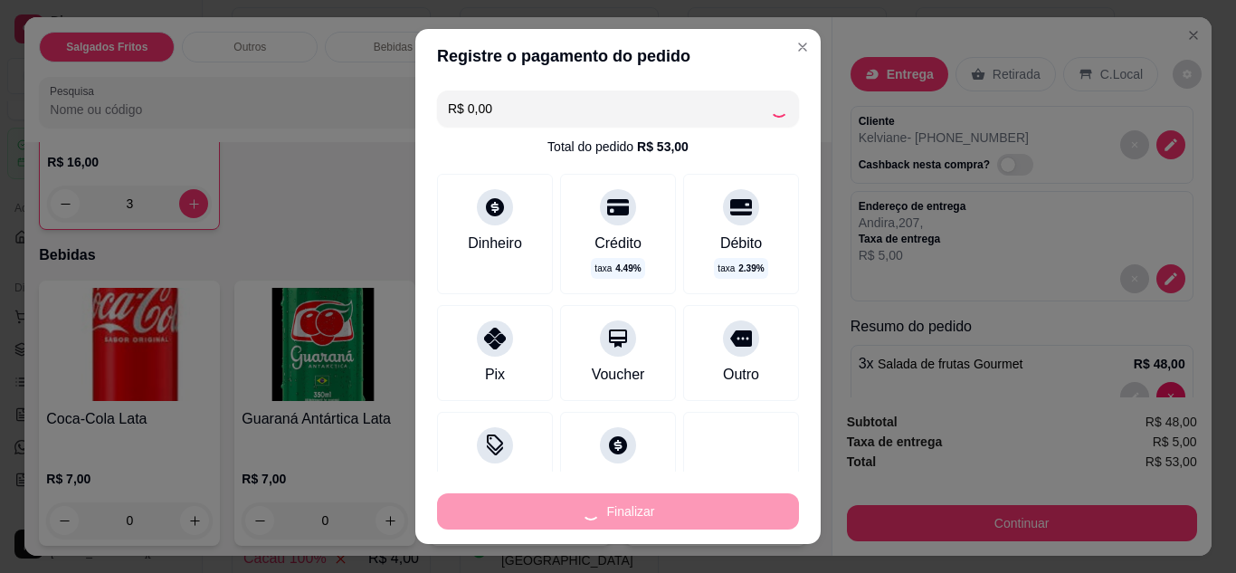
type input "0"
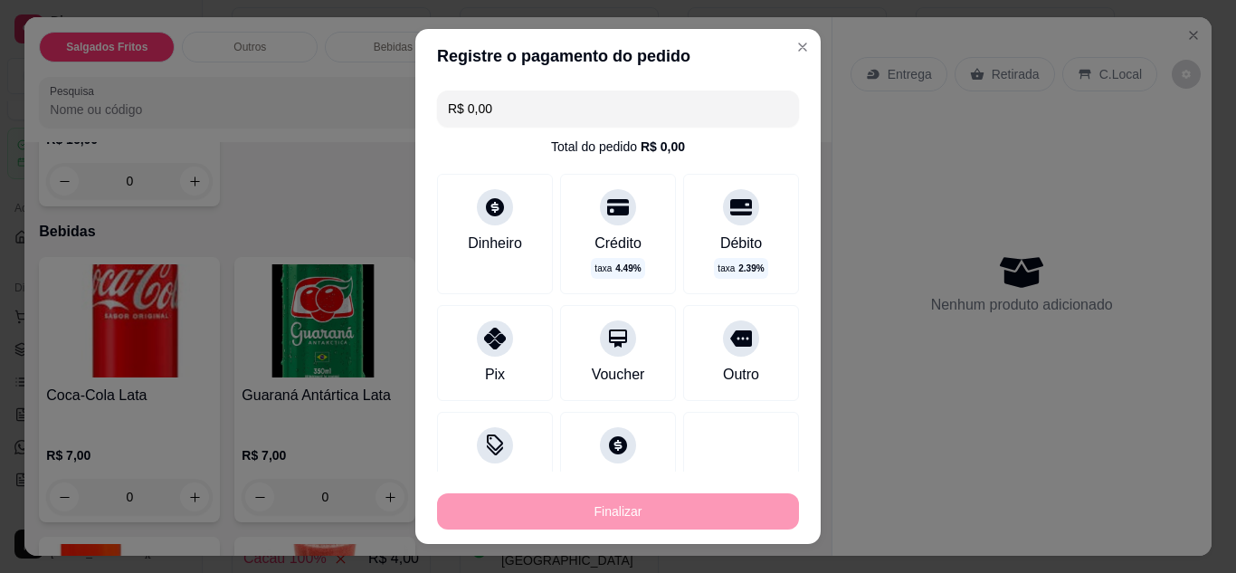
type input "-R$ 53,00"
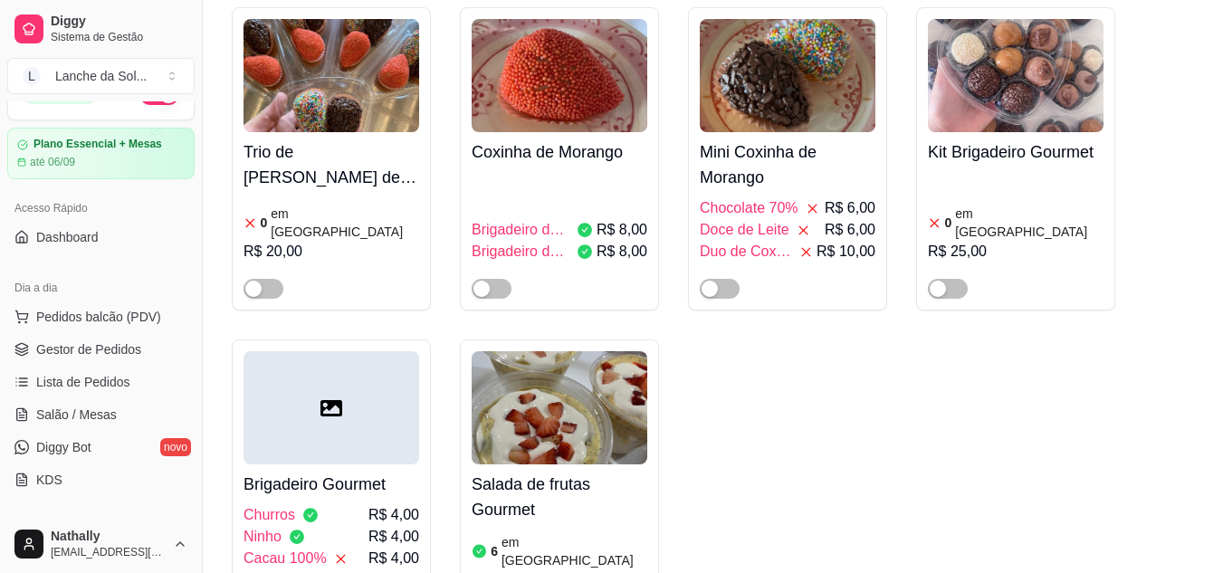
click at [114, 340] on span "Gestor de Pedidos" at bounding box center [88, 349] width 105 height 18
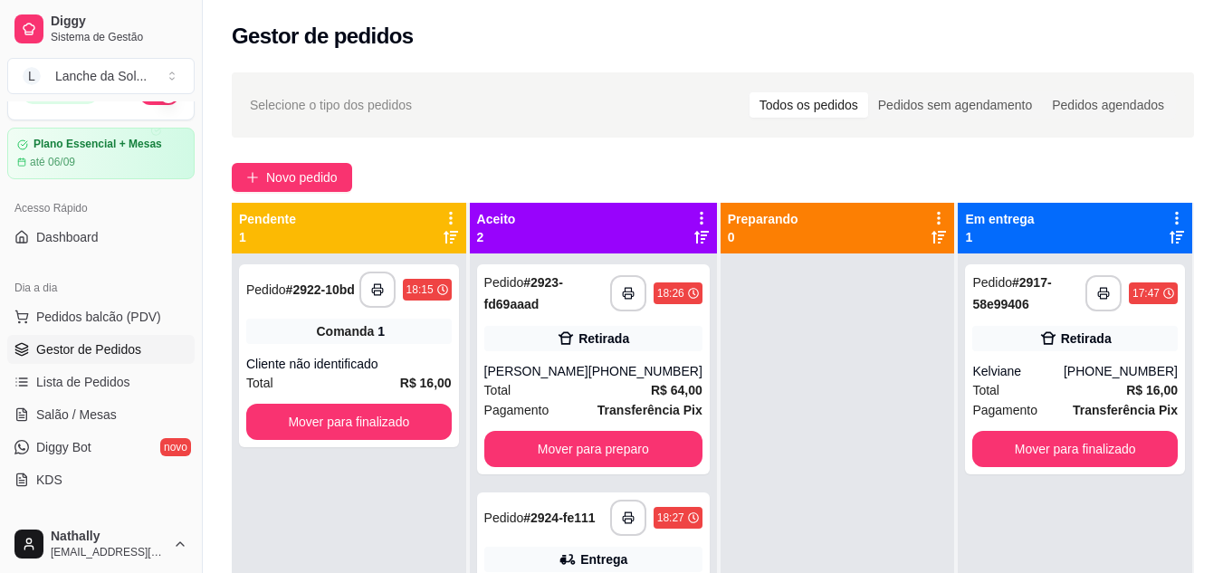
click at [651, 385] on strong "R$ 64,00" at bounding box center [677, 390] width 52 height 14
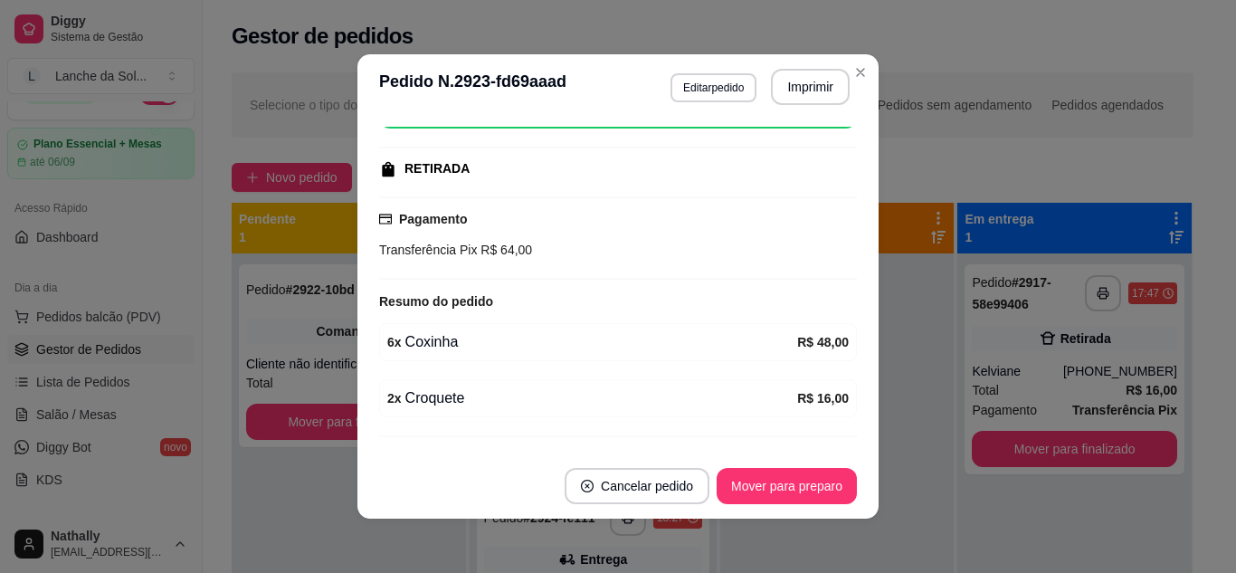
scroll to position [299, 0]
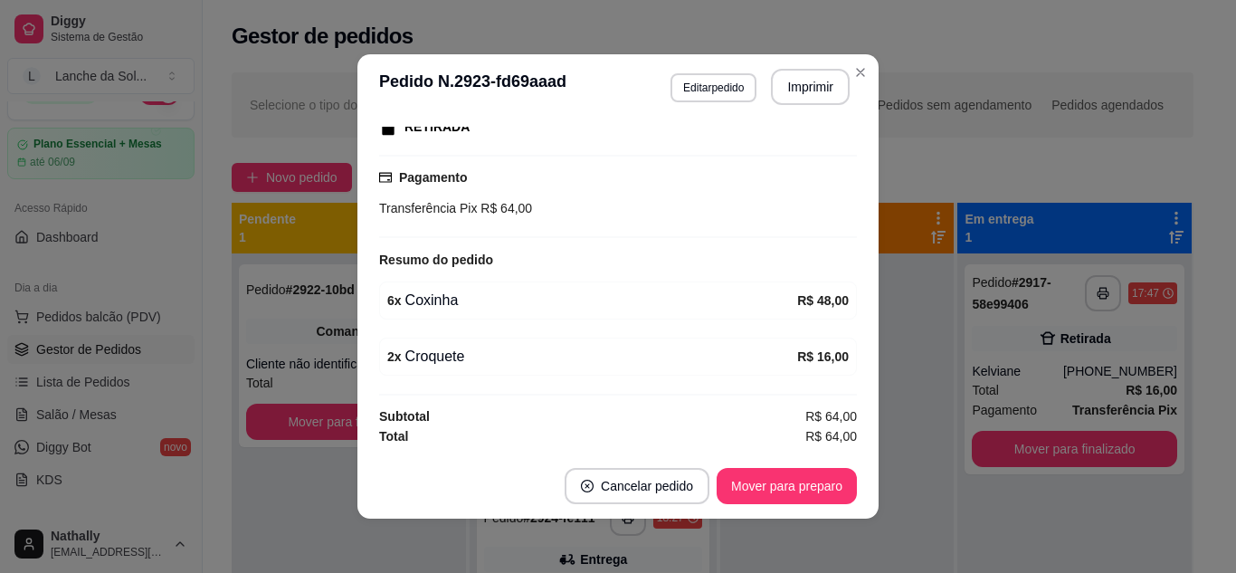
click at [781, 504] on footer "Cancelar pedido Mover para preparo" at bounding box center [618, 485] width 521 height 65
click at [804, 485] on button "Mover para preparo" at bounding box center [787, 486] width 136 height 35
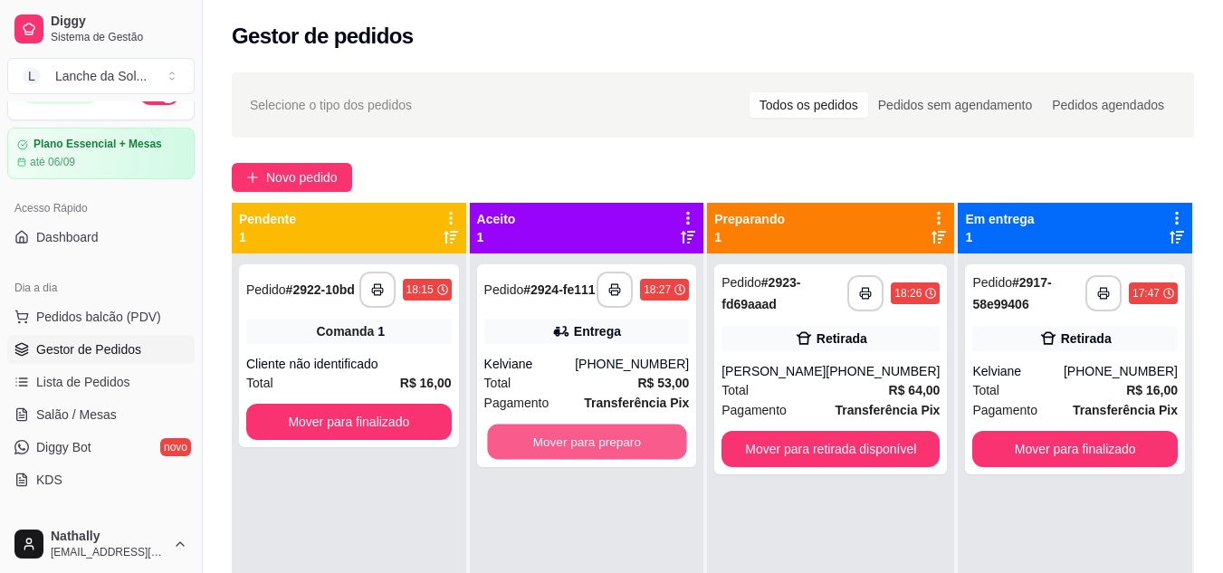
click at [618, 435] on button "Mover para preparo" at bounding box center [586, 442] width 199 height 35
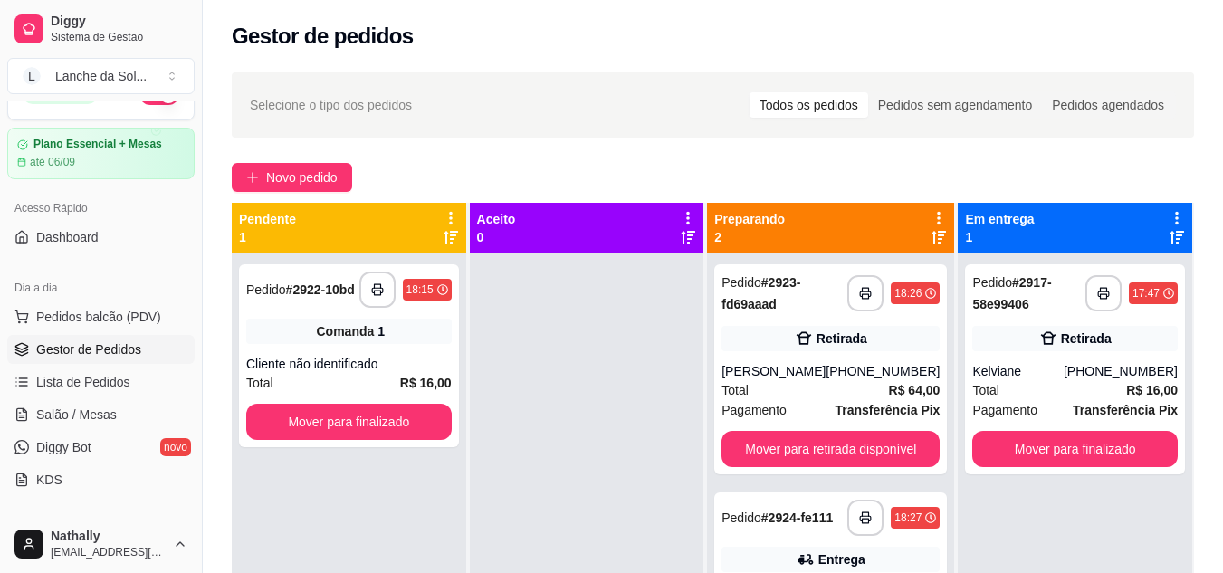
click at [1073, 368] on div "[PHONE_NUMBER]" at bounding box center [1121, 371] width 114 height 18
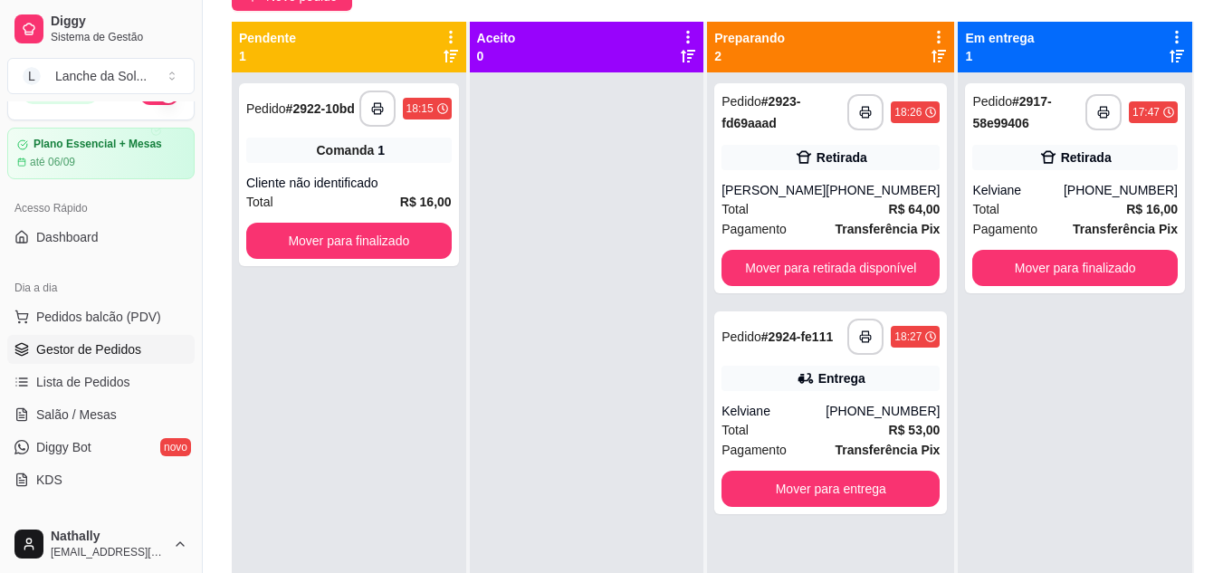
scroll to position [186, 0]
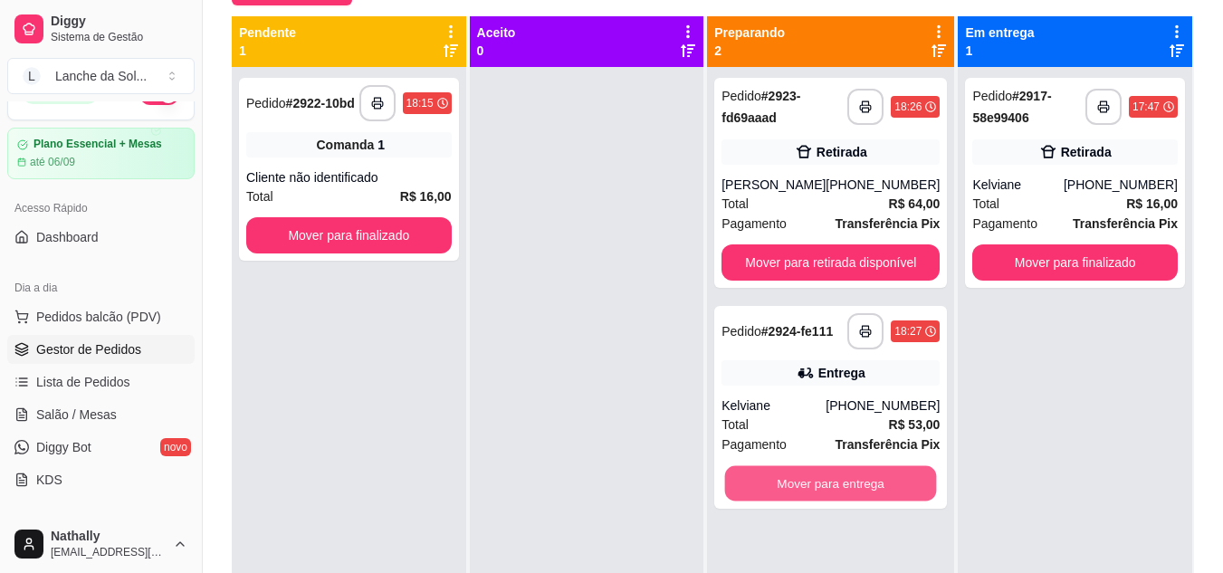
click at [852, 475] on button "Mover para entrega" at bounding box center [831, 483] width 212 height 35
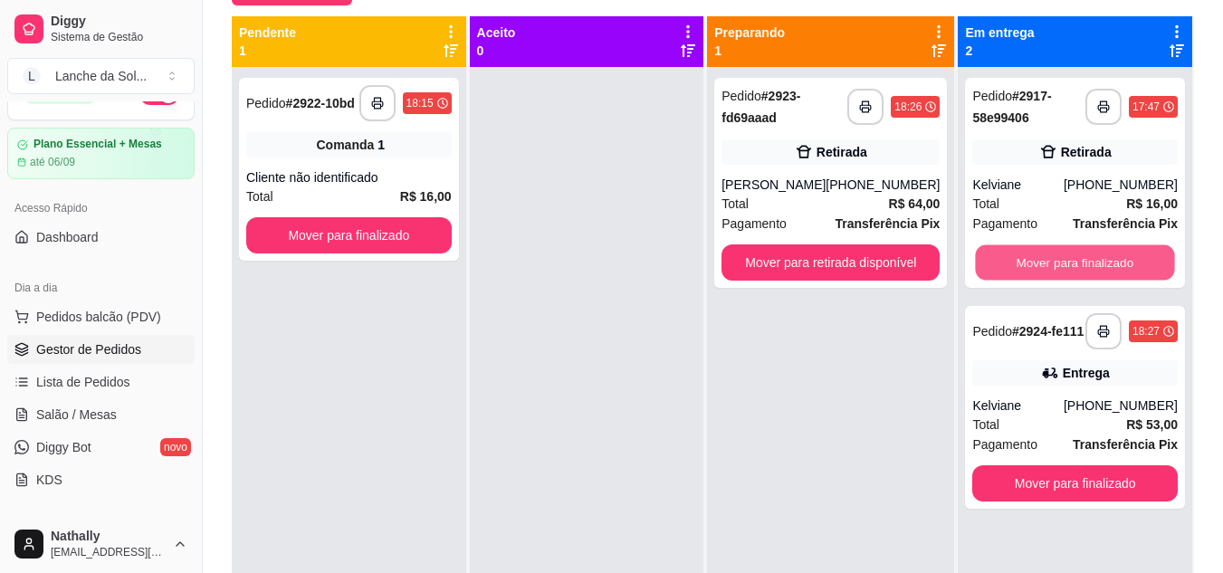
click at [1095, 264] on button "Mover para finalizado" at bounding box center [1075, 262] width 199 height 35
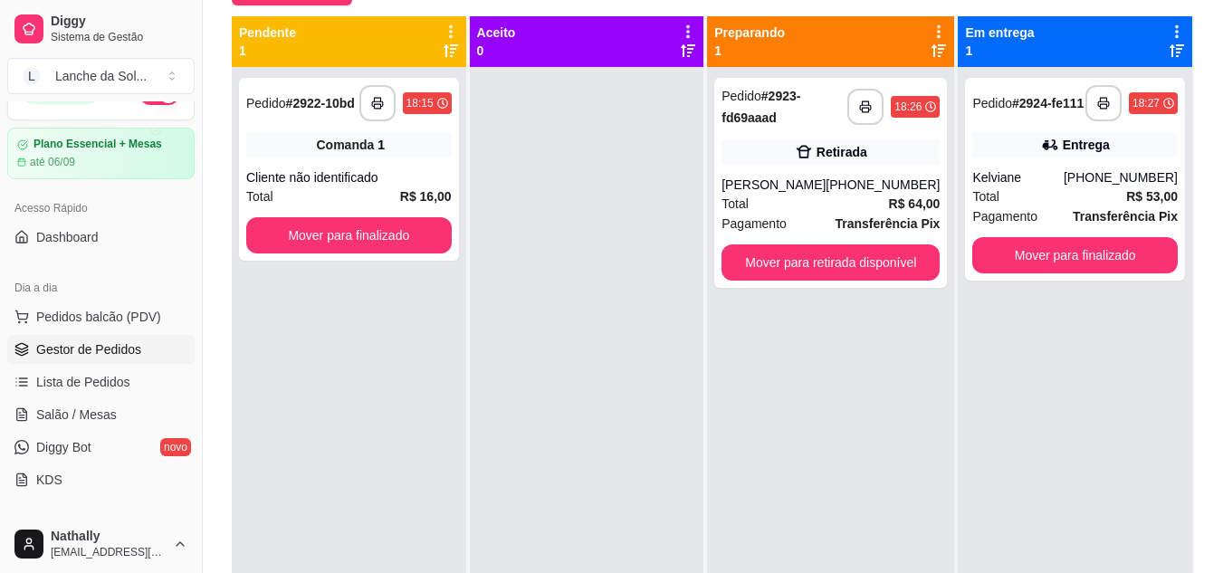
click at [120, 405] on link "Salão / Mesas" at bounding box center [100, 414] width 187 height 29
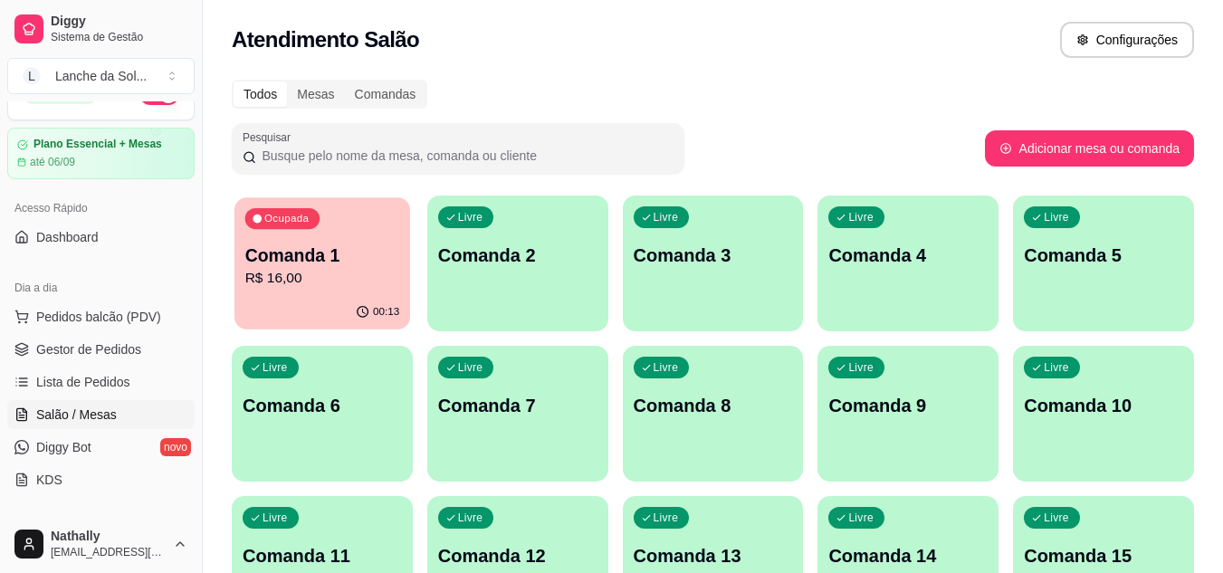
click at [321, 274] on p "R$ 16,00" at bounding box center [322, 278] width 155 height 21
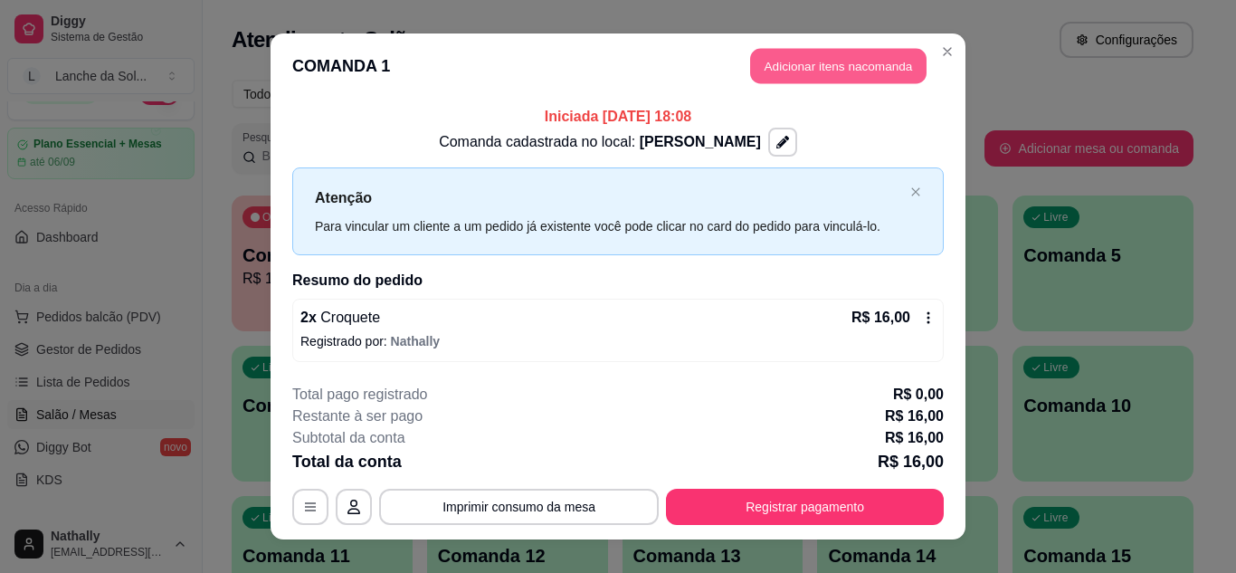
click at [836, 80] on button "Adicionar itens na comanda" at bounding box center [838, 66] width 177 height 35
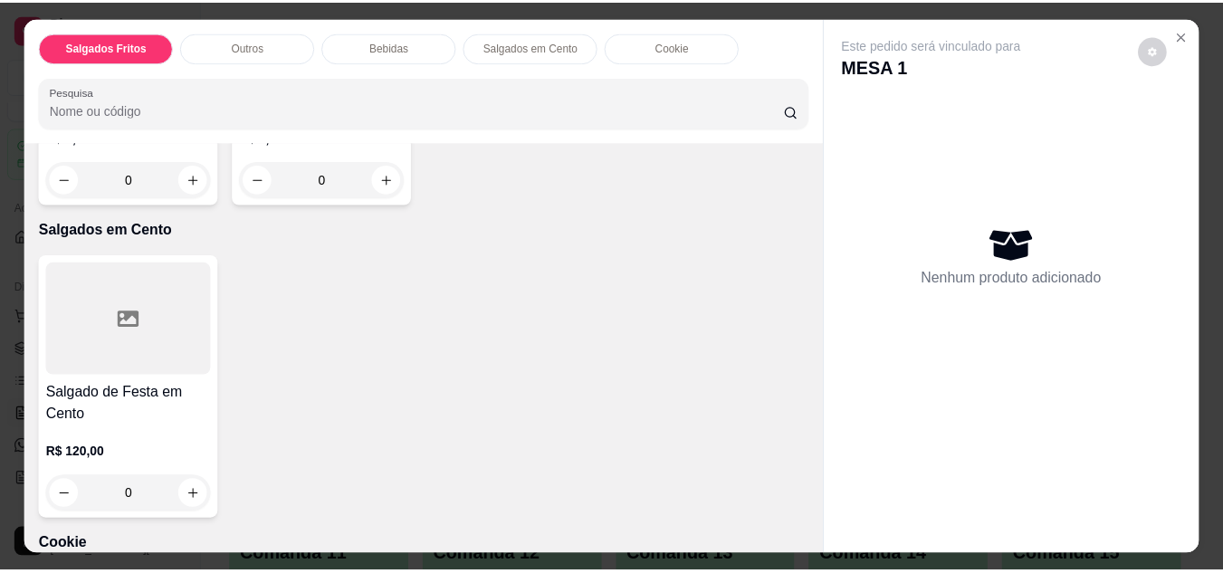
scroll to position [977, 0]
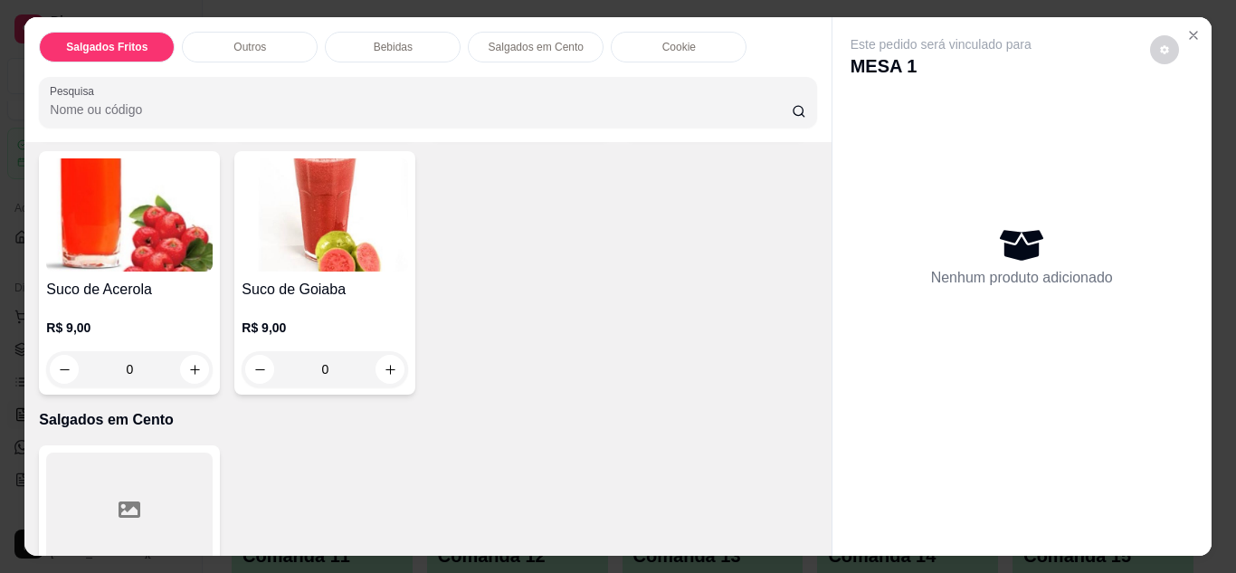
click at [389, 119] on icon "increase-product-quantity" at bounding box center [391, 112] width 14 height 14
type input "1"
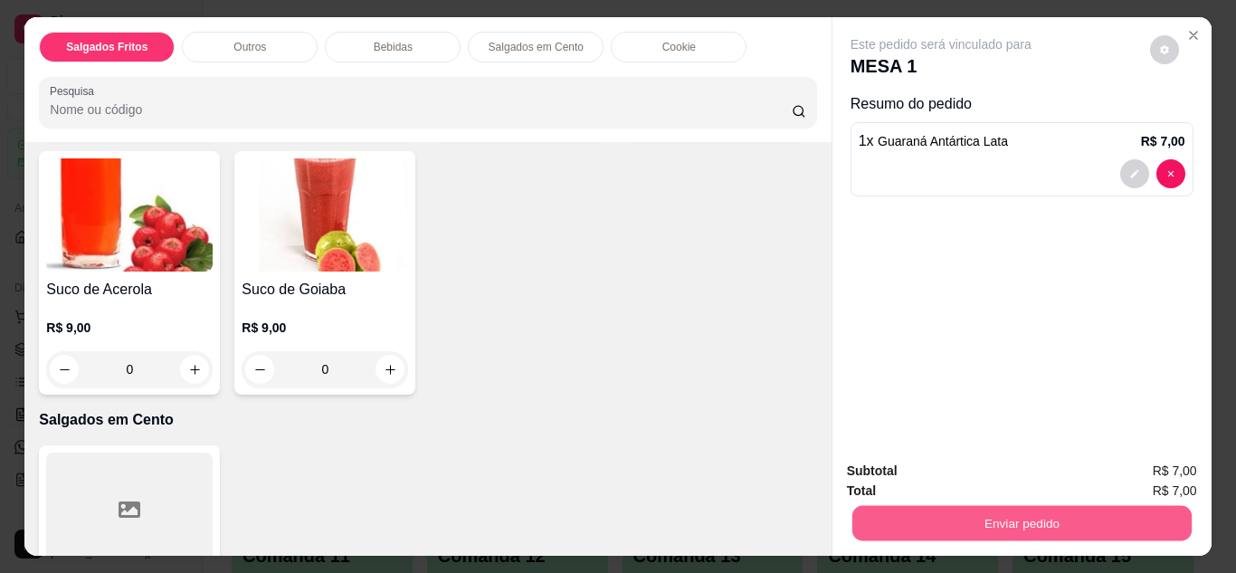
click at [911, 515] on button "Enviar pedido" at bounding box center [1021, 523] width 339 height 35
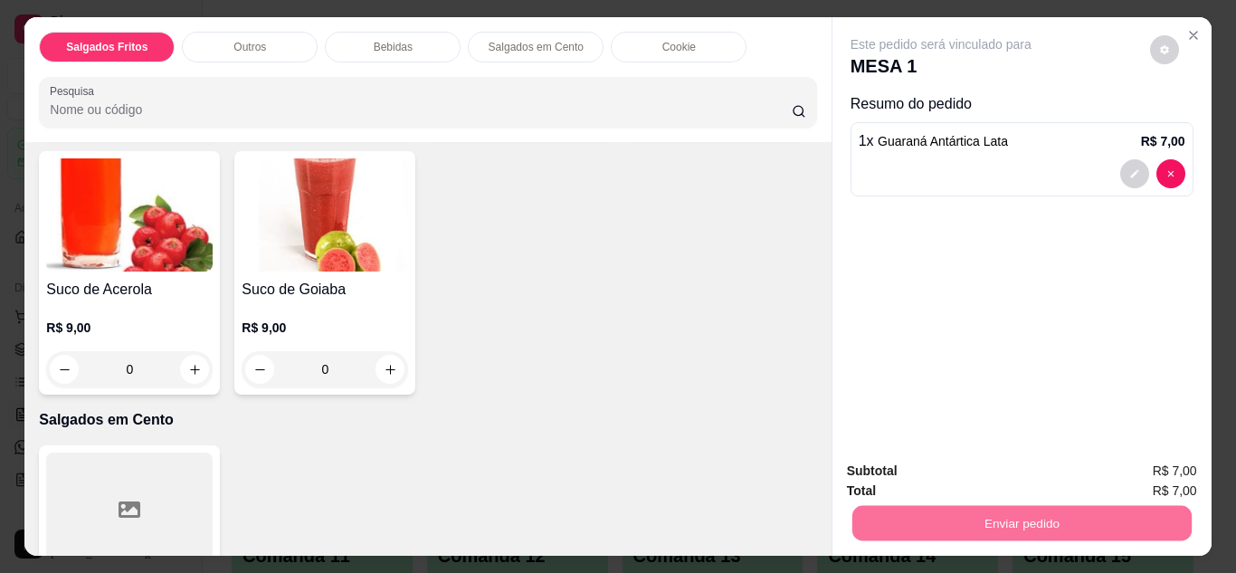
click at [940, 481] on button "Não registrar e enviar pedido" at bounding box center [962, 472] width 188 height 34
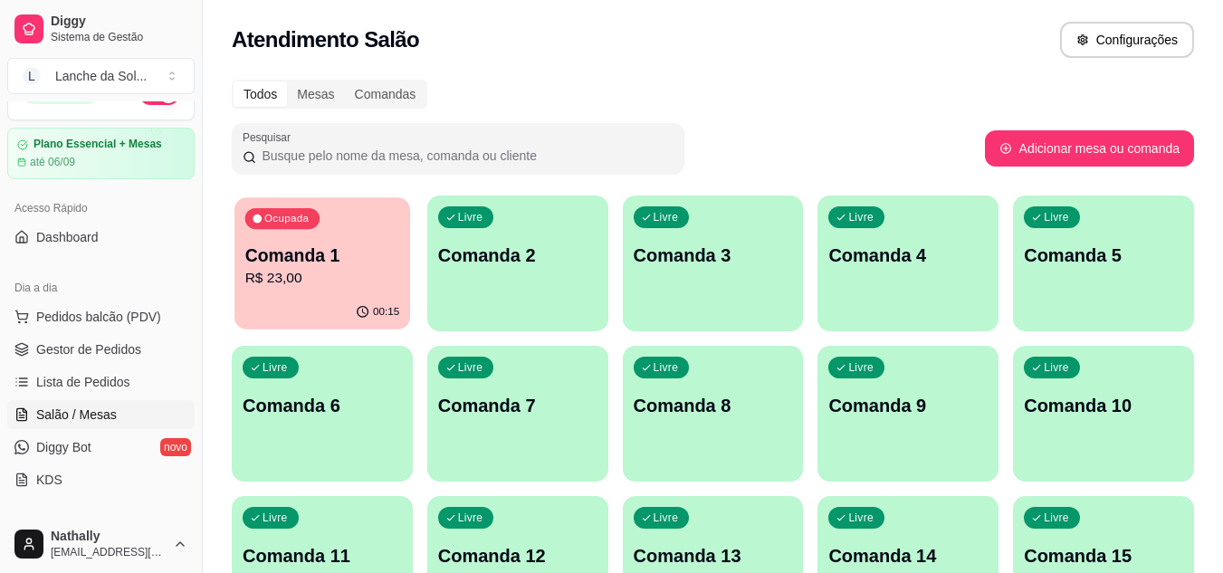
click at [350, 267] on div "Comanda 1 R$ 23,00" at bounding box center [322, 265] width 155 height 45
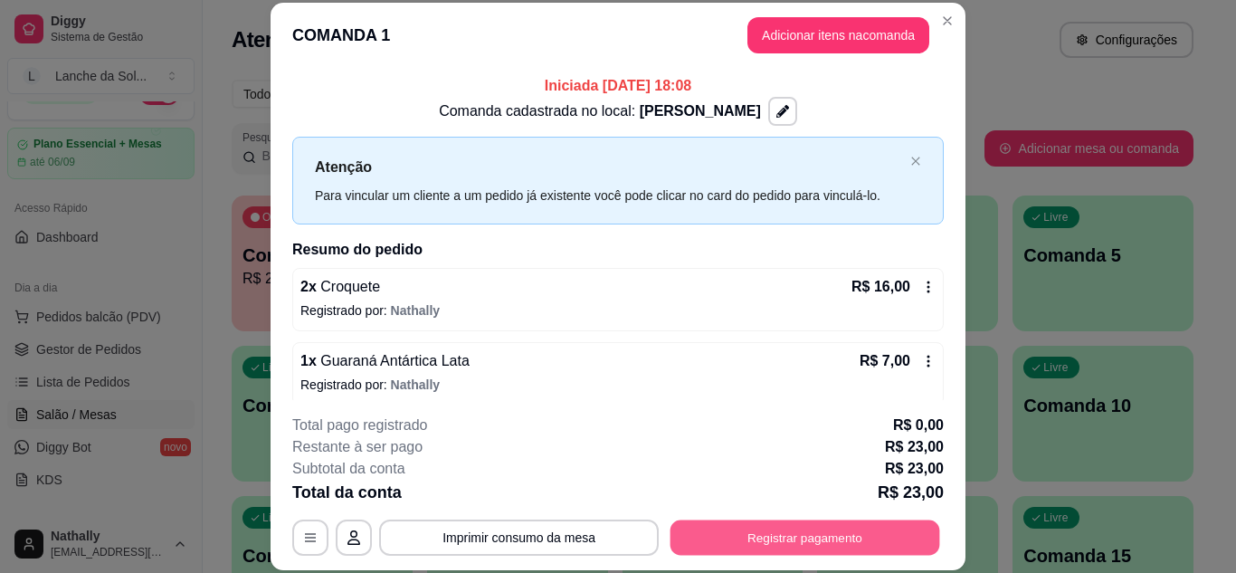
click at [797, 527] on button "Registrar pagamento" at bounding box center [806, 537] width 270 height 35
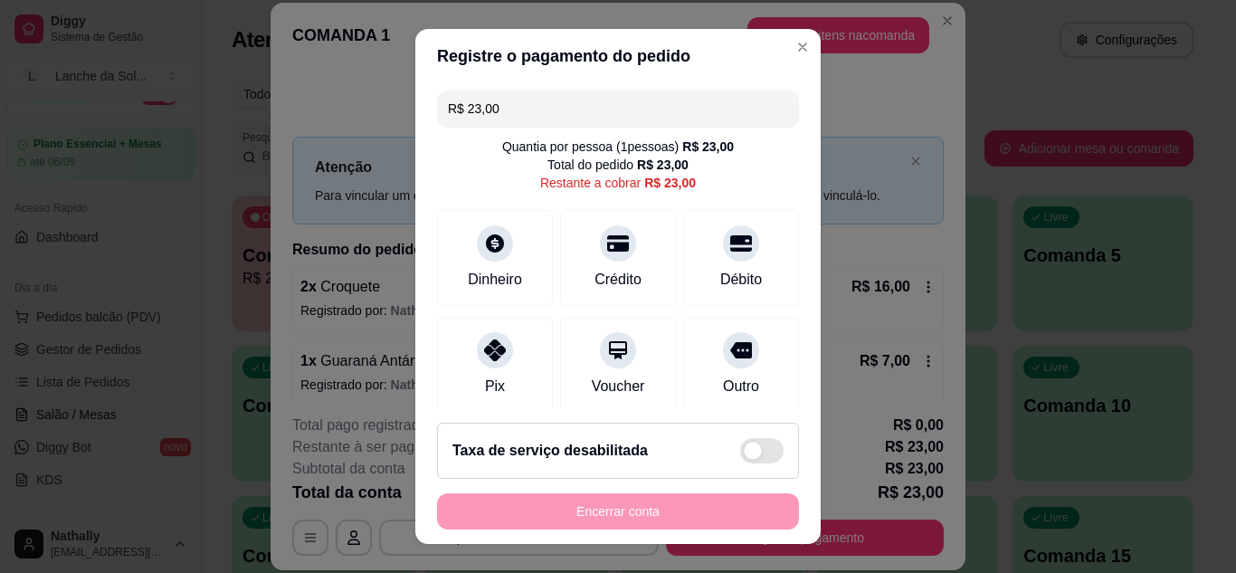
click at [494, 361] on div at bounding box center [495, 350] width 36 height 36
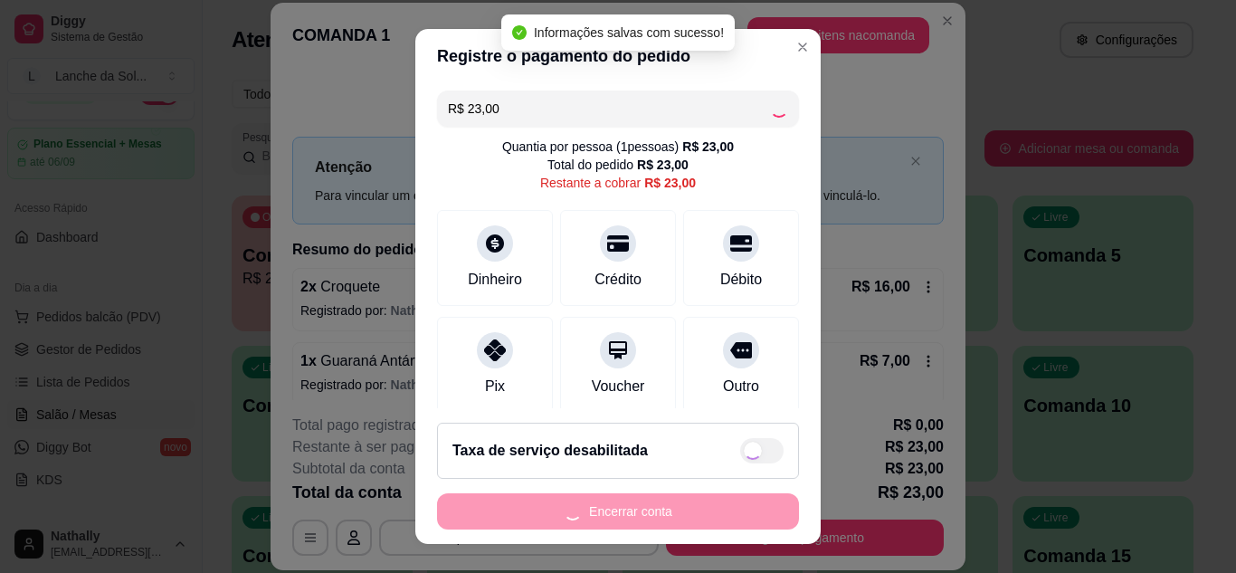
type input "R$ 0,00"
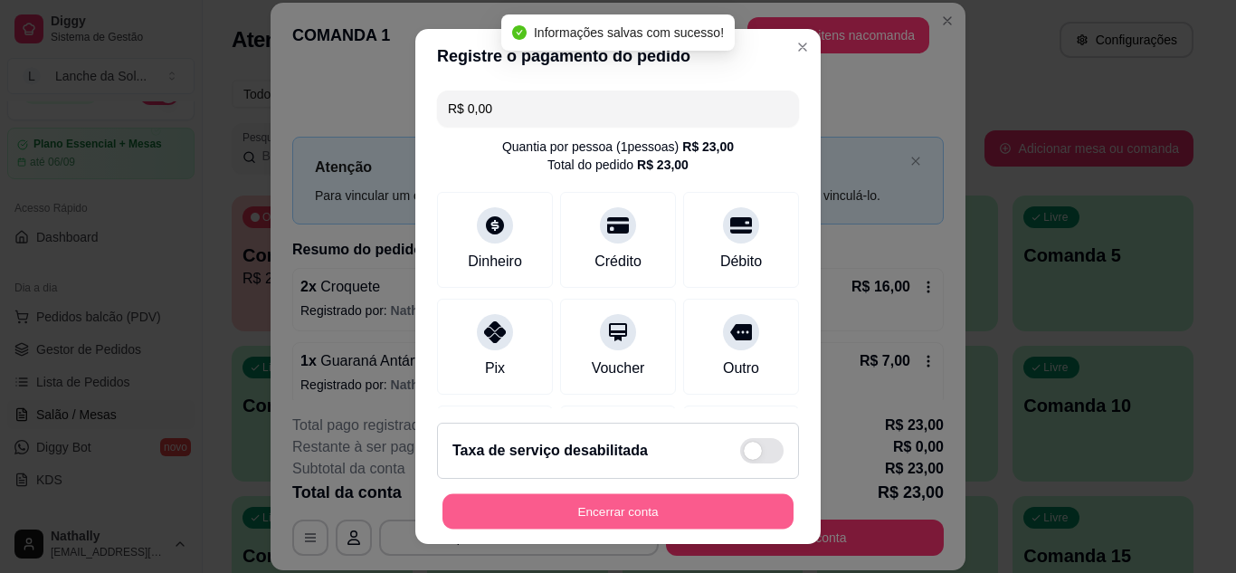
click at [644, 500] on button "Encerrar conta" at bounding box center [618, 511] width 351 height 35
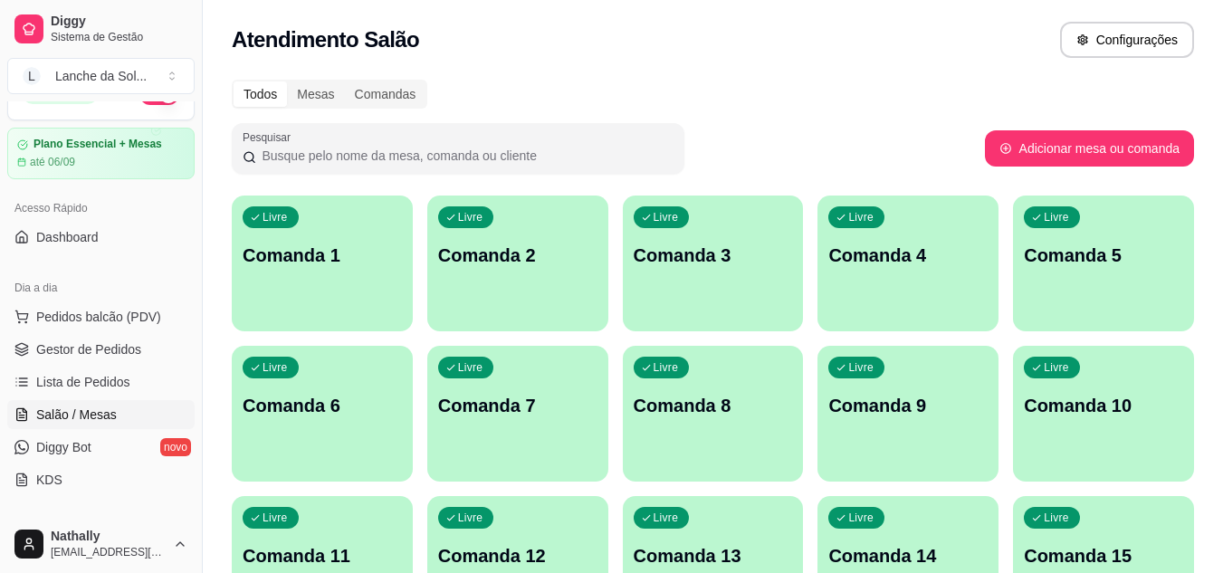
click at [65, 351] on span "Gestor de Pedidos" at bounding box center [88, 349] width 105 height 18
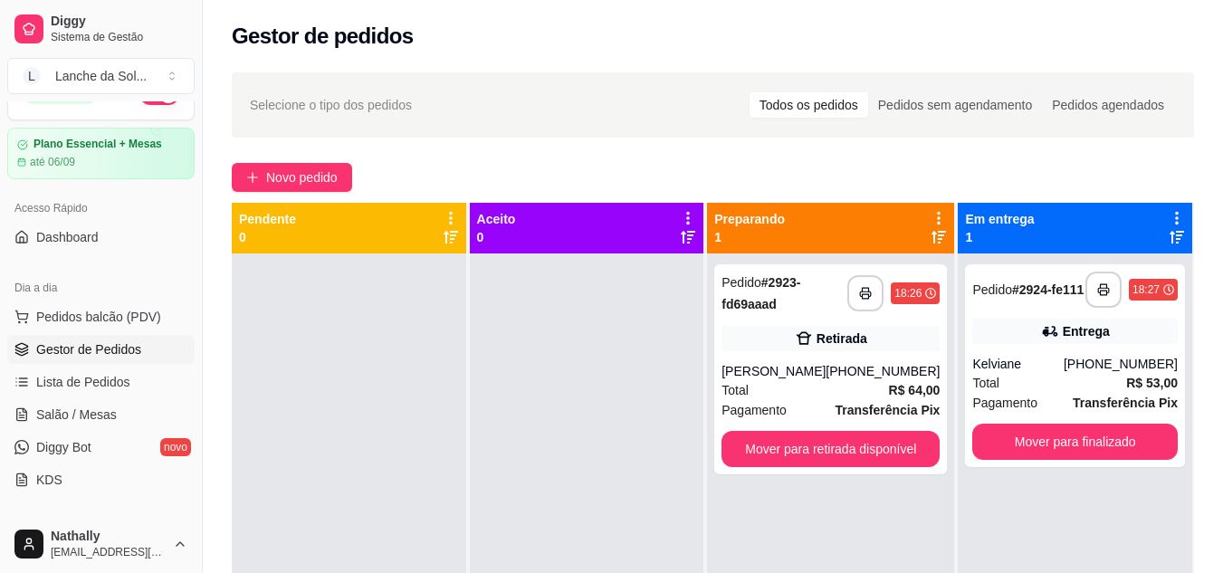
click at [417, 27] on div "Gestor de pedidos" at bounding box center [713, 36] width 962 height 29
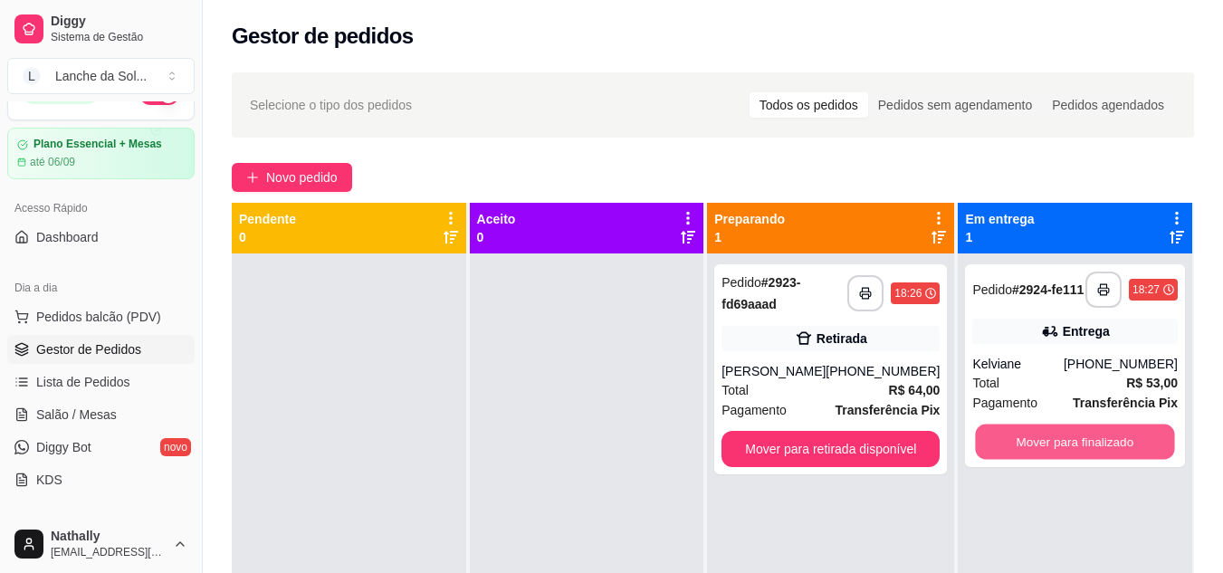
click at [1021, 442] on button "Mover para finalizado" at bounding box center [1075, 442] width 199 height 35
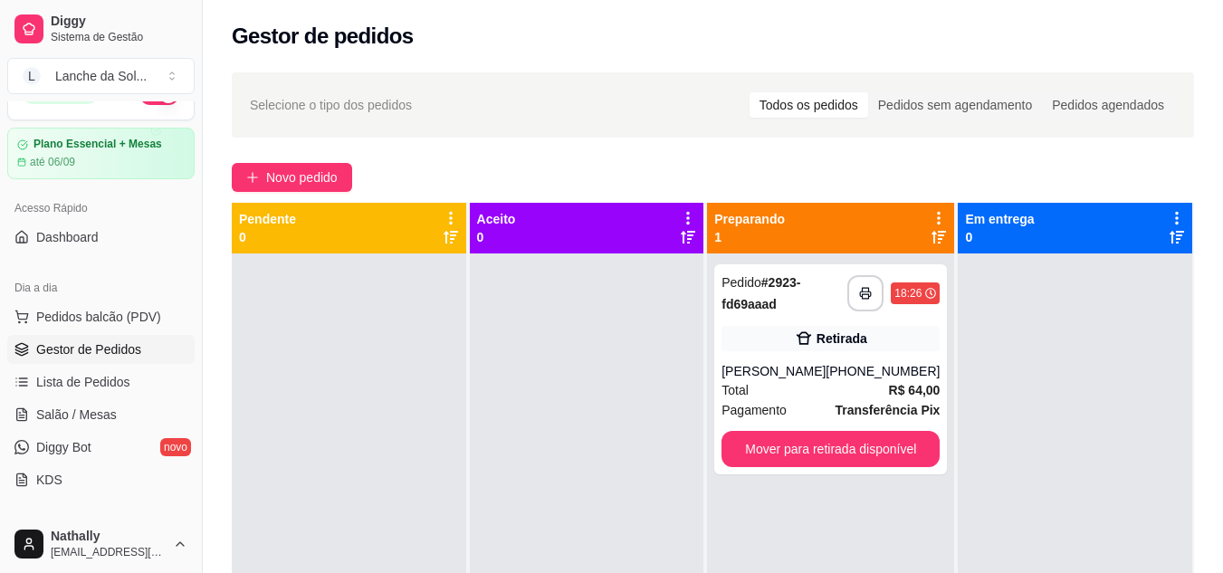
click at [196, 179] on button "Toggle Sidebar" at bounding box center [202, 286] width 14 height 573
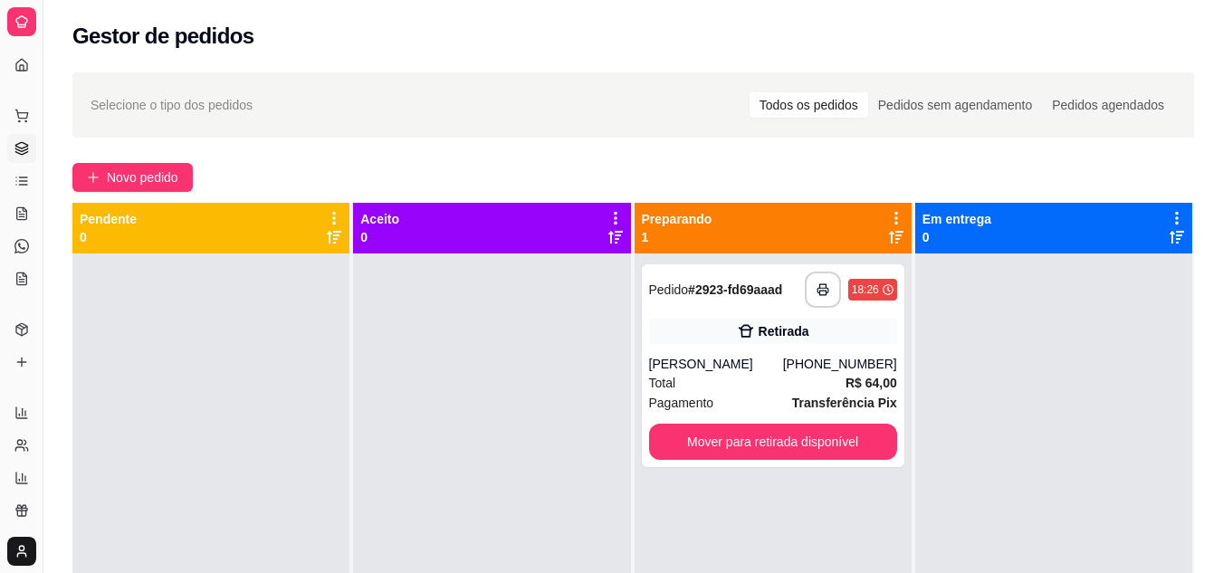
click at [29, 337] on link "Produtos" at bounding box center [21, 329] width 29 height 29
